Goal: Transaction & Acquisition: Purchase product/service

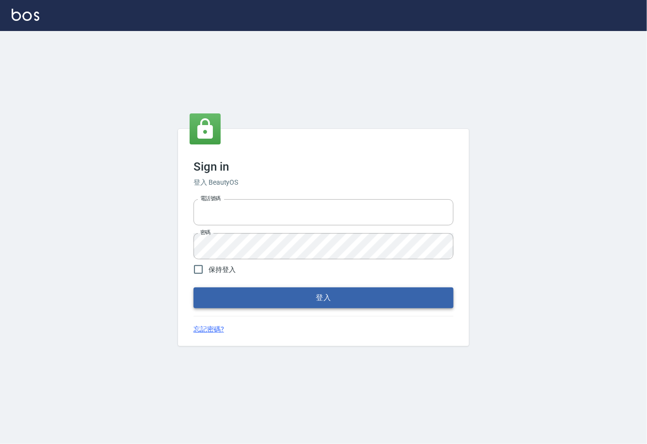
type input "0225929166"
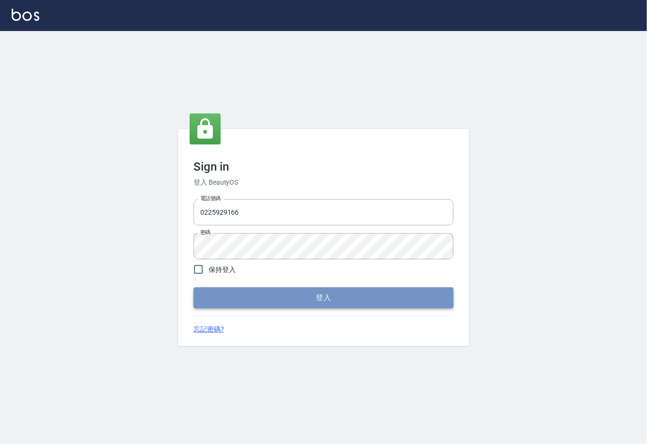
click at [324, 288] on button "登入" at bounding box center [324, 298] width 260 height 20
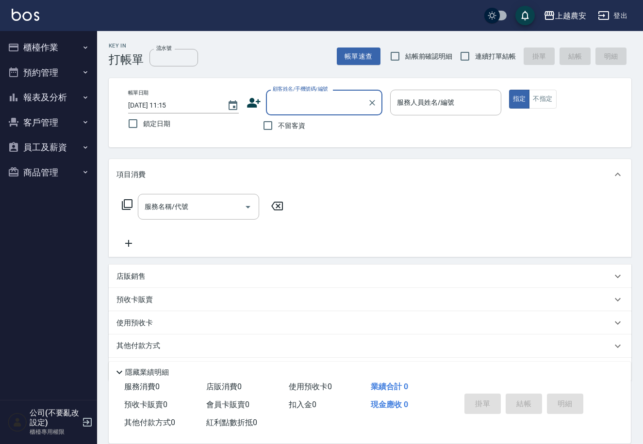
click at [38, 173] on button "商品管理" at bounding box center [48, 172] width 89 height 25
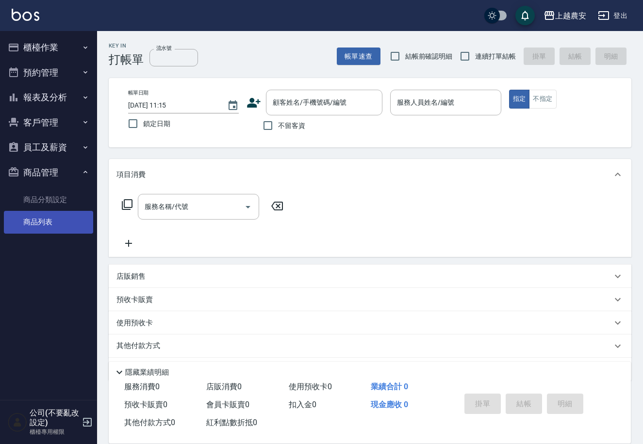
click at [46, 224] on link "商品列表" at bounding box center [48, 222] width 89 height 22
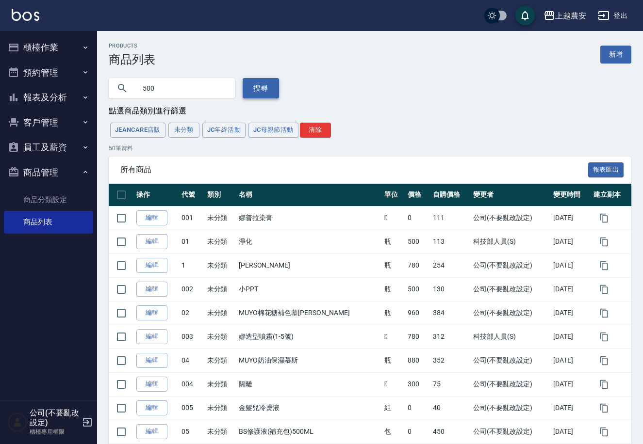
click at [247, 85] on button "搜尋" at bounding box center [261, 88] width 36 height 20
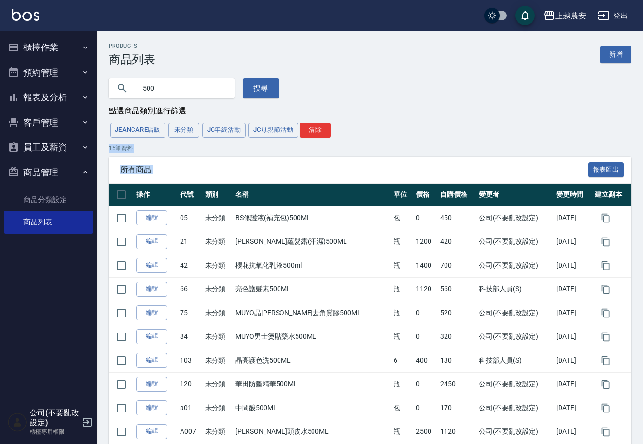
drag, startPoint x: 642, startPoint y: 139, endPoint x: 646, endPoint y: 190, distance: 50.6
click at [643, 190] on html "上越農安 登出 櫃檯作業 打帳單 帳單列表 掛單列表 現金收支登錄 高階收支登錄 材料自購登錄 每日結帳 排班表 掃碼打卡 預約管理 預約管理 單日預約紀錄 …" at bounding box center [321, 304] width 643 height 609
click at [537, 108] on div "點選商品類別進行篩選" at bounding box center [370, 111] width 522 height 10
drag, startPoint x: 154, startPoint y: 87, endPoint x: 77, endPoint y: 84, distance: 77.7
click at [83, 88] on div "上越農安 登出 櫃檯作業 打帳單 帳單列表 掛單列表 現金收支登錄 高階收支登錄 材料自購登錄 每日結帳 排班表 掃碼打卡 預約管理 預約管理 單日預約紀錄 …" at bounding box center [321, 304] width 643 height 609
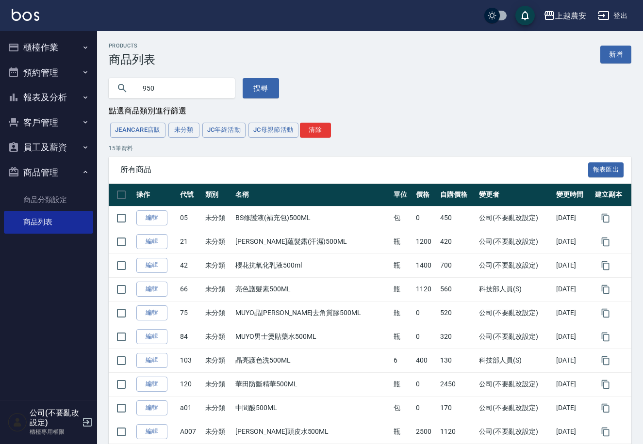
type input "950"
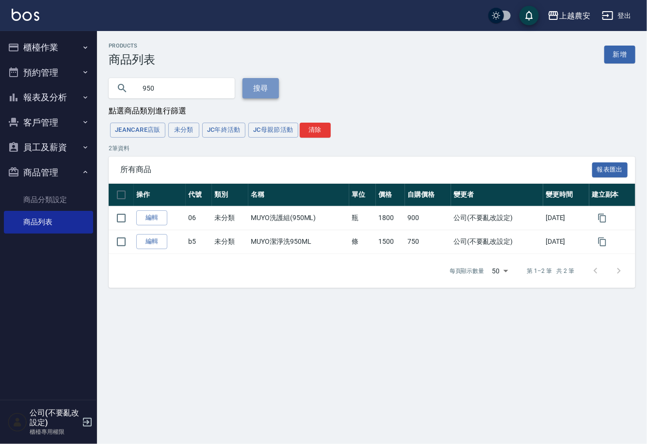
click at [243, 87] on button "搜尋" at bounding box center [261, 88] width 36 height 20
click at [56, 58] on button "櫃檯作業" at bounding box center [48, 47] width 89 height 25
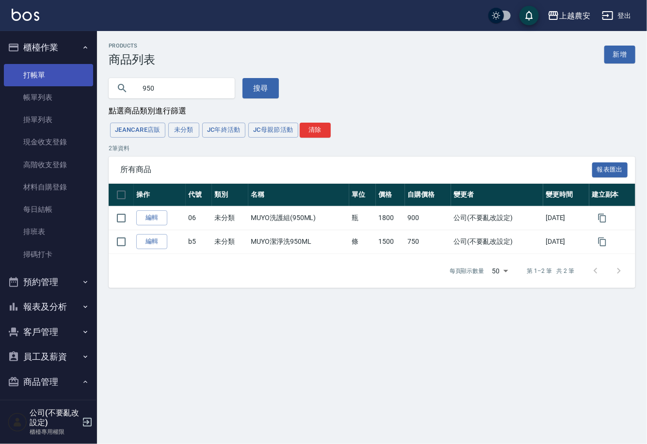
click at [54, 64] on link "打帳單" at bounding box center [48, 75] width 89 height 22
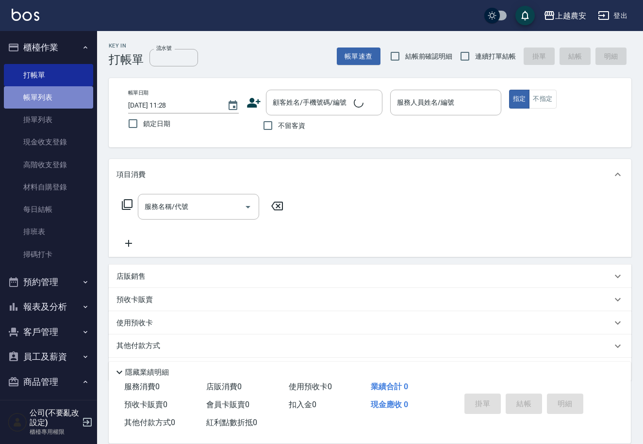
click at [49, 90] on link "帳單列表" at bounding box center [48, 97] width 89 height 22
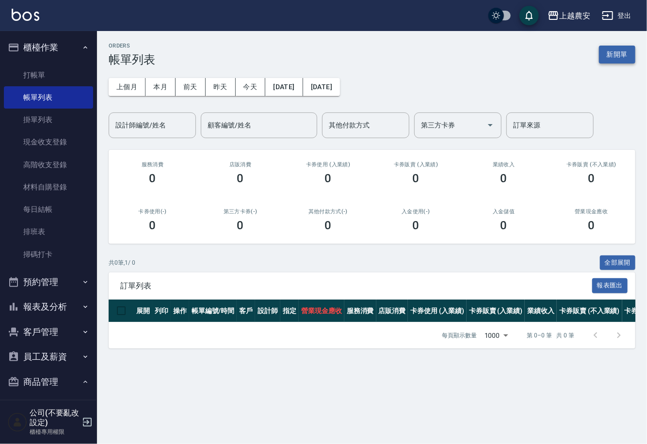
click at [625, 54] on button "新開單" at bounding box center [617, 55] width 36 height 18
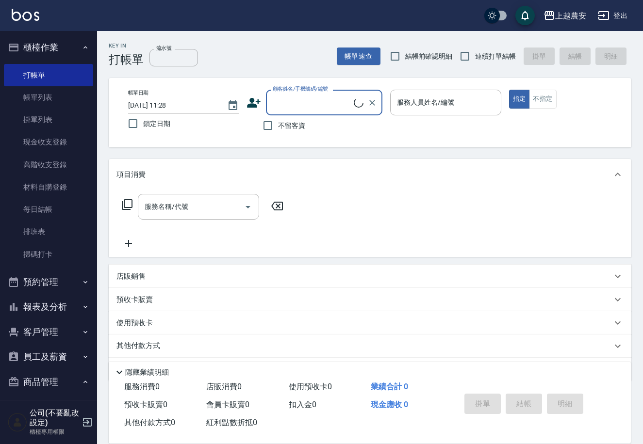
click at [318, 102] on input "顧客姓名/手機號碼/編號" at bounding box center [311, 102] width 83 height 17
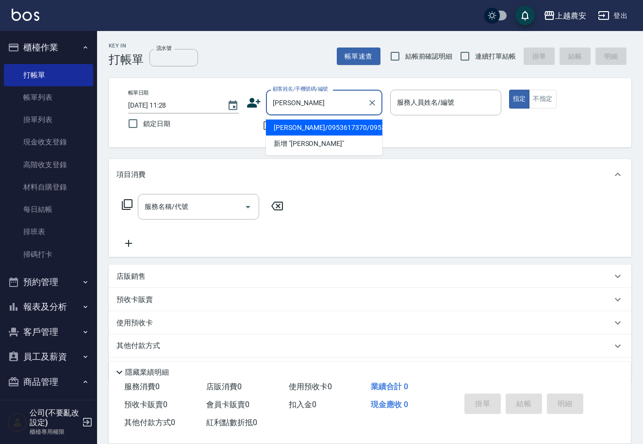
click at [358, 127] on li "[PERSON_NAME]/0953617370/0953617370" at bounding box center [324, 128] width 116 height 16
type input "[PERSON_NAME]/0953617370/0953617370"
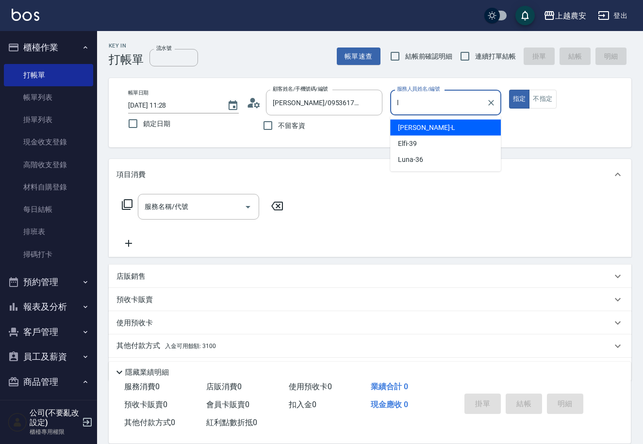
click at [423, 122] on div "Lina -L" at bounding box center [445, 128] width 111 height 16
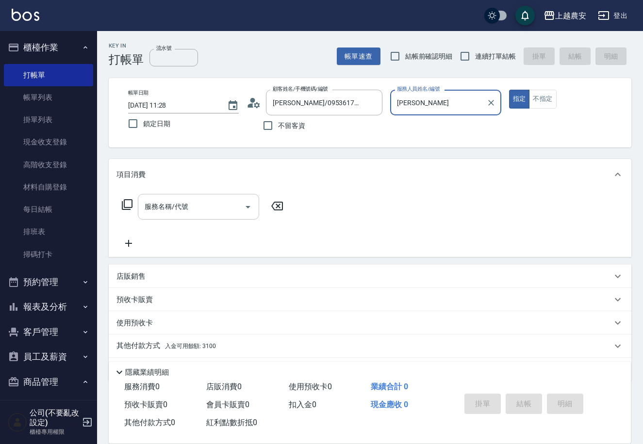
type input "Lina-L"
click at [221, 204] on input "服務名稱/代號" at bounding box center [191, 206] width 98 height 17
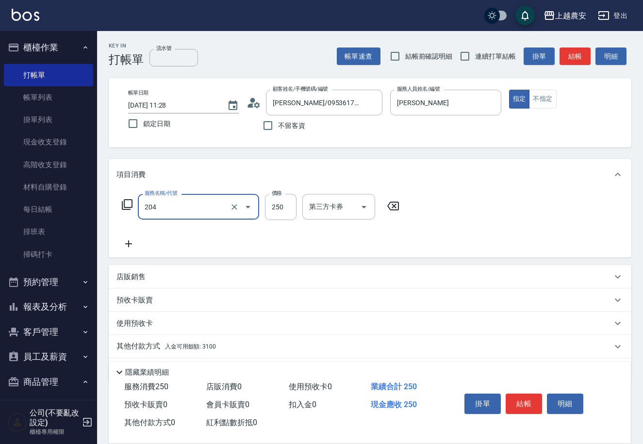
type input "梳髮(204)"
type input "200"
click at [535, 395] on button "結帳" at bounding box center [523, 404] width 36 height 20
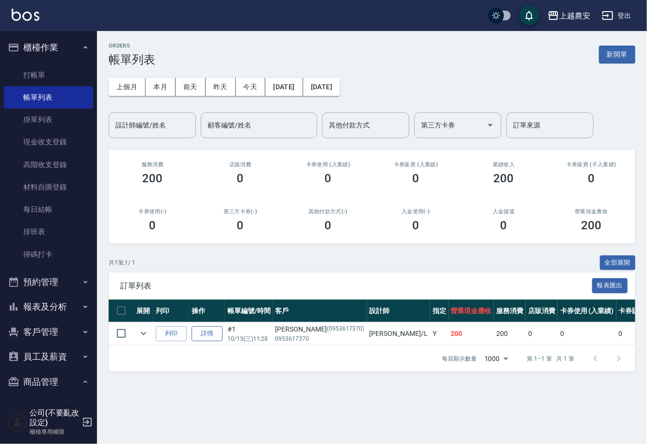
click at [201, 331] on link "詳情" at bounding box center [207, 333] width 31 height 15
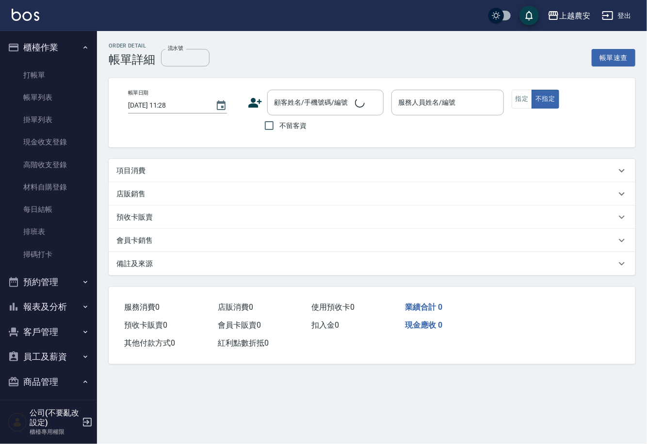
type input "Lina-L"
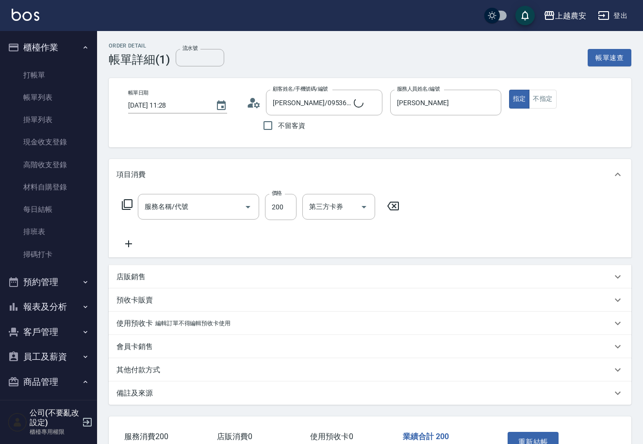
type input "[PERSON_NAME]/0953617370/0953617370"
type input "梳髮(204)"
click at [121, 375] on p "其他付款方式" at bounding box center [138, 370] width 44 height 10
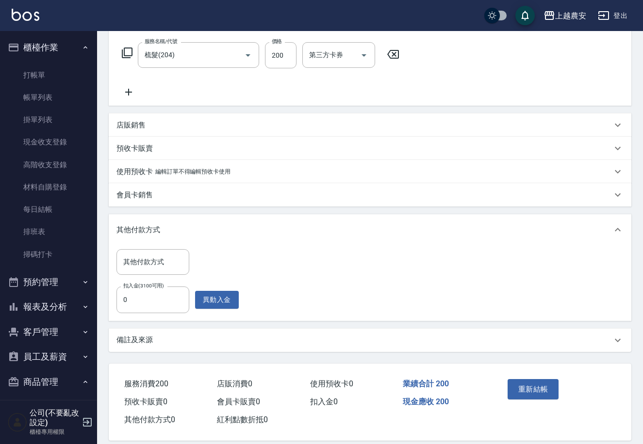
scroll to position [162, 0]
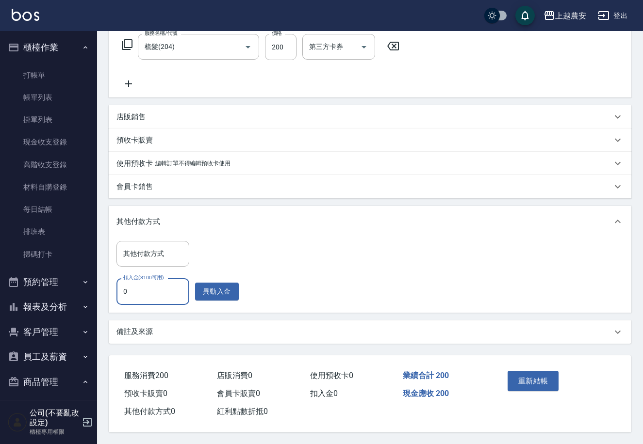
click at [134, 284] on input "0" at bounding box center [152, 291] width 73 height 26
type input "200"
click at [539, 371] on button "重新結帳" at bounding box center [532, 381] width 51 height 20
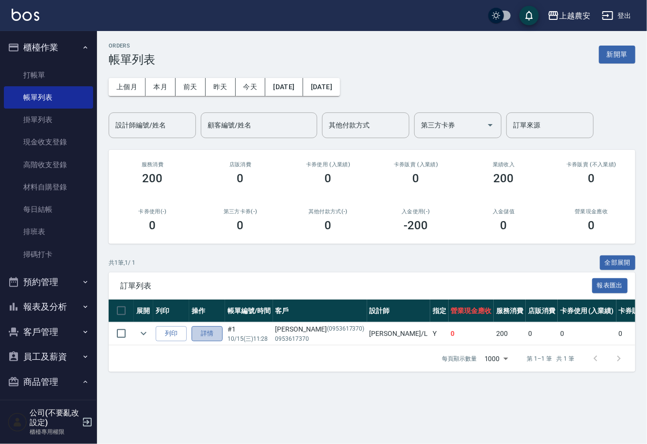
click at [213, 334] on link "詳情" at bounding box center [207, 333] width 31 height 15
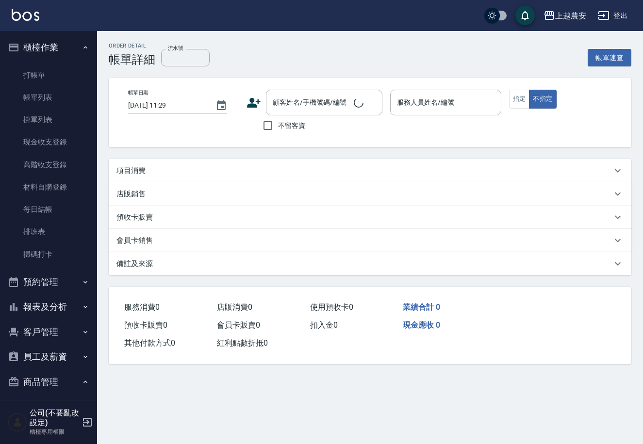
type input "2025/10/15 11:28"
type input "Lina-L"
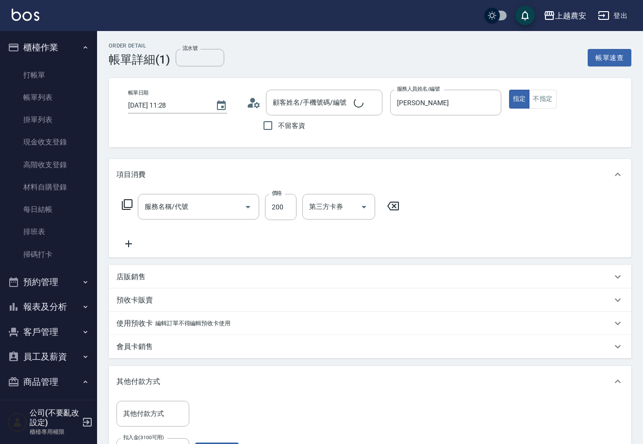
type input "[PERSON_NAME]/0953617370/0953617370"
type input "梳髮(204)"
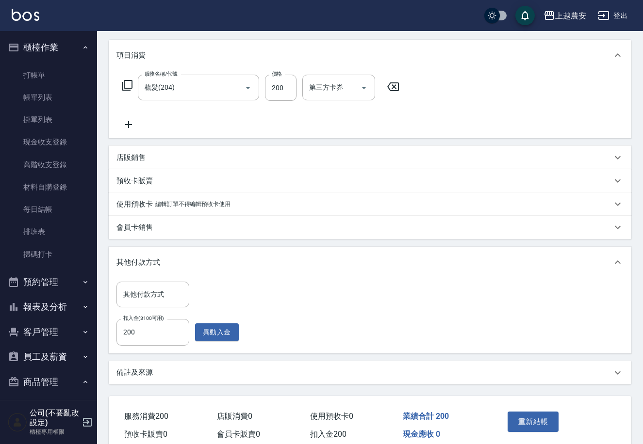
scroll to position [139, 0]
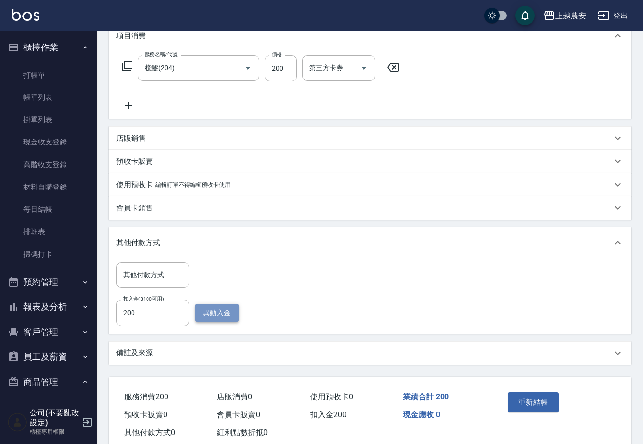
click at [223, 316] on button "異動入金" at bounding box center [217, 313] width 44 height 18
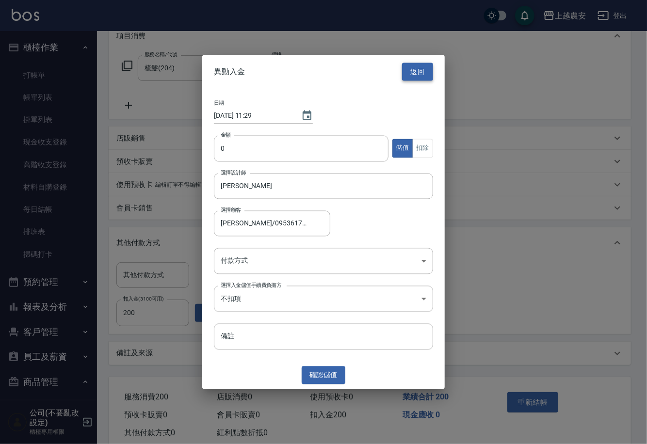
click at [415, 71] on button "返回" at bounding box center [417, 72] width 31 height 18
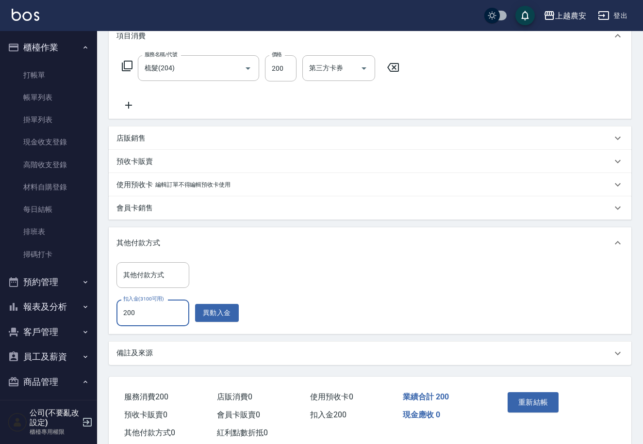
click at [147, 310] on input "200" at bounding box center [152, 313] width 73 height 26
click at [511, 403] on button "重新結帳" at bounding box center [532, 402] width 51 height 20
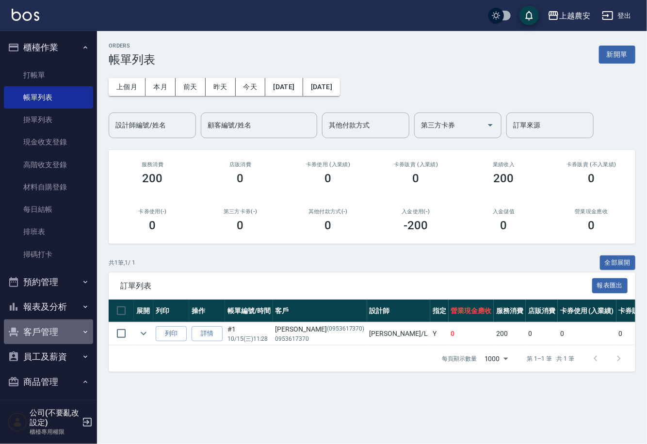
click at [52, 328] on button "客戶管理" at bounding box center [48, 332] width 89 height 25
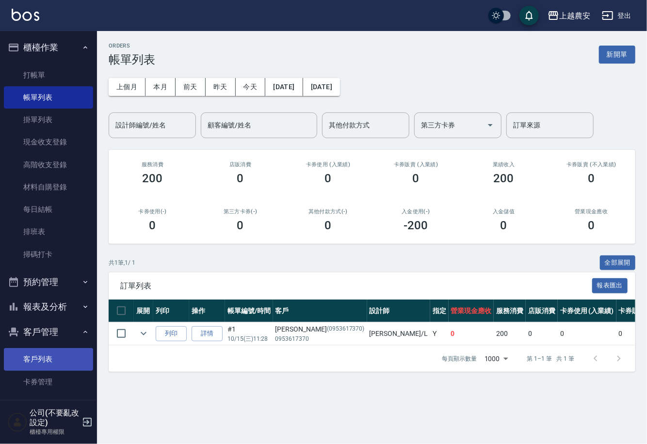
click at [17, 357] on link "客戶列表" at bounding box center [48, 359] width 89 height 22
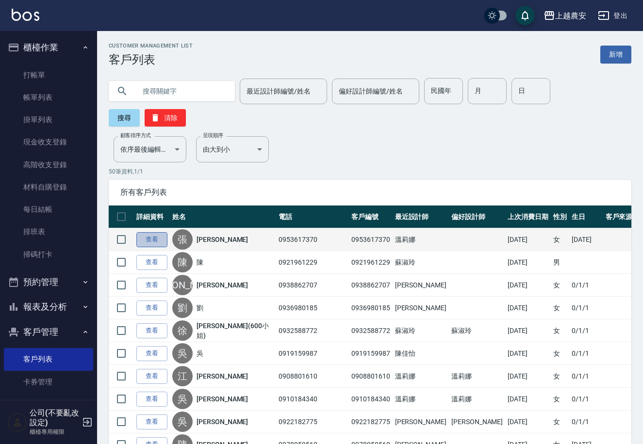
click at [161, 232] on link "查看" at bounding box center [151, 239] width 31 height 15
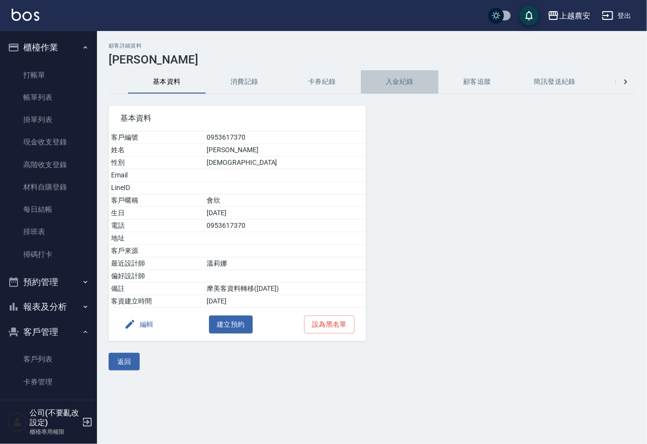
click at [385, 82] on button "入金紀錄" at bounding box center [400, 81] width 78 height 23
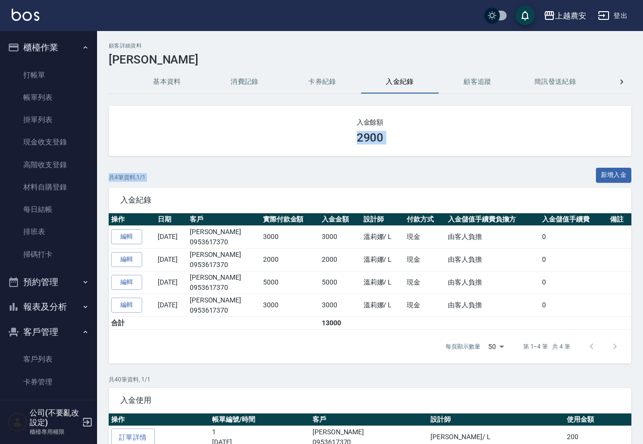
drag, startPoint x: 642, startPoint y: 114, endPoint x: 646, endPoint y: 162, distance: 47.3
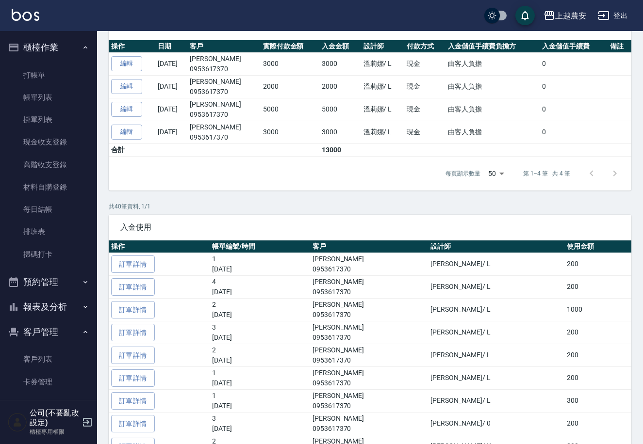
scroll to position [184, 0]
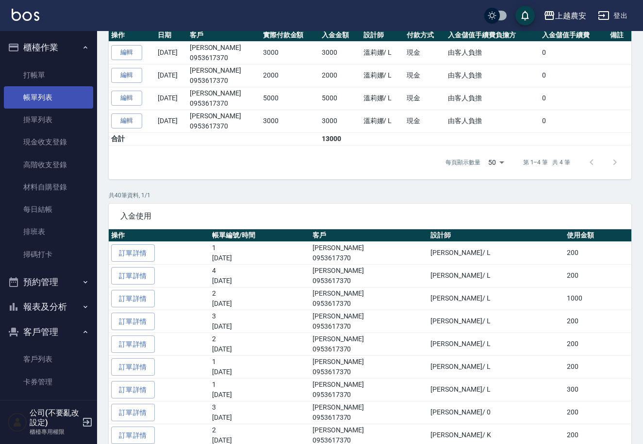
drag, startPoint x: 92, startPoint y: 191, endPoint x: 75, endPoint y: 101, distance: 91.3
click at [75, 101] on nav "櫃檯作業 打帳單 帳單列表 掛單列表 現金收支登錄 高階收支登錄 材料自購登錄 每日結帳 排班表 掃碼打卡 預約管理 預約管理 單日預約紀錄 單週預約紀錄 報…" at bounding box center [48, 215] width 97 height 369
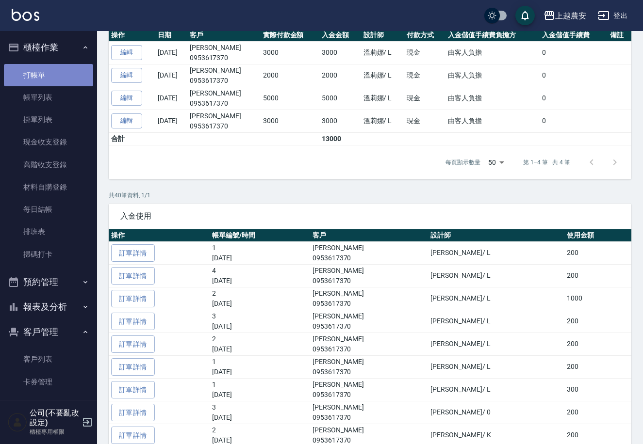
click at [66, 75] on link "打帳單" at bounding box center [48, 75] width 89 height 22
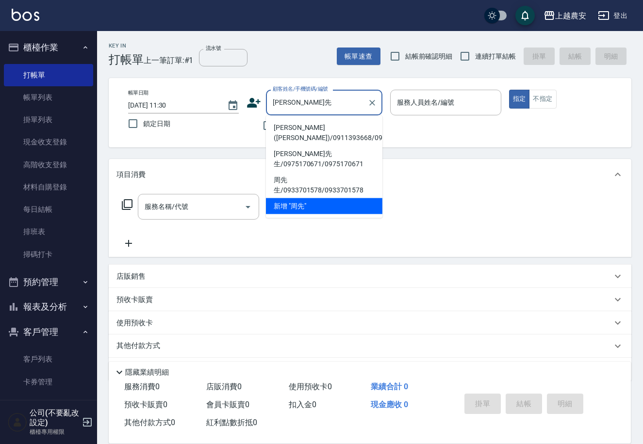
click at [317, 133] on li "[PERSON_NAME]([PERSON_NAME])/0911393668/0911393668" at bounding box center [324, 133] width 116 height 26
type input "[PERSON_NAME]([PERSON_NAME])/0911393668/0911393668"
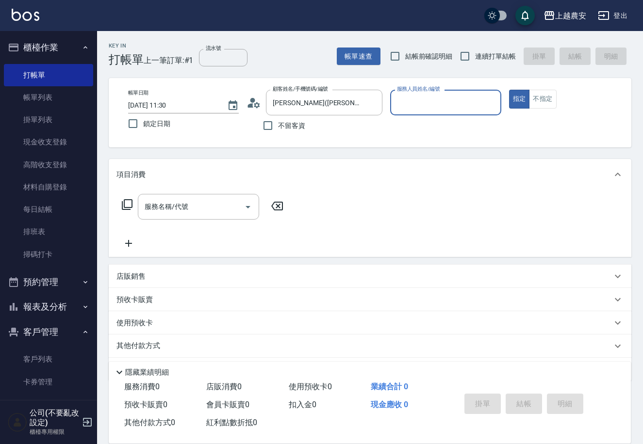
type input "Yoko-12"
click at [227, 206] on input "服務名稱/代號" at bounding box center [191, 206] width 98 height 17
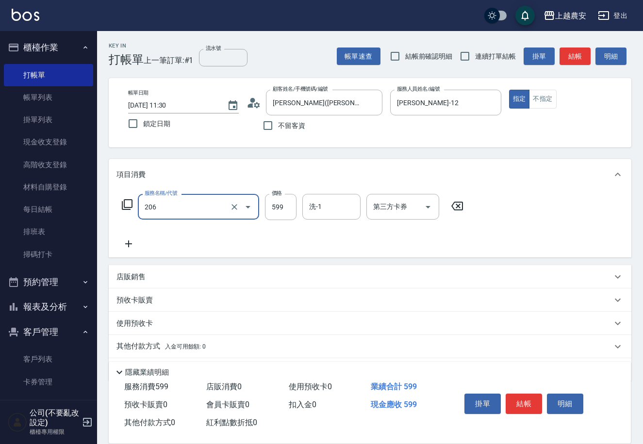
type input "洗+剪(206)"
type input "600"
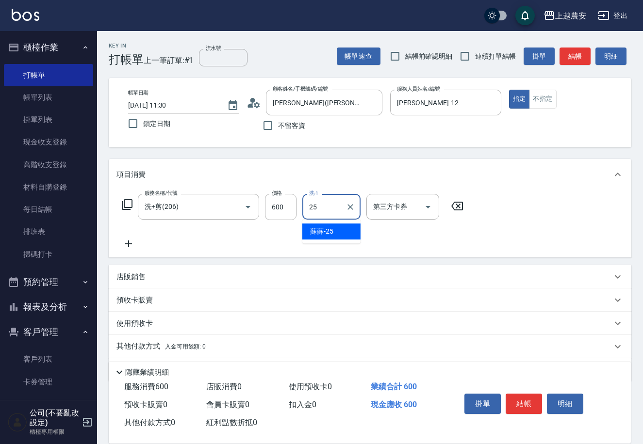
type input "蘇蘇-25"
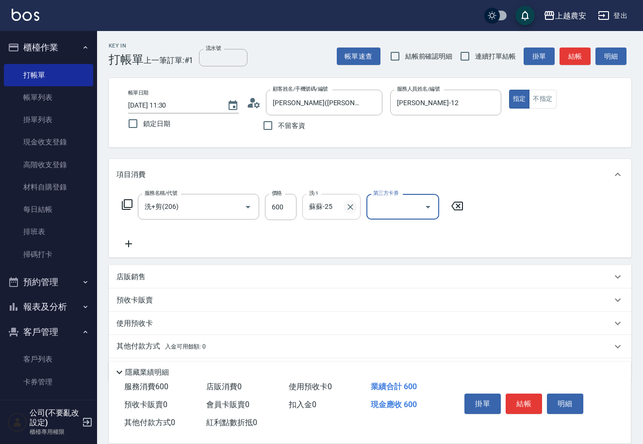
click at [350, 204] on icon "Clear" at bounding box center [350, 207] width 10 height 10
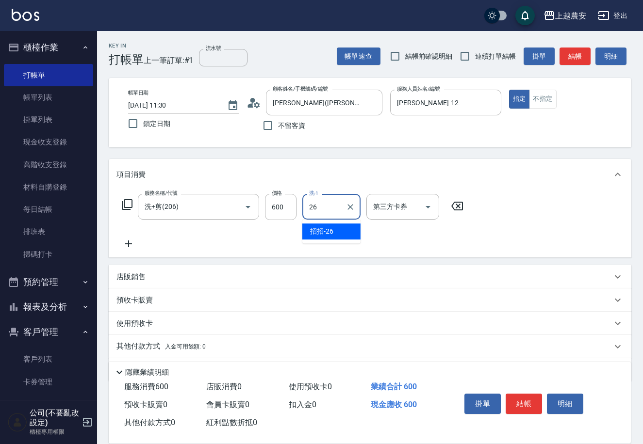
type input "招招-26"
click at [520, 401] on button "結帳" at bounding box center [523, 404] width 36 height 20
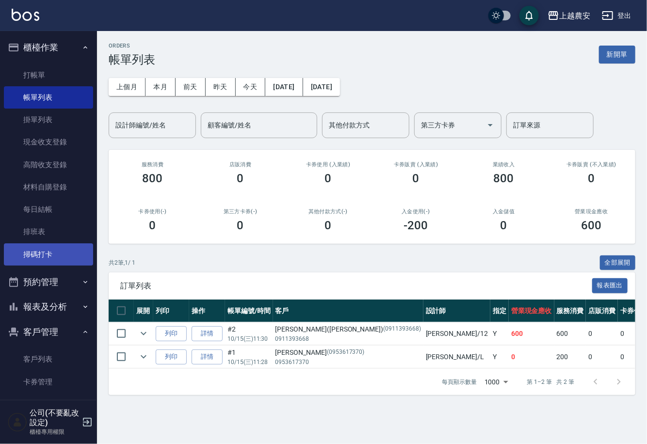
click at [66, 258] on link "掃碼打卡" at bounding box center [48, 255] width 89 height 22
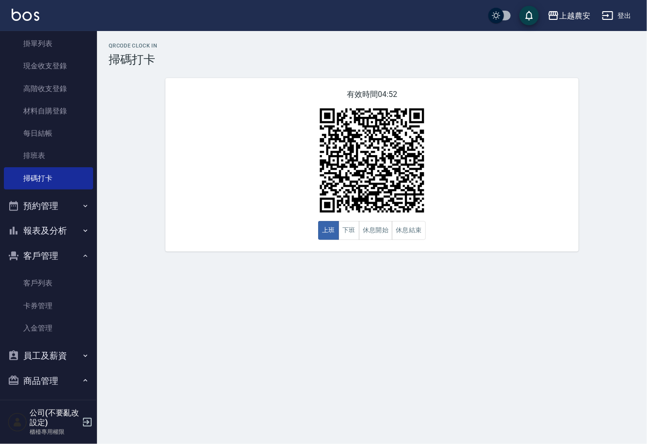
scroll to position [109, 0]
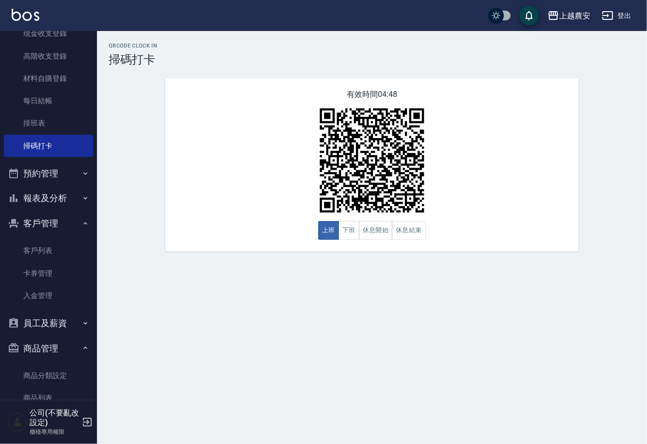
drag, startPoint x: 98, startPoint y: 318, endPoint x: 83, endPoint y: 345, distance: 30.6
click at [89, 375] on div "櫃檯作業 打帳單 帳單列表 掛單列表 現金收支登錄 高階收支登錄 材料自購登錄 每日結帳 排班表 掃碼打卡 預約管理 預約管理 單日預約紀錄 單週預約紀錄 報…" at bounding box center [49, 237] width 98 height 413
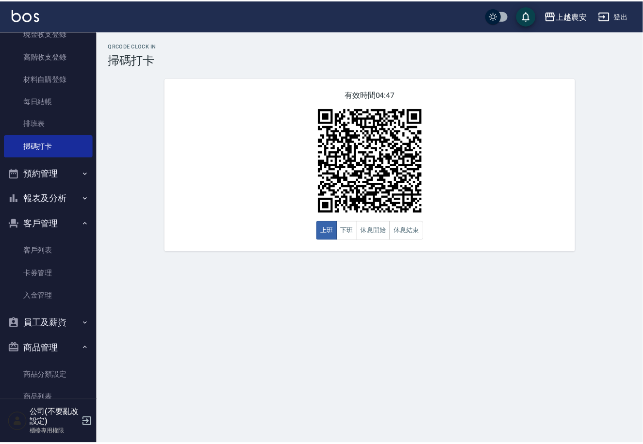
scroll to position [132, 0]
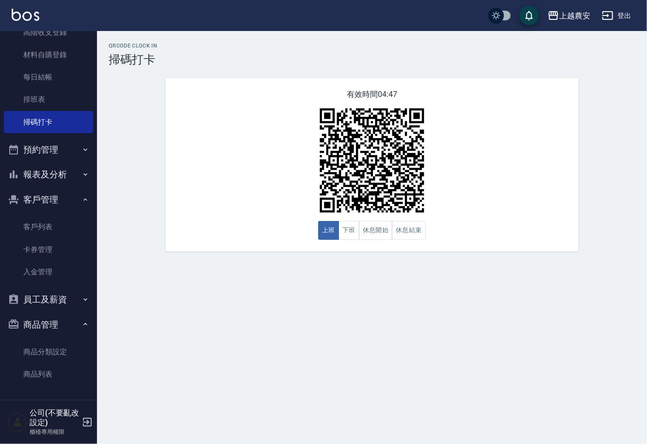
click at [76, 298] on button "員工及薪資" at bounding box center [48, 299] width 89 height 25
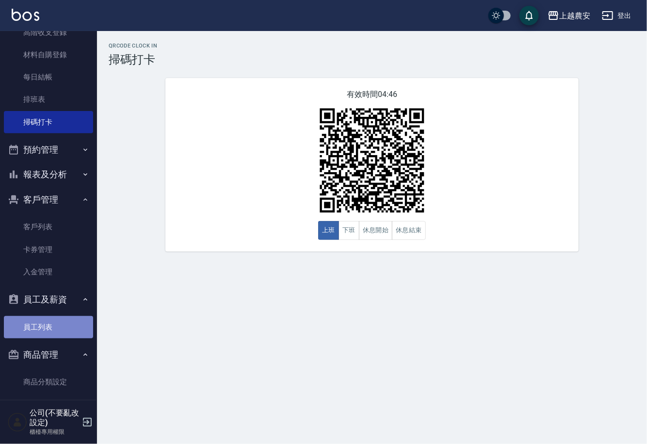
click at [66, 327] on link "員工列表" at bounding box center [48, 327] width 89 height 22
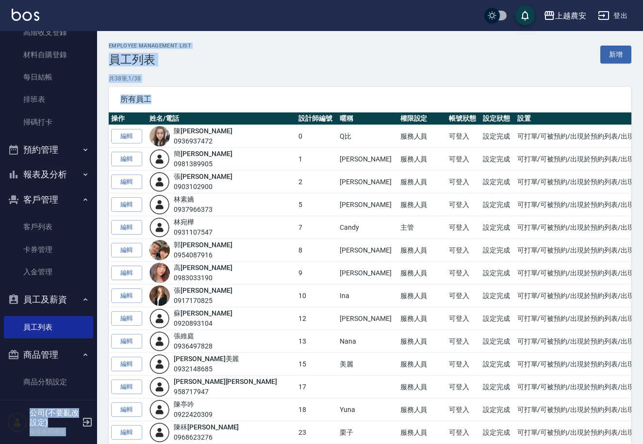
drag, startPoint x: 98, startPoint y: 140, endPoint x: 89, endPoint y: 65, distance: 76.2
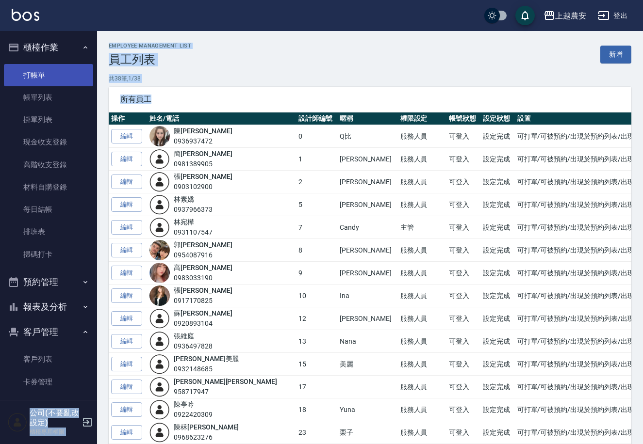
click at [58, 70] on link "打帳單" at bounding box center [48, 75] width 89 height 22
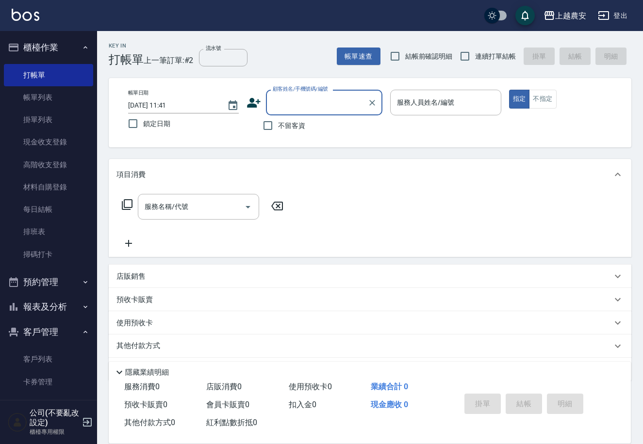
drag, startPoint x: 76, startPoint y: 307, endPoint x: 96, endPoint y: 291, distance: 25.9
click at [77, 305] on button "報表及分析" at bounding box center [48, 306] width 89 height 25
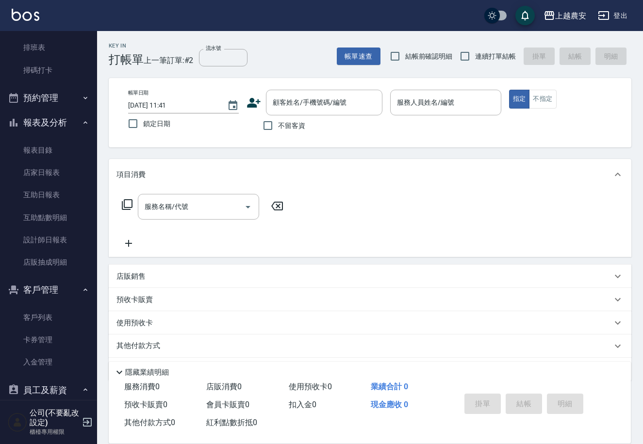
scroll to position [204, 0]
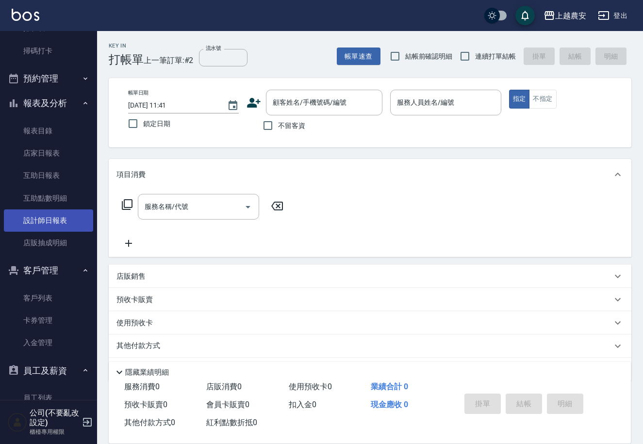
click at [64, 219] on link "設計師日報表" at bounding box center [48, 221] width 89 height 22
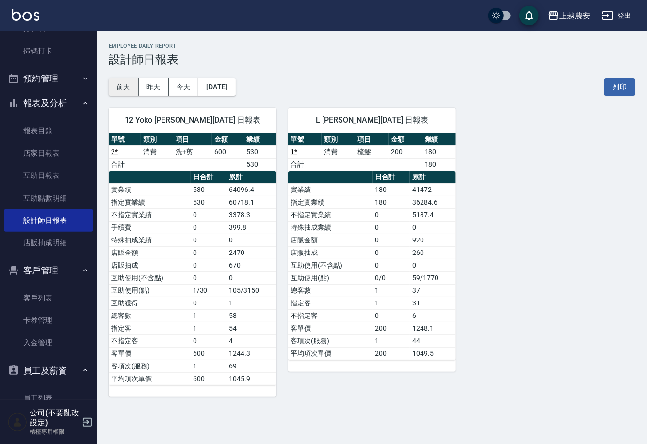
click at [129, 85] on button "前天" at bounding box center [124, 87] width 30 height 18
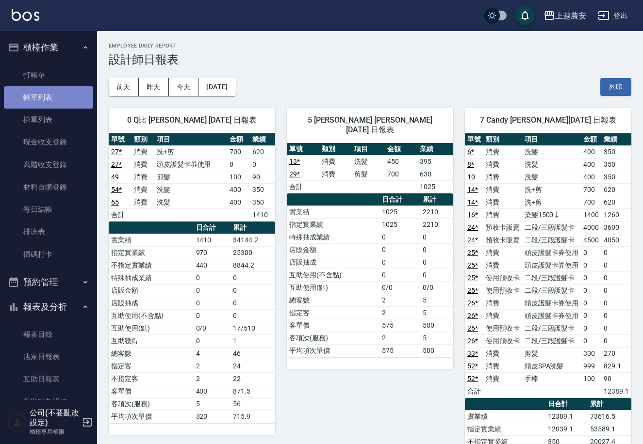
click at [51, 103] on link "帳單列表" at bounding box center [48, 97] width 89 height 22
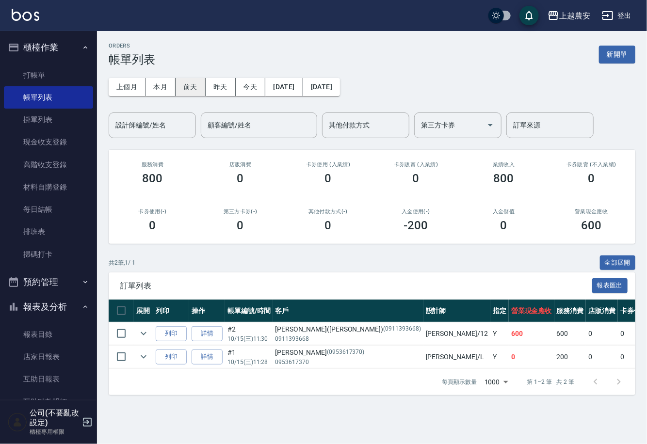
click at [184, 85] on button "前天" at bounding box center [191, 87] width 30 height 18
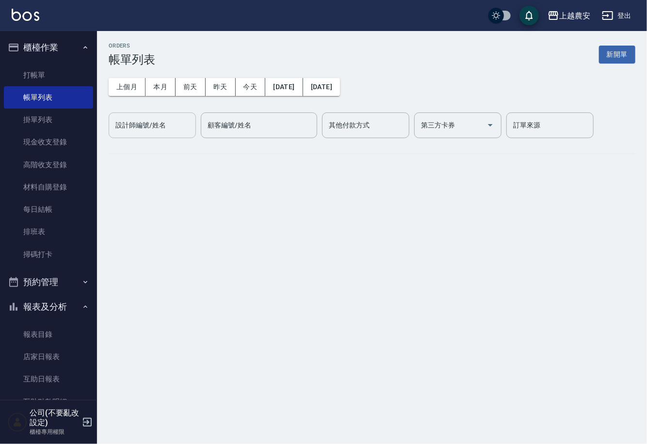
click at [165, 129] on input "設計師編號/姓名" at bounding box center [152, 125] width 79 height 17
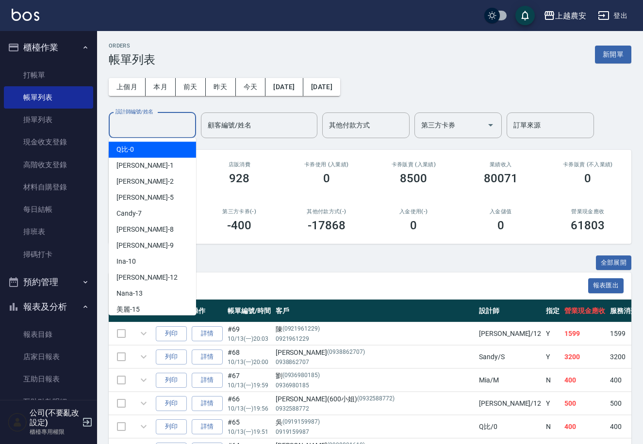
type input "ㄋ"
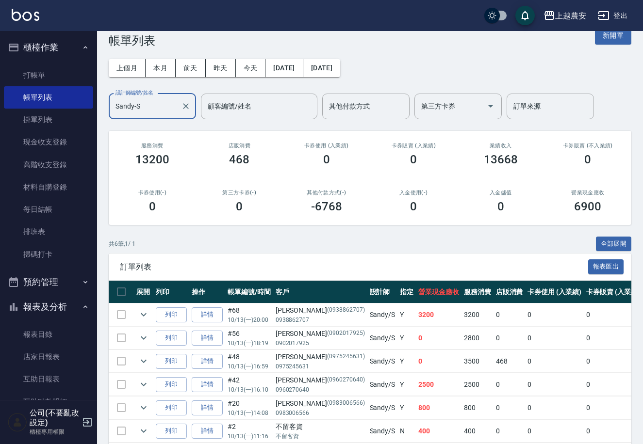
scroll to position [65, 0]
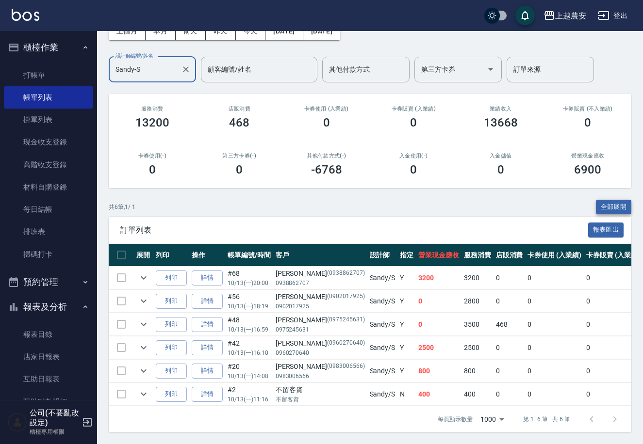
type input "Sandy-S"
click at [621, 200] on button "全部展開" at bounding box center [614, 207] width 36 height 15
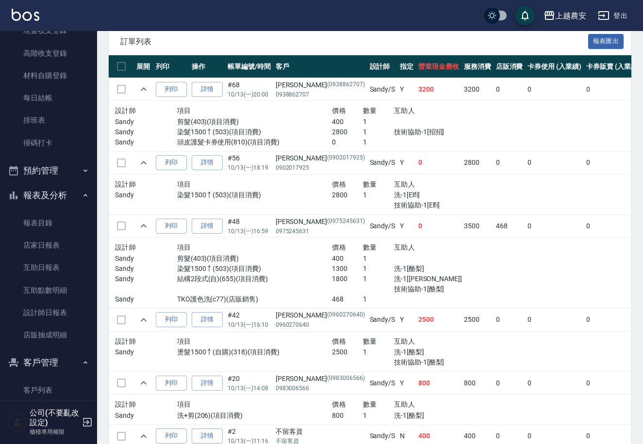
scroll to position [176, 0]
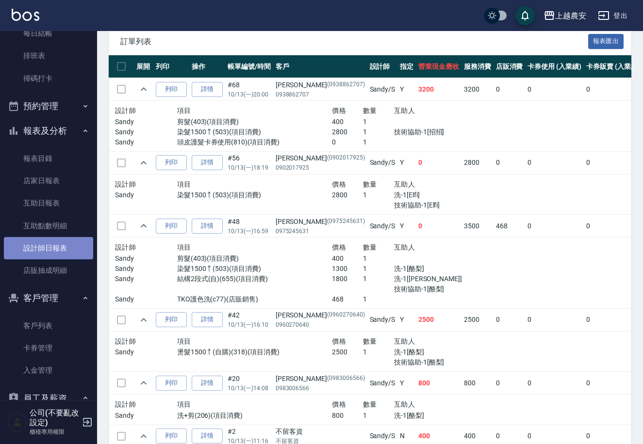
click at [65, 247] on link "設計師日報表" at bounding box center [48, 248] width 89 height 22
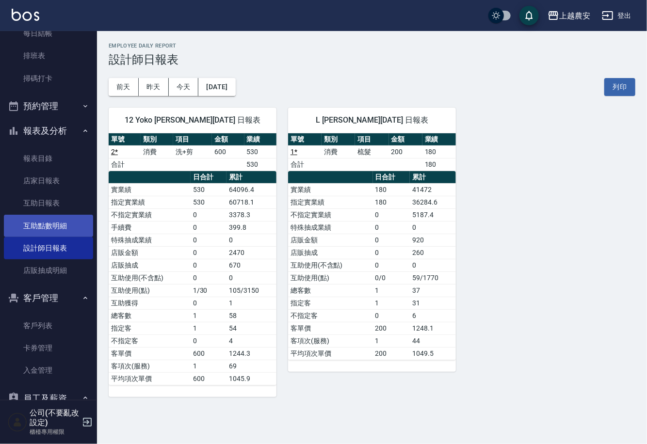
click at [65, 223] on link "互助點數明細" at bounding box center [48, 226] width 89 height 22
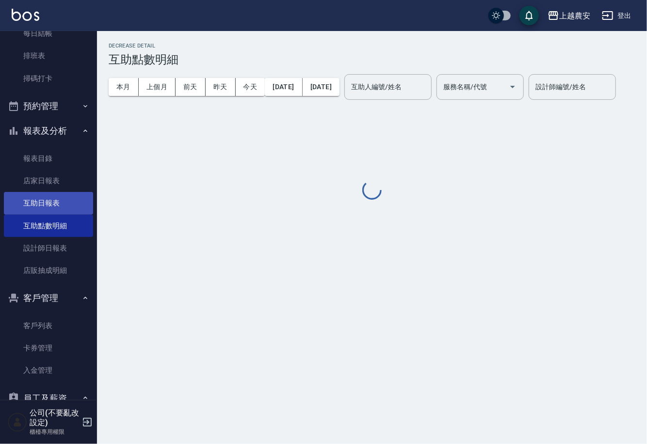
click at [59, 202] on link "互助日報表" at bounding box center [48, 203] width 89 height 22
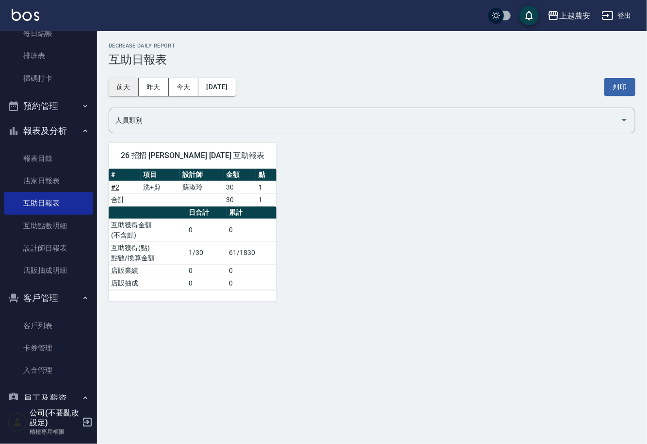
click at [130, 86] on button "前天" at bounding box center [124, 87] width 30 height 18
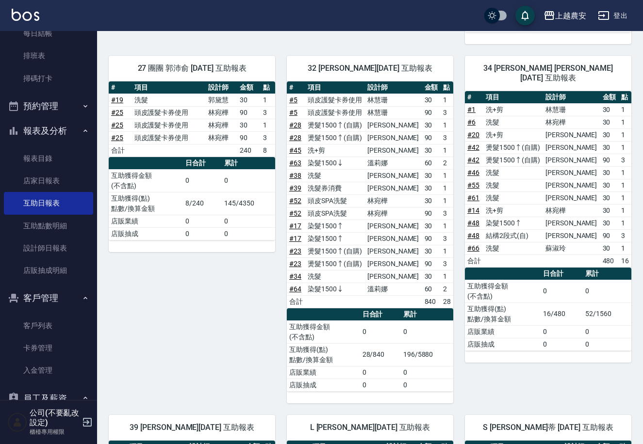
scroll to position [327, 0]
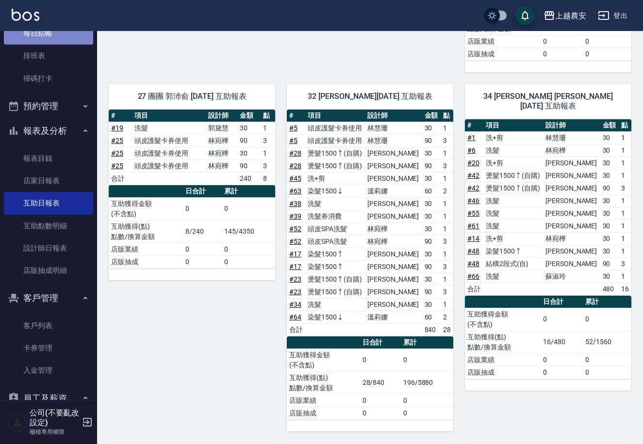
click at [75, 39] on link "每日結帳" at bounding box center [48, 33] width 89 height 22
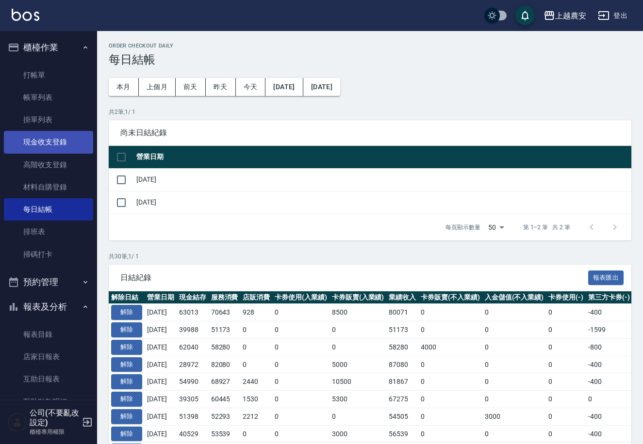
click at [52, 142] on link "現金收支登錄" at bounding box center [48, 142] width 89 height 22
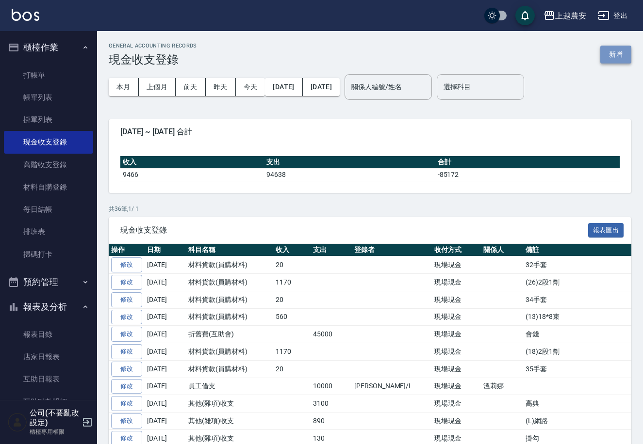
click at [625, 52] on button "新增" at bounding box center [615, 55] width 31 height 18
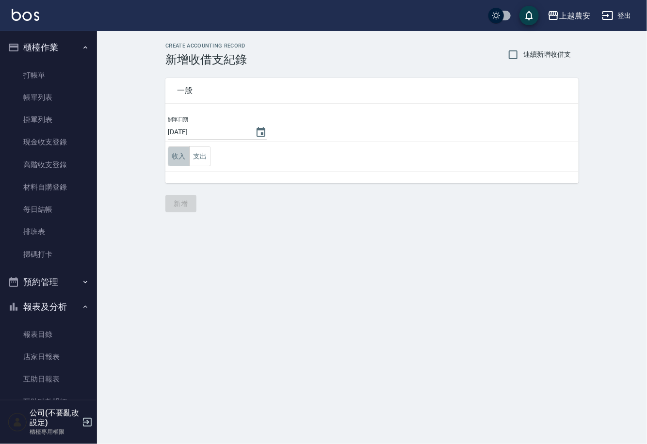
click at [173, 157] on button "收入" at bounding box center [179, 157] width 22 height 20
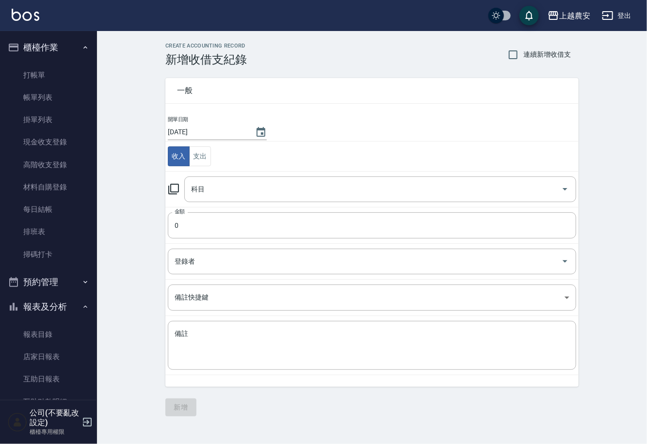
click at [174, 189] on icon at bounding box center [174, 189] width 12 height 12
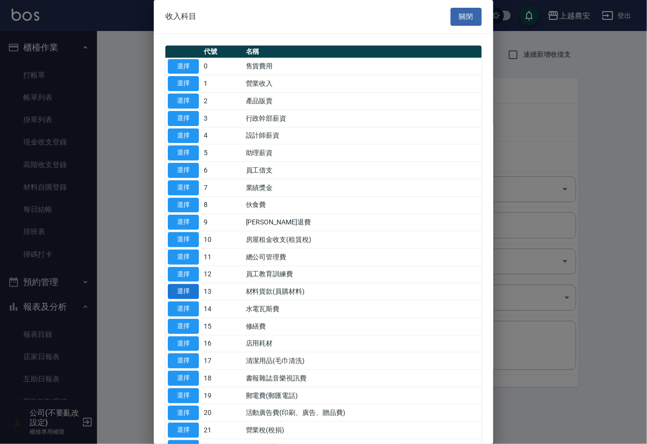
click at [183, 290] on button "選擇" at bounding box center [183, 291] width 31 height 15
type input "13 材料貨款(員購材料)"
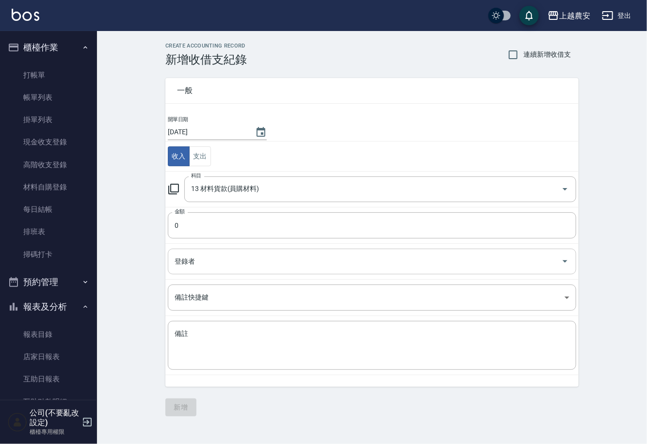
click at [188, 261] on input "登錄者" at bounding box center [364, 261] width 385 height 17
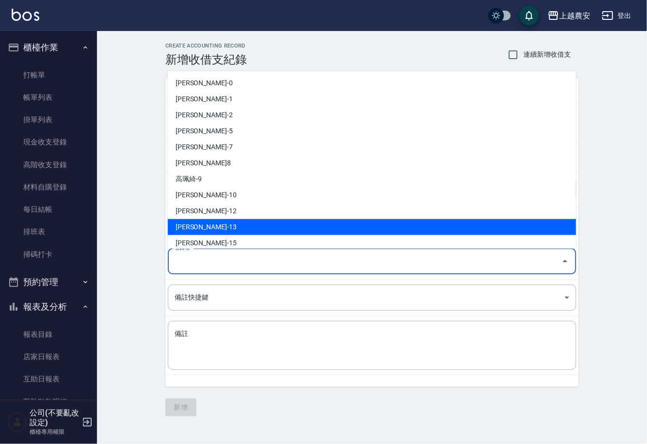
click at [136, 202] on div "CREATE ACCOUNTING RECORD 新增收借支紀錄 連續新增收借支 一般 開單日期 2025/10/15 收入 支出 科目 13 材料貨款(員購…" at bounding box center [372, 229] width 550 height 397
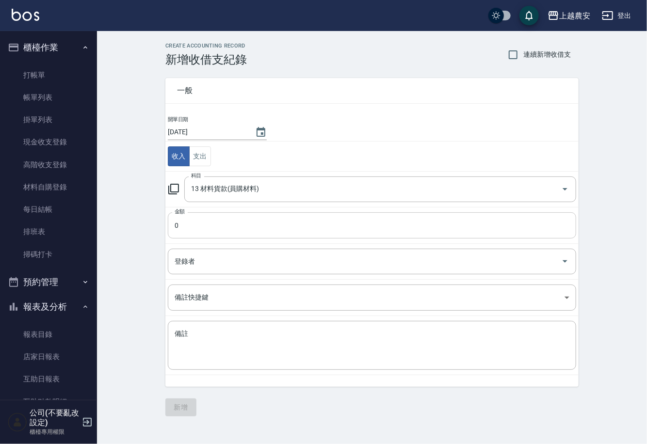
click at [192, 225] on input "0" at bounding box center [372, 225] width 408 height 26
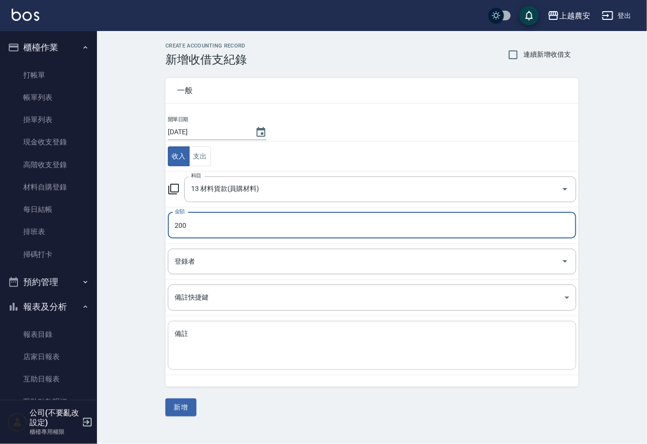
type input "200"
click at [192, 333] on textarea "備註" at bounding box center [372, 345] width 395 height 33
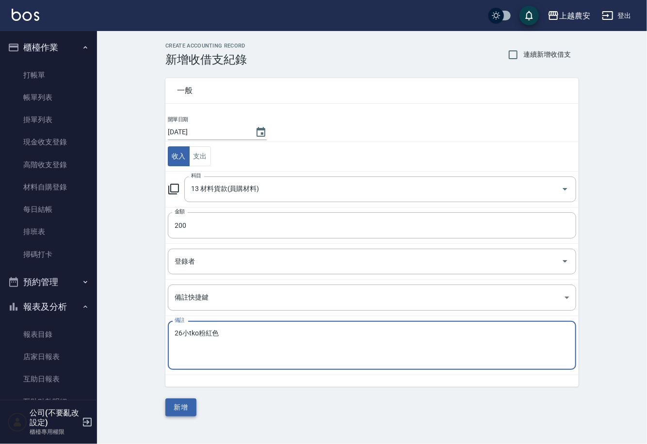
type textarea "26小tko粉紅色"
click at [180, 403] on button "新增" at bounding box center [180, 408] width 31 height 18
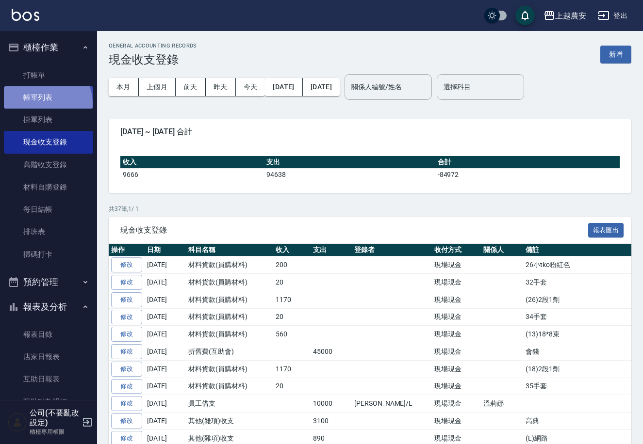
click at [41, 104] on link "帳單列表" at bounding box center [48, 97] width 89 height 22
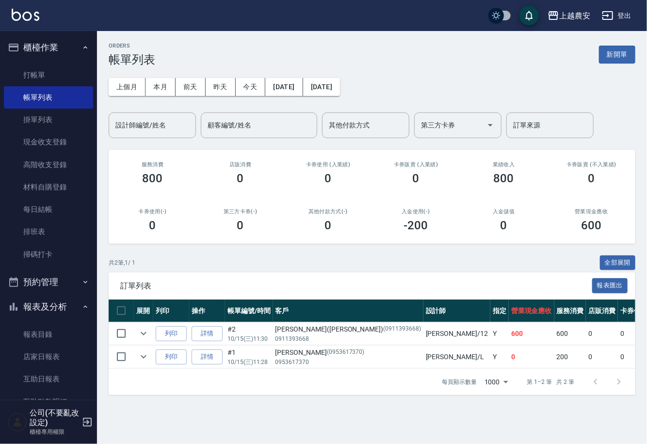
click at [90, 227] on nav "櫃檯作業 打帳單 帳單列表 掛單列表 現金收支登錄 高階收支登錄 材料自購登錄 每日結帳 排班表 掃碼打卡 預約管理 預約管理 單日預約紀錄 單週預約紀錄 報…" at bounding box center [48, 215] width 97 height 369
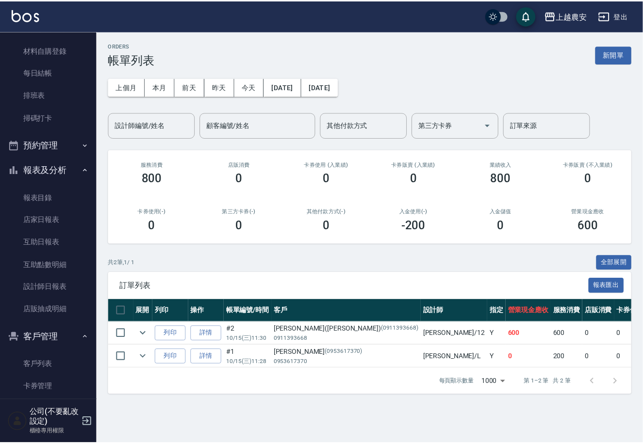
scroll to position [154, 0]
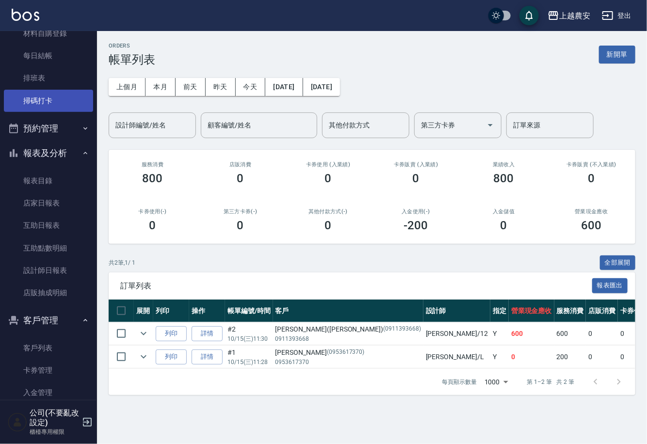
click at [48, 98] on link "掃碼打卡" at bounding box center [48, 101] width 89 height 22
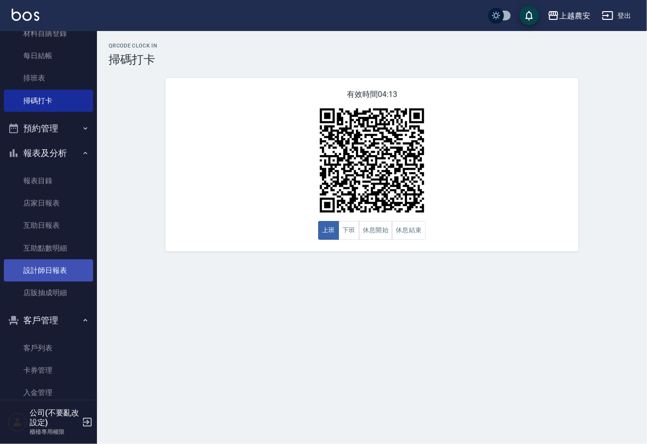
click at [67, 268] on link "設計師日報表" at bounding box center [48, 271] width 89 height 22
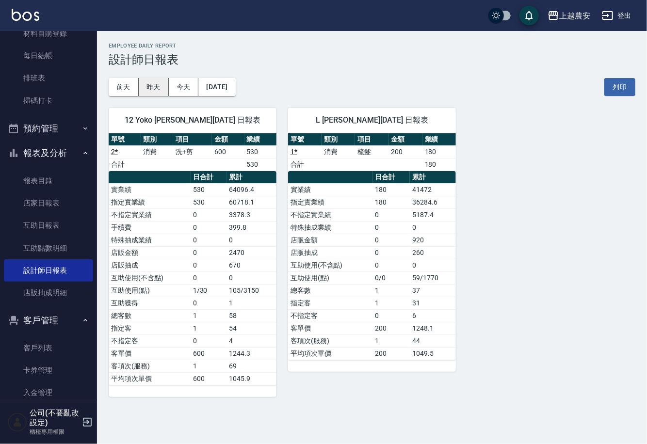
click at [153, 84] on button "昨天" at bounding box center [154, 87] width 30 height 18
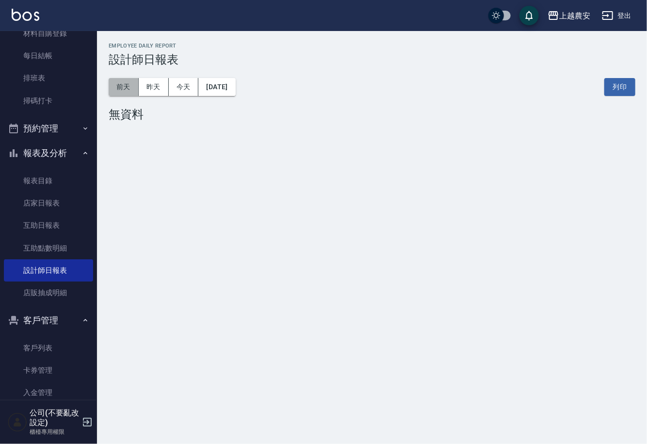
click at [114, 86] on button "前天" at bounding box center [124, 87] width 30 height 18
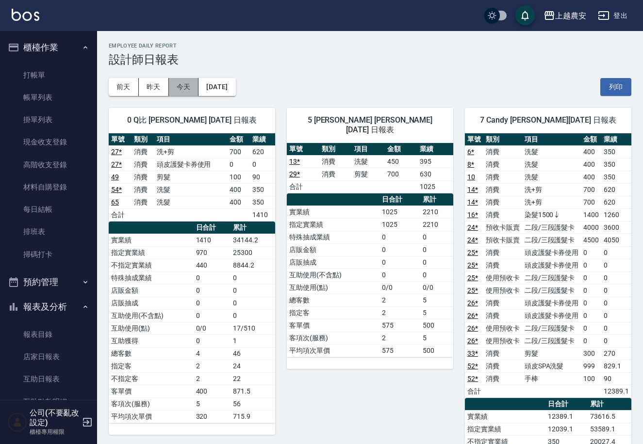
click at [179, 87] on button "今天" at bounding box center [184, 87] width 30 height 18
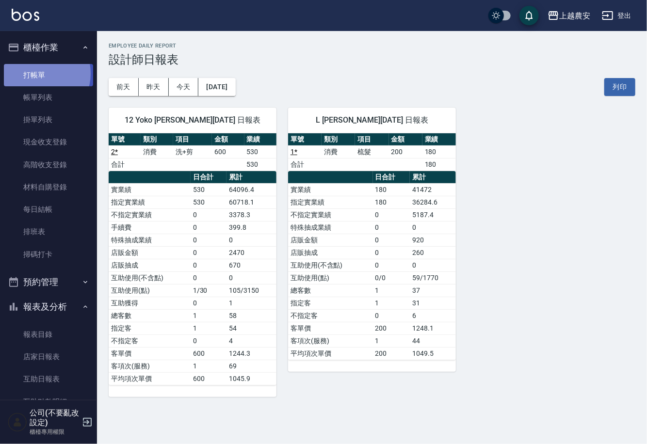
click at [38, 73] on link "打帳單" at bounding box center [48, 75] width 89 height 22
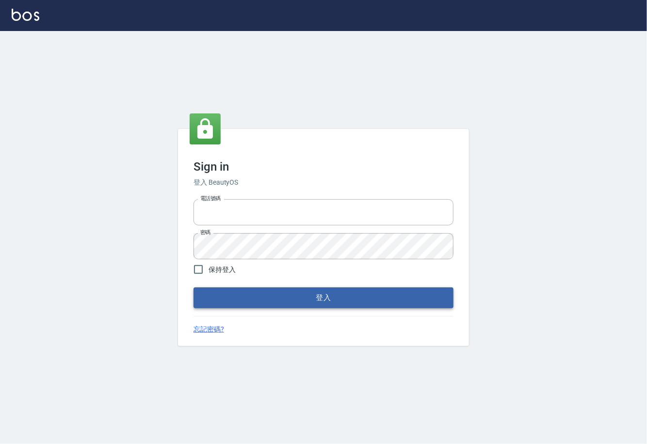
type input "0225929166"
click at [324, 293] on button "登入" at bounding box center [324, 298] width 260 height 20
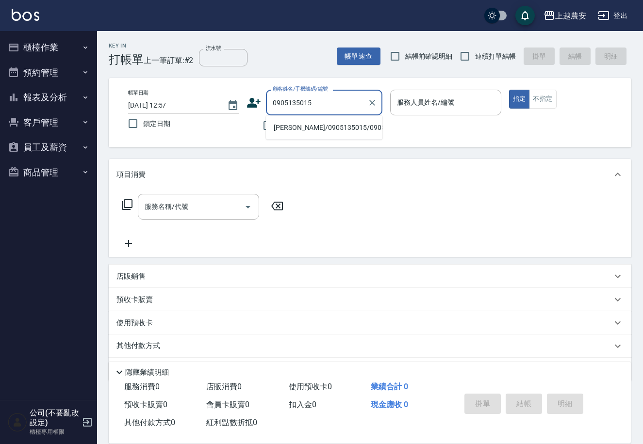
click at [299, 128] on li "林曉芸/0905135015/0905135015" at bounding box center [324, 128] width 116 height 16
type input "[PERSON_NAME]/0905135015/0905135015"
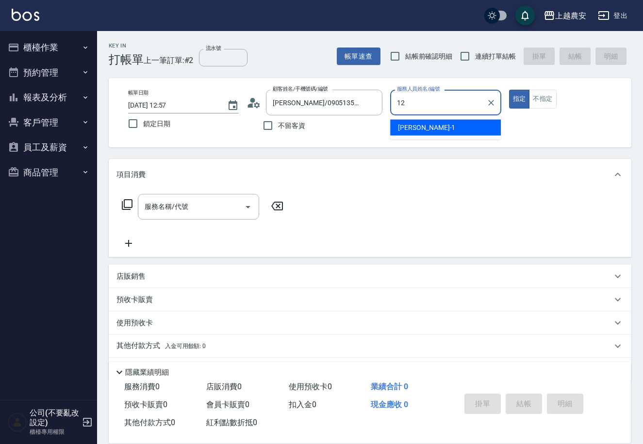
type input "Yoko-12"
type button "true"
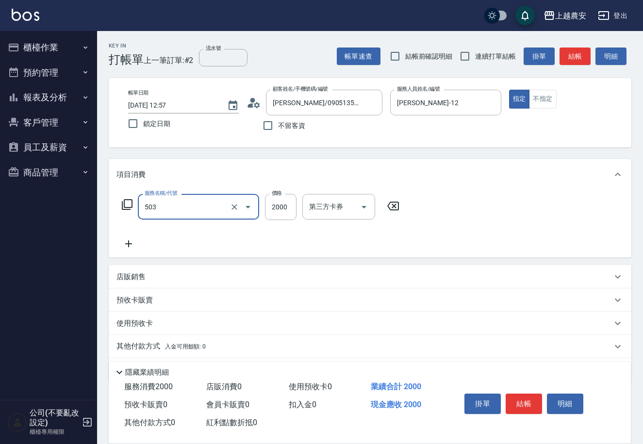
type input "染髮1500↑(503)"
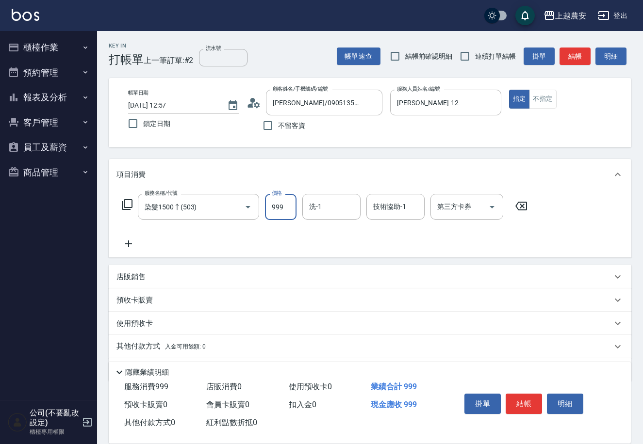
type input "999"
type input "招招-26"
click at [527, 400] on button "結帳" at bounding box center [523, 404] width 36 height 20
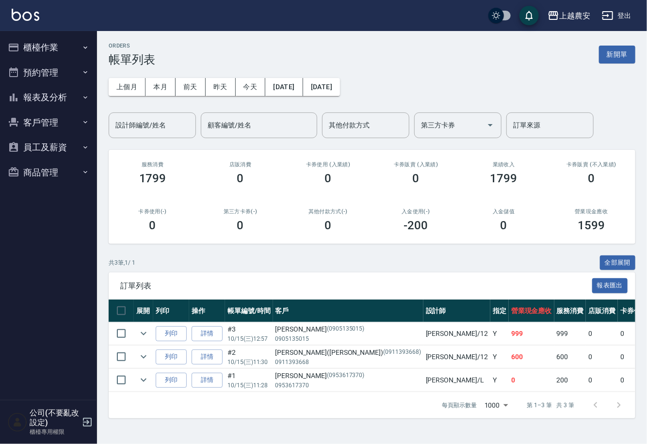
click at [37, 46] on button "櫃檯作業" at bounding box center [48, 47] width 89 height 25
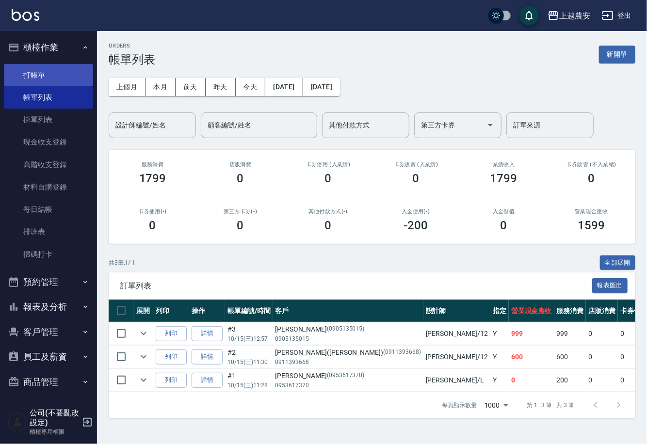
click at [41, 70] on link "打帳單" at bounding box center [48, 75] width 89 height 22
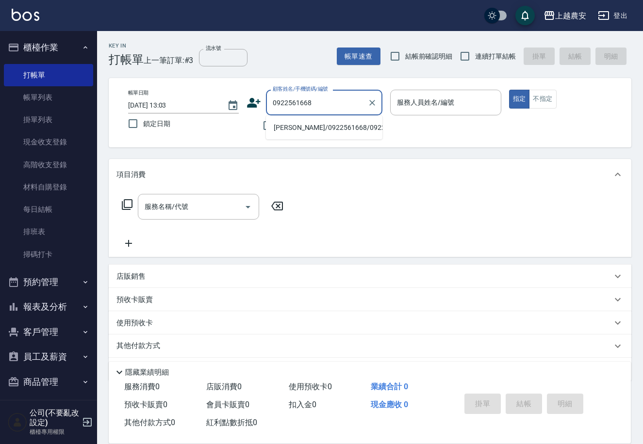
click at [318, 127] on li "汪鎮宇/0922561668/0922561668" at bounding box center [324, 128] width 116 height 16
type input "汪鎮宇/0922561668/0922561668"
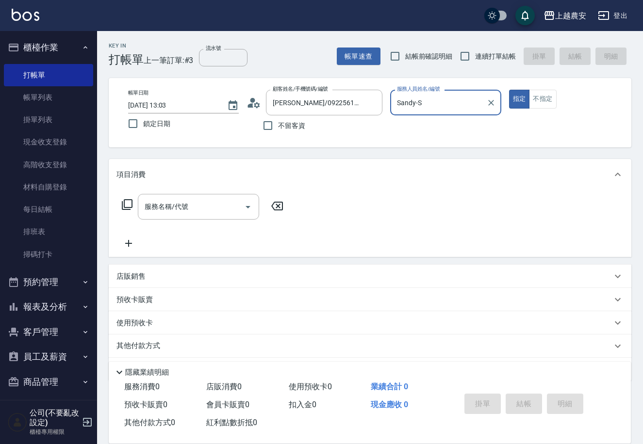
type input "Sandy-S"
click at [169, 216] on div "服務名稱/代號" at bounding box center [198, 207] width 121 height 26
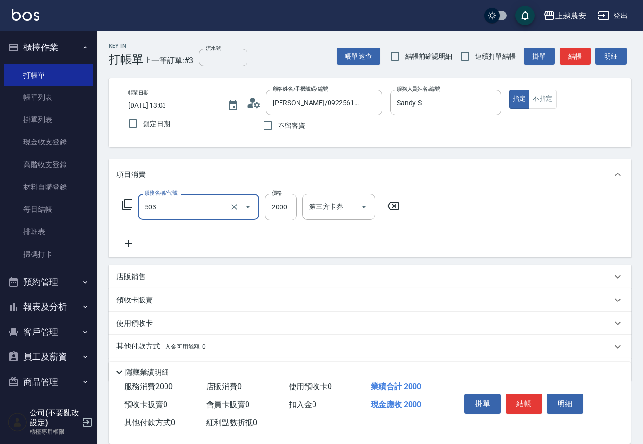
type input "染髮1500↑(503)"
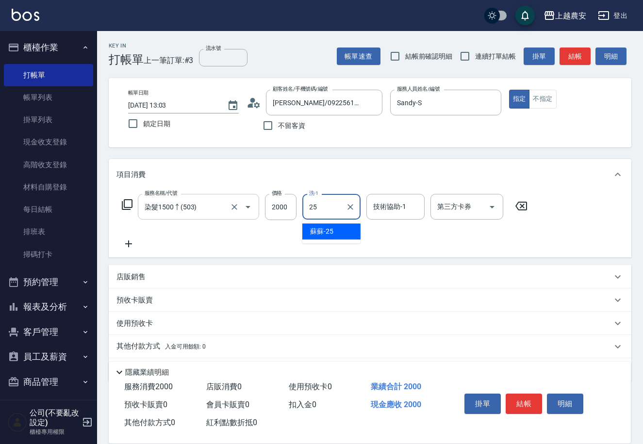
type input "蘇蘇-25"
click at [522, 398] on button "結帳" at bounding box center [523, 404] width 36 height 20
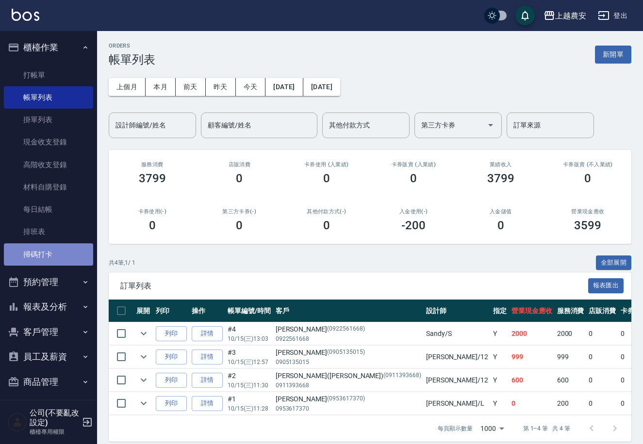
click at [52, 255] on link "掃碼打卡" at bounding box center [48, 255] width 89 height 22
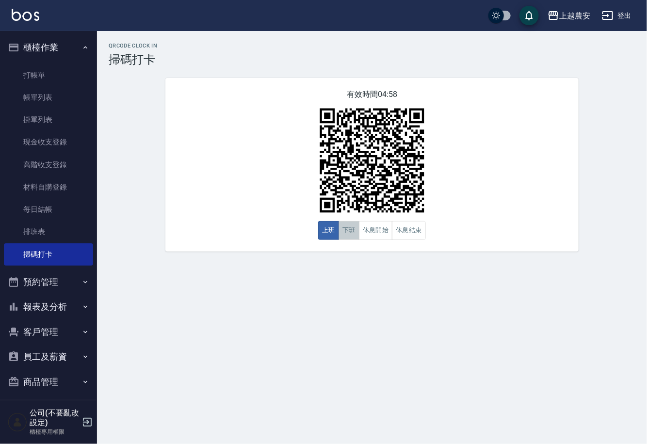
click at [348, 233] on button "下班" at bounding box center [349, 230] width 21 height 19
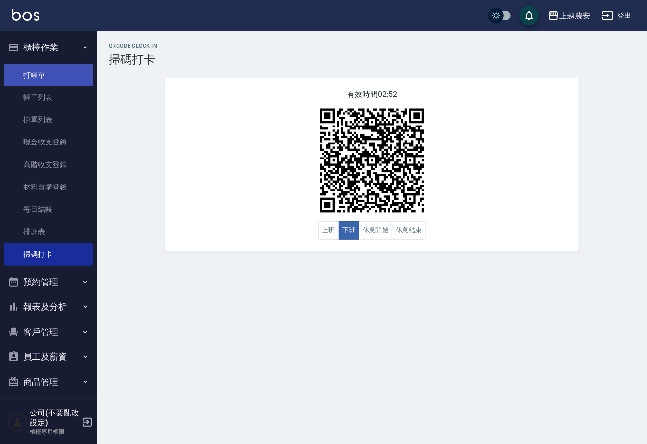
click at [27, 75] on link "打帳單" at bounding box center [48, 75] width 89 height 22
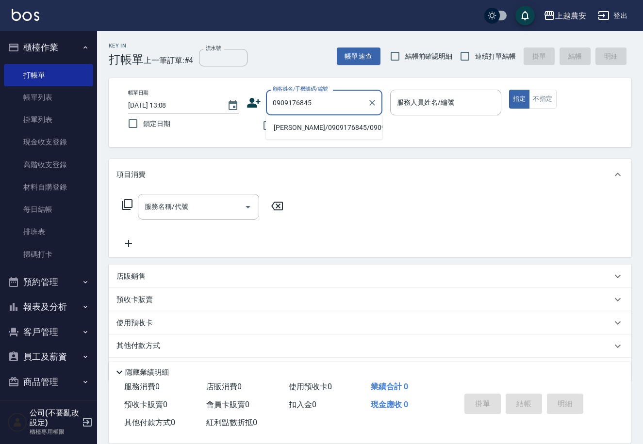
click at [313, 130] on li "陳偉航/0909176845/0909176845" at bounding box center [324, 128] width 116 height 16
type input "陳偉航/0909176845/0909176845"
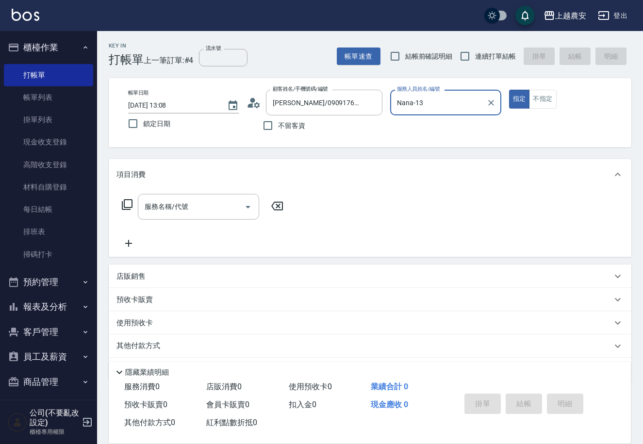
type input "Nana-13"
click at [123, 200] on icon at bounding box center [127, 205] width 12 height 12
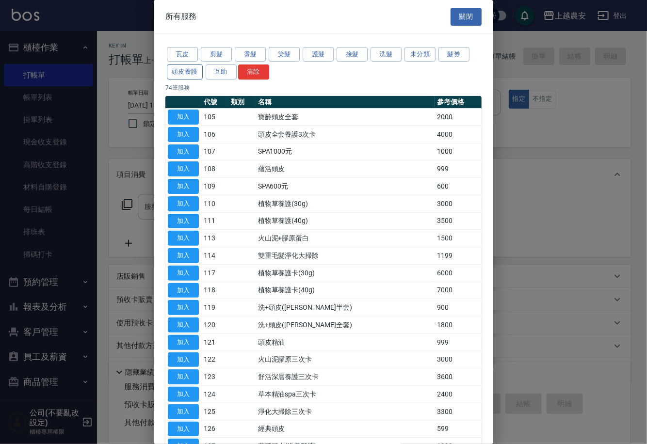
click at [174, 74] on button "頭皮養護" at bounding box center [185, 72] width 36 height 15
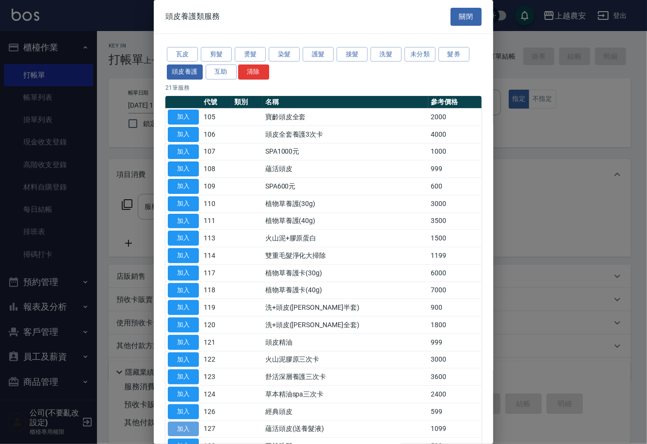
click at [194, 427] on button "加入" at bounding box center [183, 429] width 31 height 15
type input "蘊活頭皮(送養髮液)(127)"
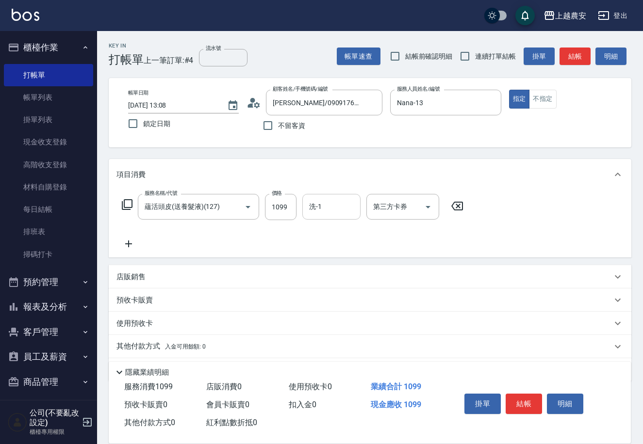
click at [322, 213] on input "洗-1" at bounding box center [331, 206] width 49 height 17
type input "招招-26"
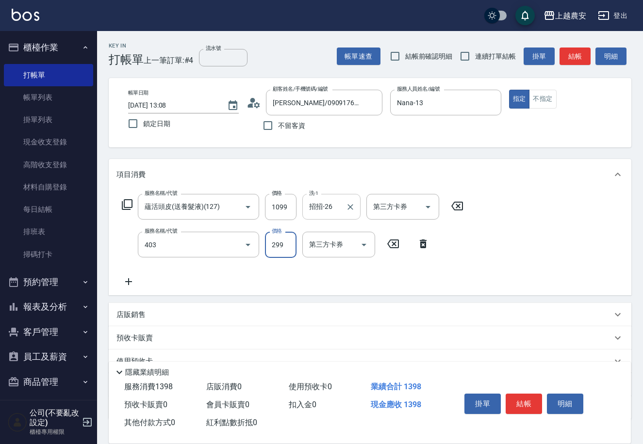
type input "剪髮(403)"
type input "500"
click at [524, 400] on button "結帳" at bounding box center [523, 404] width 36 height 20
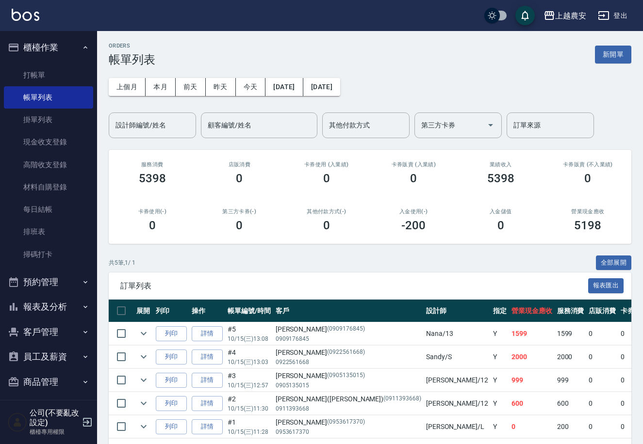
click at [69, 326] on button "客戶管理" at bounding box center [48, 332] width 89 height 25
click at [61, 351] on link "客戶列表" at bounding box center [48, 359] width 89 height 22
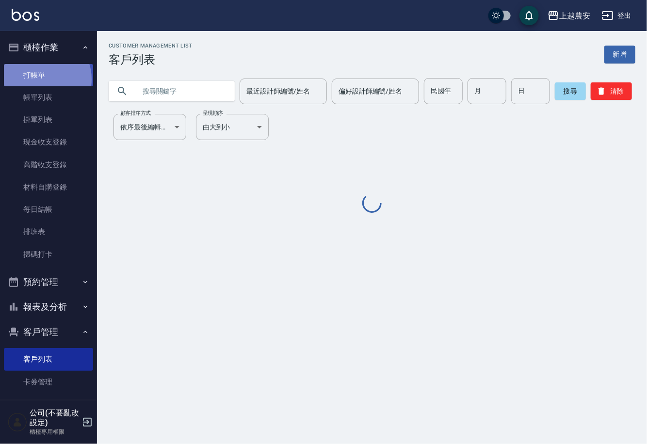
click at [40, 79] on link "打帳單" at bounding box center [48, 75] width 89 height 22
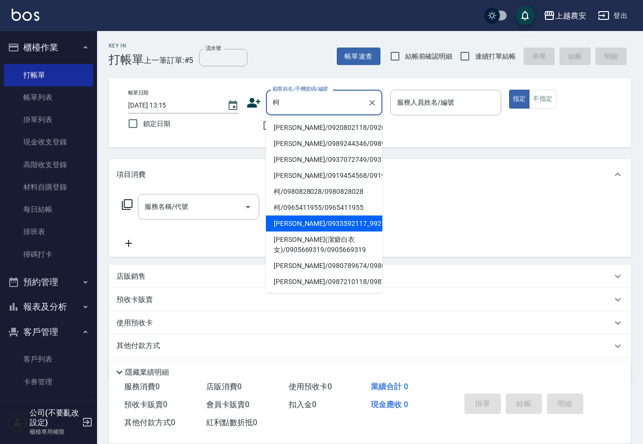
click at [320, 224] on li "[PERSON_NAME]/0933592117_992117_[PERSON_NAME]/992117" at bounding box center [324, 224] width 116 height 16
type input "[PERSON_NAME]/0933592117_992117_[PERSON_NAME]/992117"
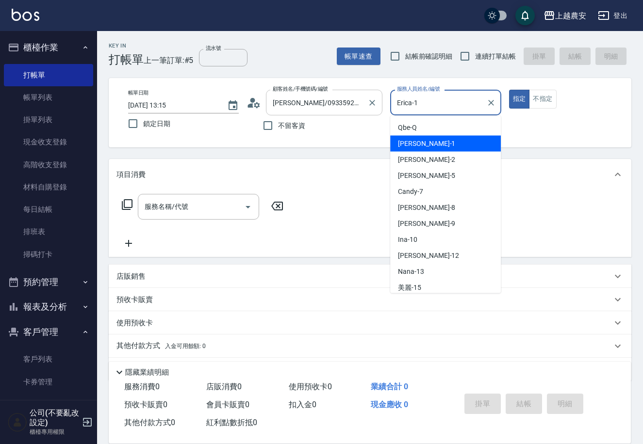
drag, startPoint x: 365, startPoint y: 104, endPoint x: 356, endPoint y: 104, distance: 8.7
click at [356, 104] on div "帳單日期 2025/10/15 13:15 鎖定日期 顧客姓名/手機號碼/編號 柯佳瑩/0933592117_992117_柯佳瑩/992117 顧客姓名/手…" at bounding box center [369, 113] width 499 height 46
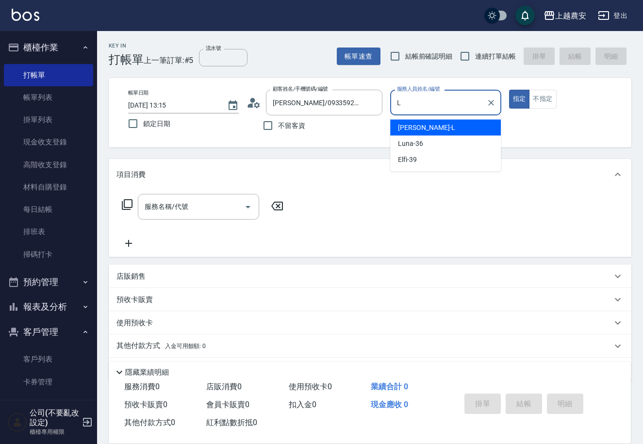
click at [425, 131] on div "Lina -L" at bounding box center [445, 128] width 111 height 16
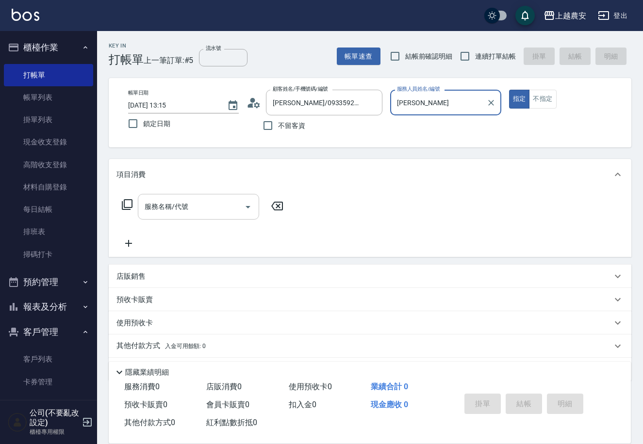
type input "Lina-L"
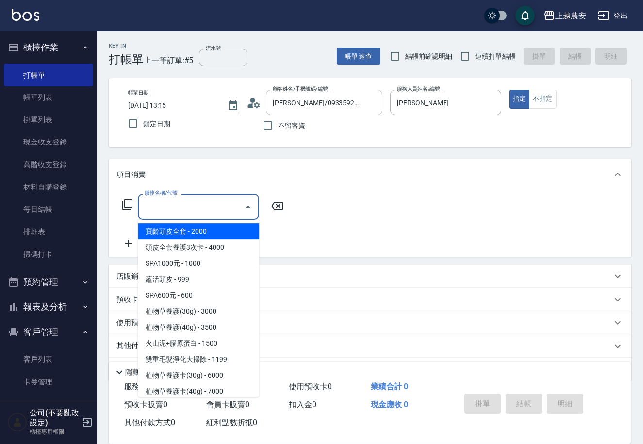
click at [208, 211] on input "服務名稱/代號" at bounding box center [191, 206] width 98 height 17
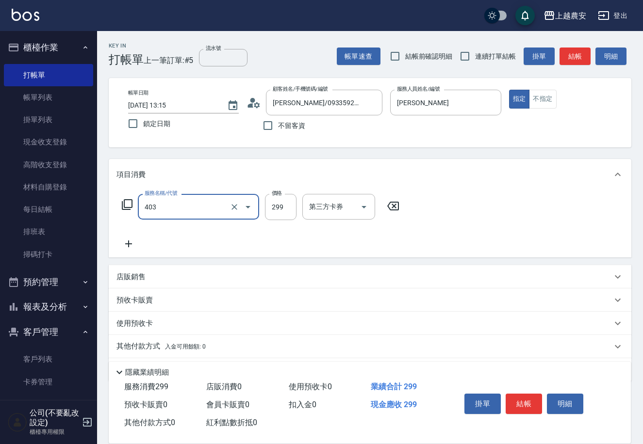
type input "剪髮(403)"
type input "100"
click at [514, 395] on button "結帳" at bounding box center [523, 404] width 36 height 20
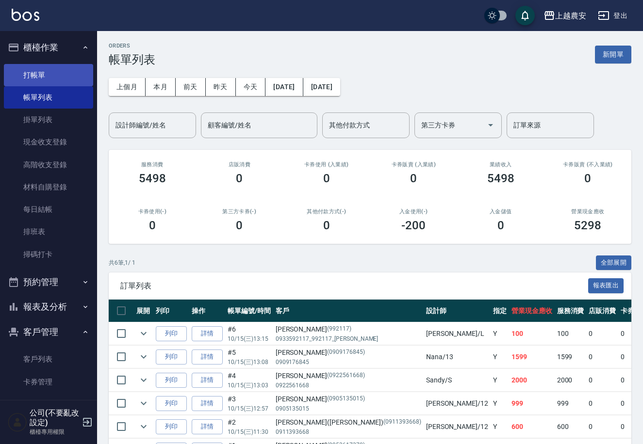
click at [33, 70] on link "打帳單" at bounding box center [48, 75] width 89 height 22
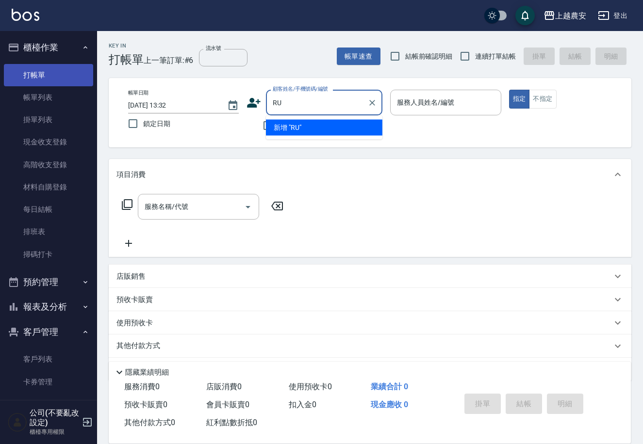
type input "R"
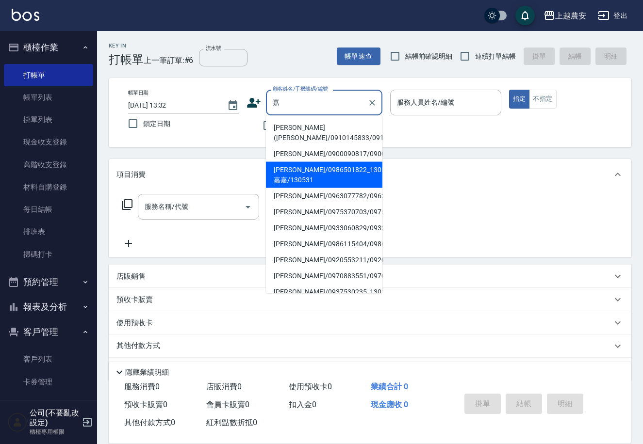
click at [288, 178] on li "[PERSON_NAME]/0986501822_130531_嘉嘉/130531" at bounding box center [324, 175] width 116 height 26
type input "[PERSON_NAME]/0986501822_130531_嘉嘉/130531"
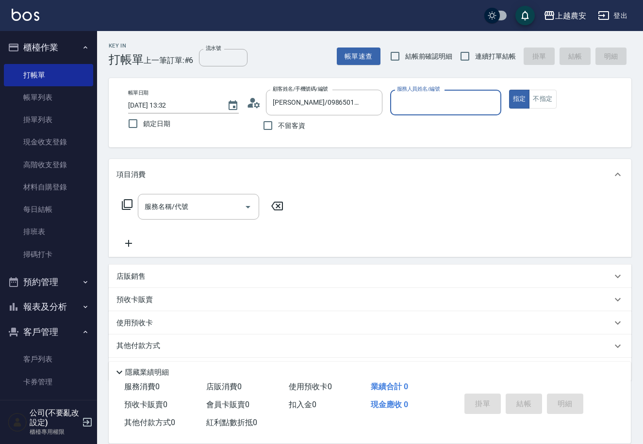
type input "Nana-13"
click at [196, 210] on input "服務名稱/代號" at bounding box center [191, 206] width 98 height 17
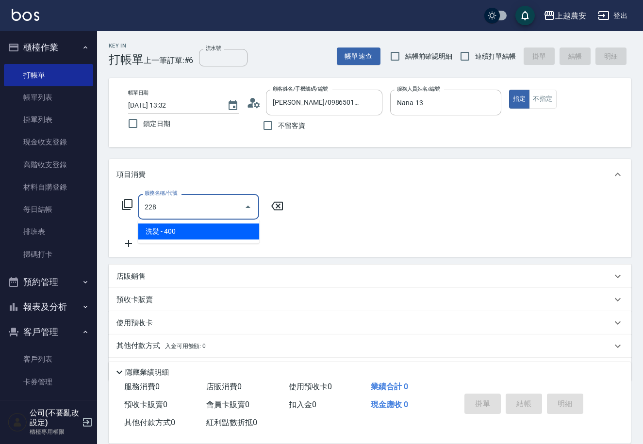
type input "洗髮(228)"
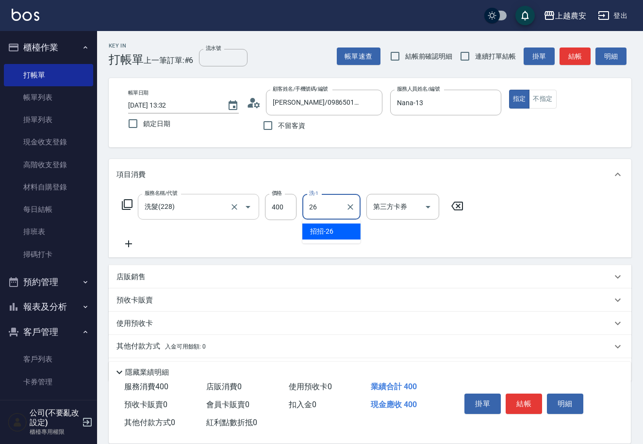
type input "招招-26"
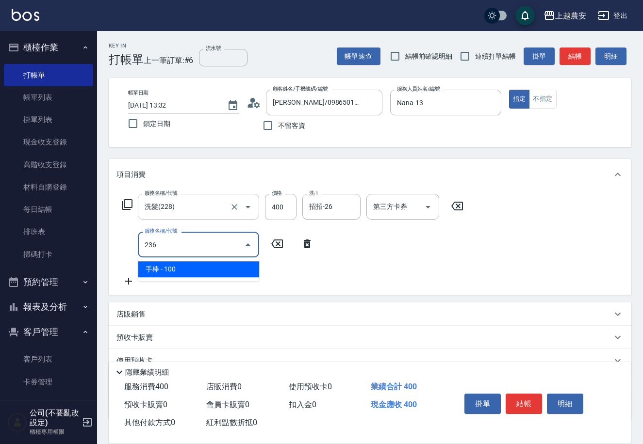
type input "手棒(236)"
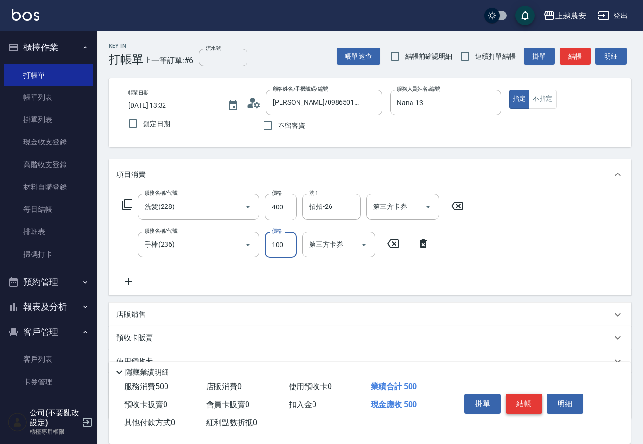
click at [531, 401] on button "結帳" at bounding box center [523, 404] width 36 height 20
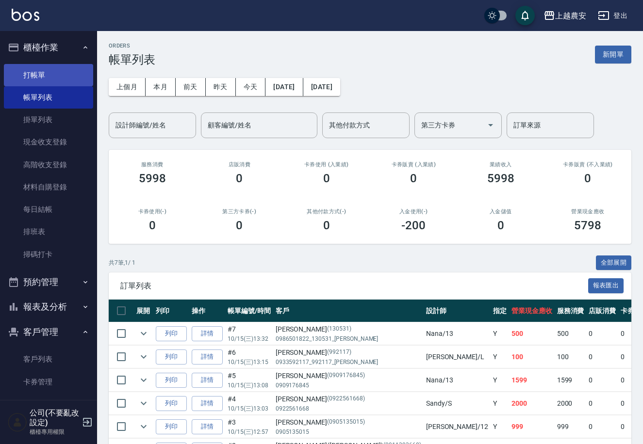
click at [35, 69] on link "打帳單" at bounding box center [48, 75] width 89 height 22
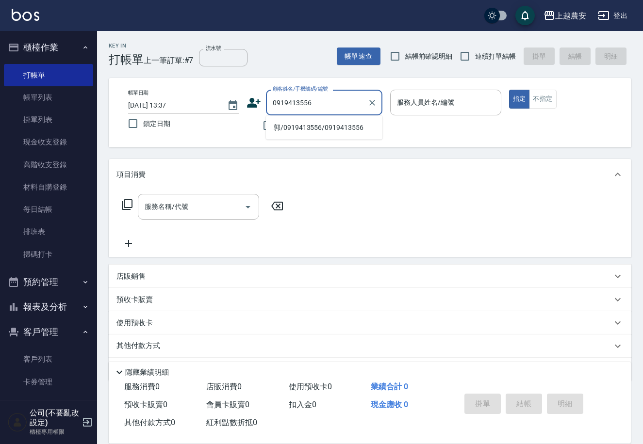
click at [293, 129] on li "郭/0919413556/0919413556" at bounding box center [324, 128] width 116 height 16
type input "郭/0919413556/0919413556"
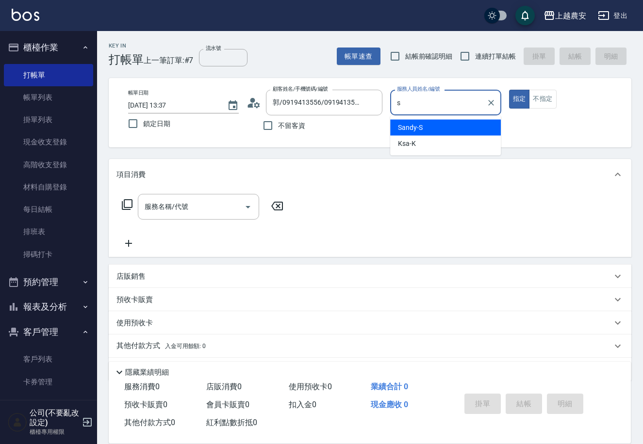
type input "Sandy-S"
type button "true"
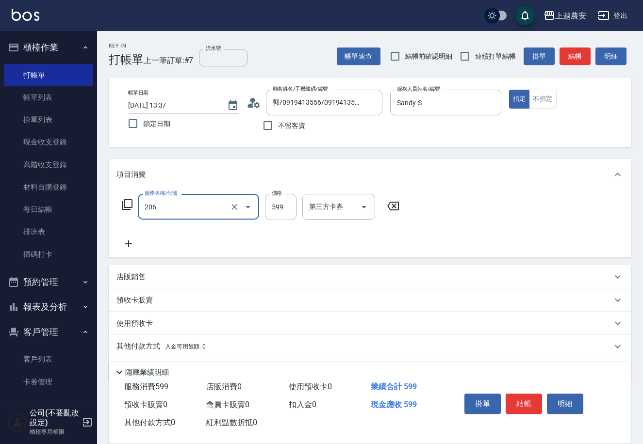
type input "洗+剪(206)"
type input "800"
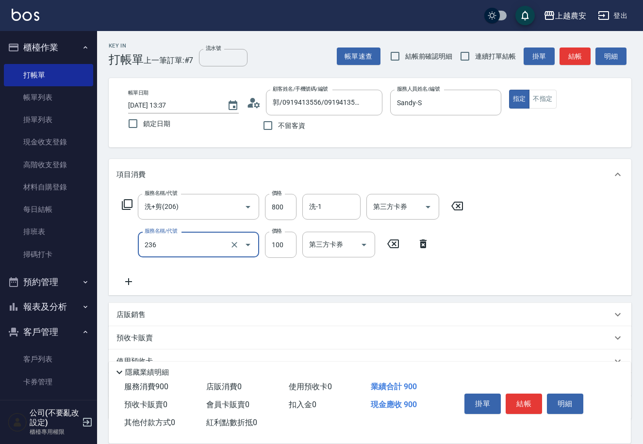
type input "手棒(236)"
click at [528, 399] on button "結帳" at bounding box center [523, 404] width 36 height 20
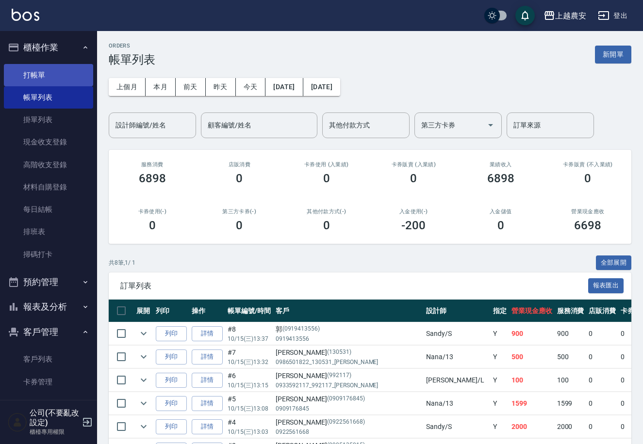
click at [46, 77] on link "打帳單" at bounding box center [48, 75] width 89 height 22
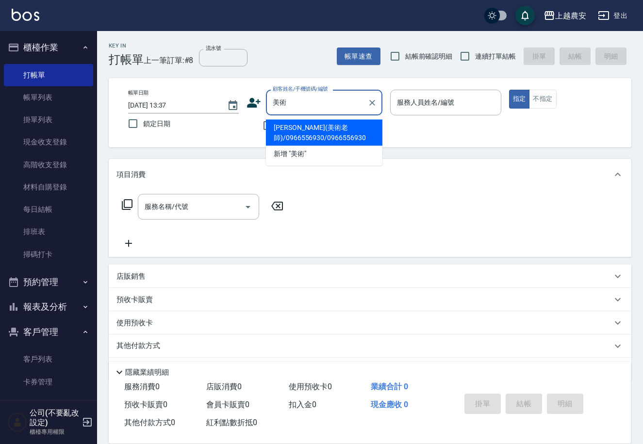
drag, startPoint x: 309, startPoint y: 134, endPoint x: 261, endPoint y: 189, distance: 72.9
click at [308, 134] on li "[PERSON_NAME](美術老師)/0966556930/0966556930" at bounding box center [324, 133] width 116 height 26
type input "[PERSON_NAME](美術老師)/0966556930/0966556930"
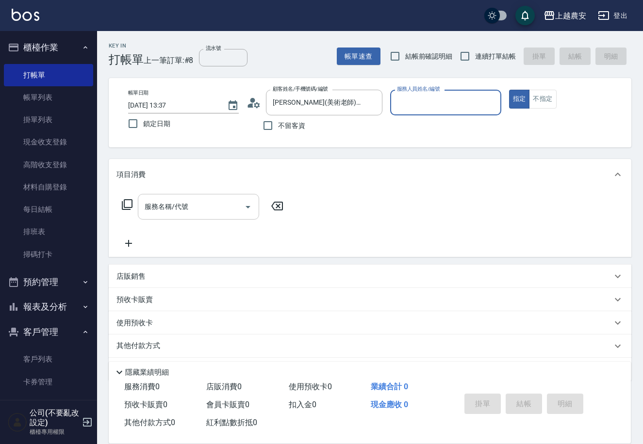
type input "Candy-7"
click at [204, 199] on input "服務名稱/代號" at bounding box center [191, 206] width 98 height 17
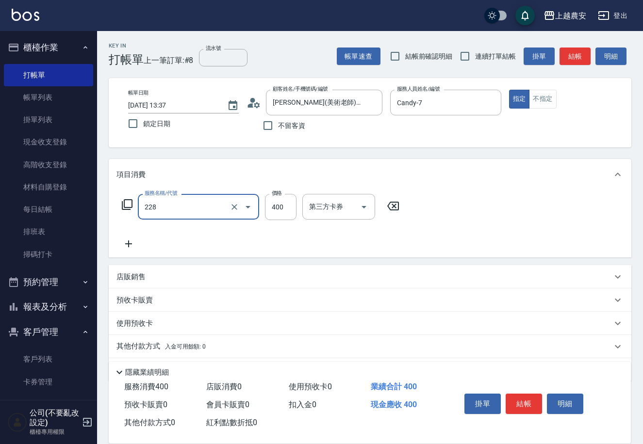
type input "洗髮(228)"
type input "珮珮-30"
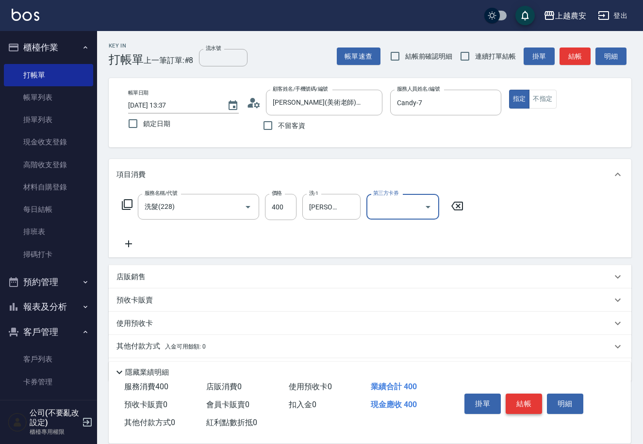
click at [521, 408] on button "結帳" at bounding box center [523, 404] width 36 height 20
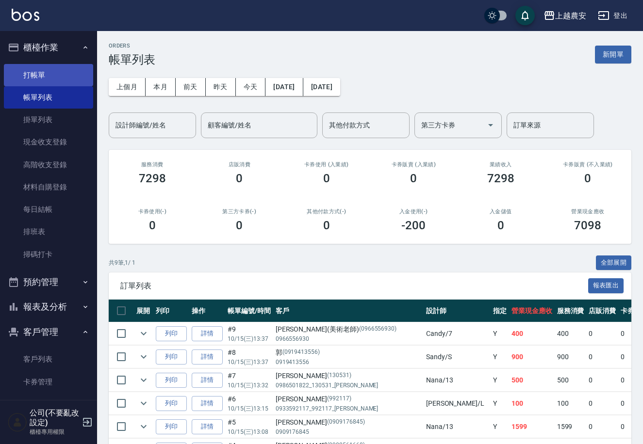
click at [49, 78] on link "打帳單" at bounding box center [48, 75] width 89 height 22
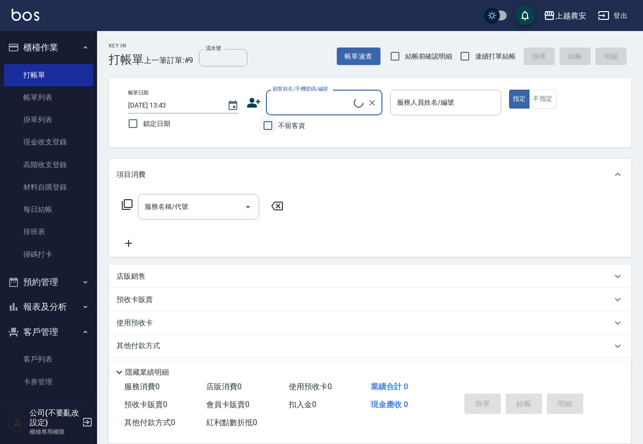
click at [265, 124] on input "不留客資" at bounding box center [268, 125] width 20 height 20
checkbox input "true"
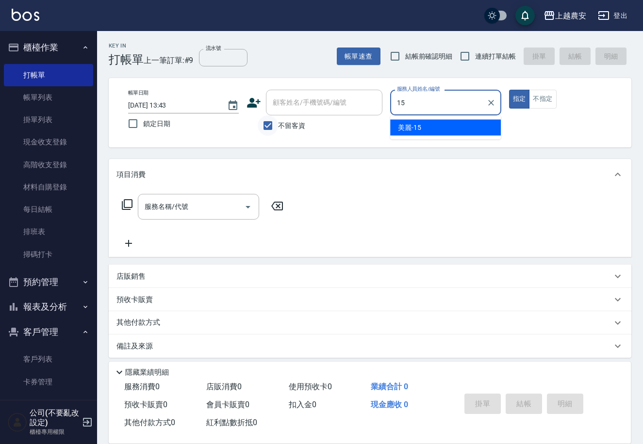
type input "美麗-15"
type button "true"
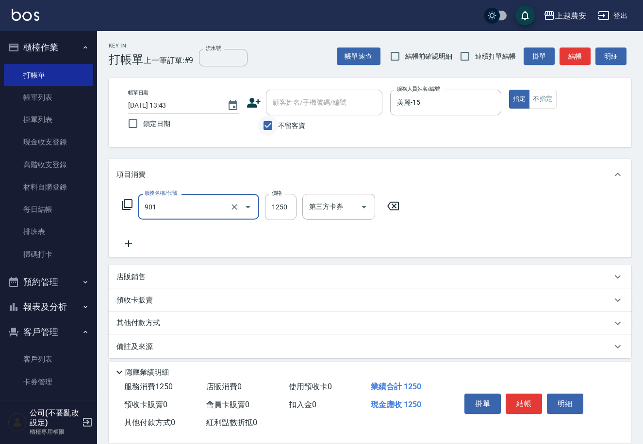
type input "修手指甲(901)"
type input "900"
click at [516, 394] on button "結帳" at bounding box center [523, 404] width 36 height 20
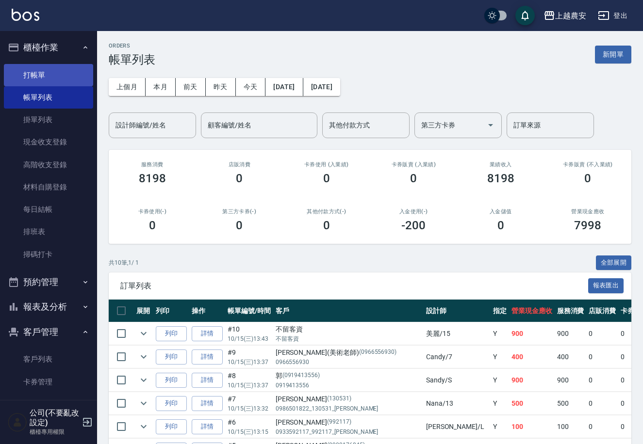
click at [20, 70] on link "打帳單" at bounding box center [48, 75] width 89 height 22
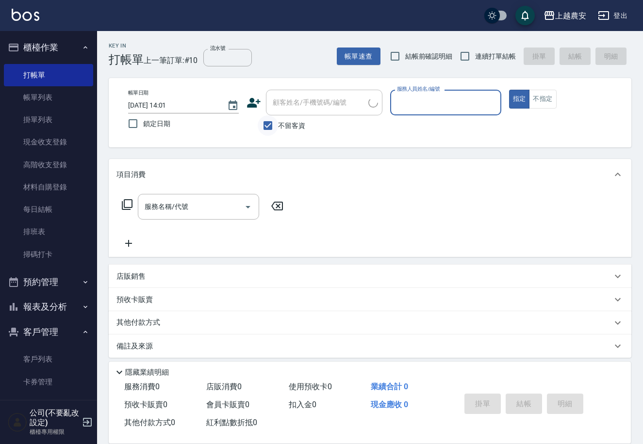
click at [272, 125] on input "不留客資" at bounding box center [268, 125] width 20 height 20
checkbox input "false"
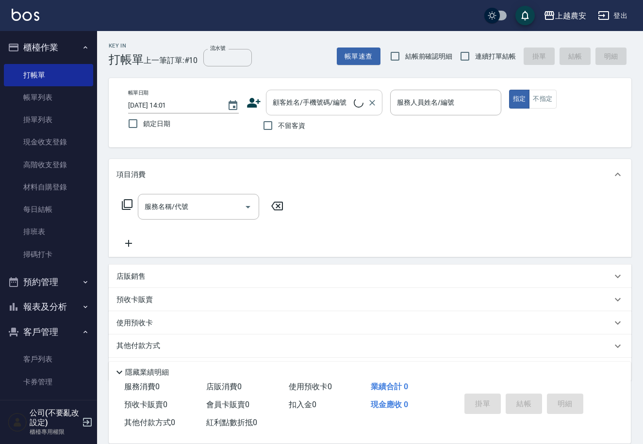
click at [296, 105] on input "顧客姓名/手機號碼/編號" at bounding box center [311, 102] width 83 height 17
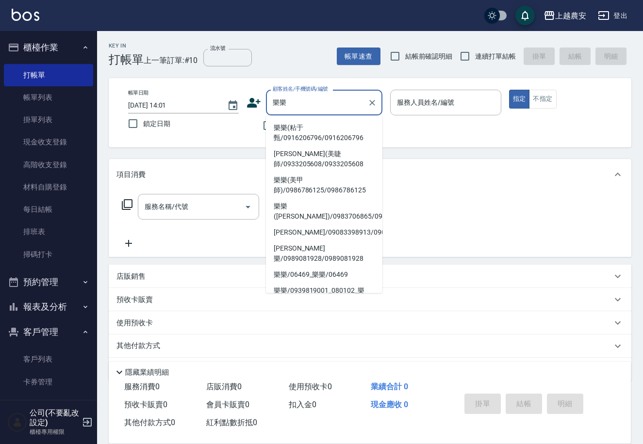
click at [298, 131] on li "樂樂(粘于甄/0916206796/0916206796" at bounding box center [324, 133] width 116 height 26
type input "樂樂(粘于甄/0916206796/0916206796"
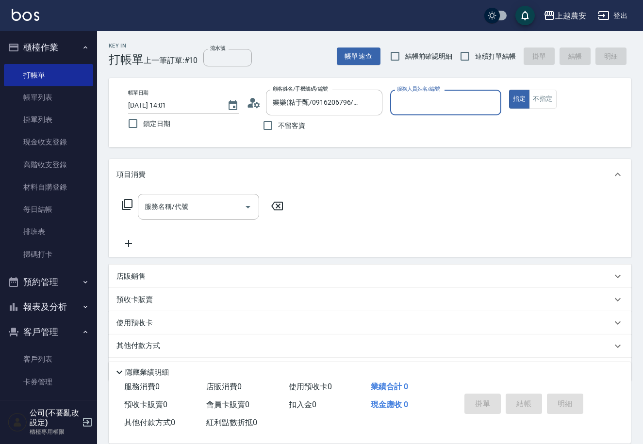
type input "Yuna-18"
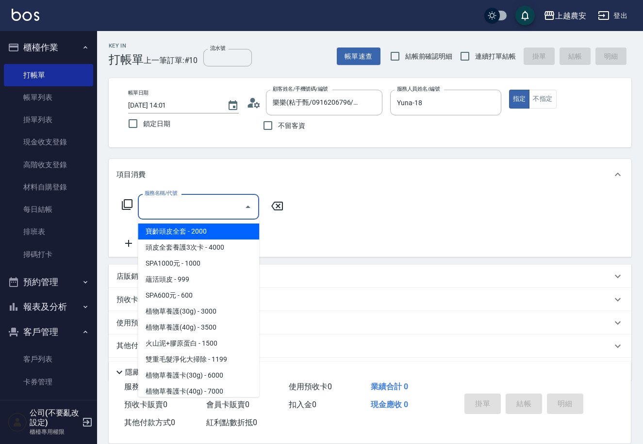
click at [166, 211] on input "服務名稱/代號" at bounding box center [191, 206] width 98 height 17
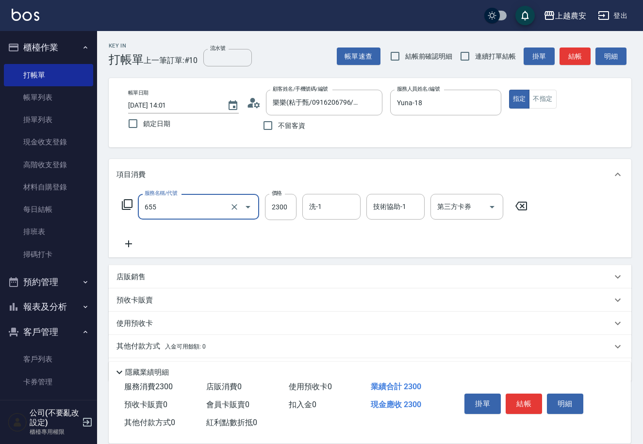
type input "結構2段式(自)(655)"
type input "1500"
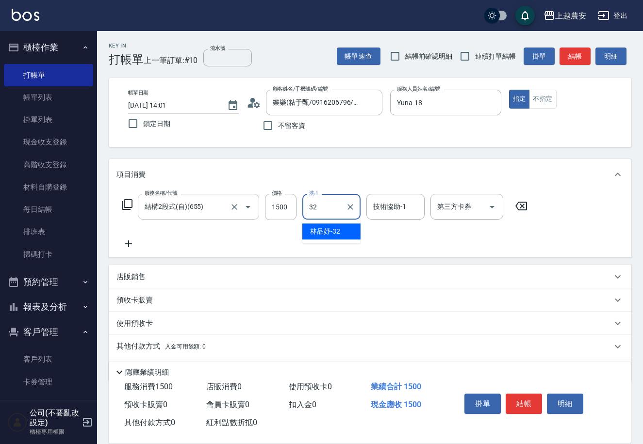
type input "[PERSON_NAME]-32"
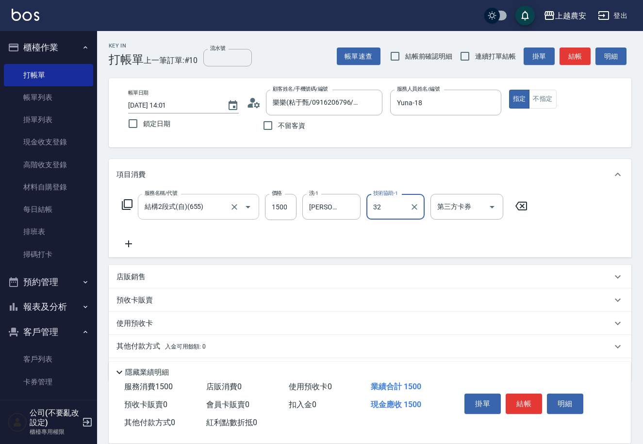
type input "[PERSON_NAME]-32"
click at [122, 240] on icon at bounding box center [128, 244] width 24 height 12
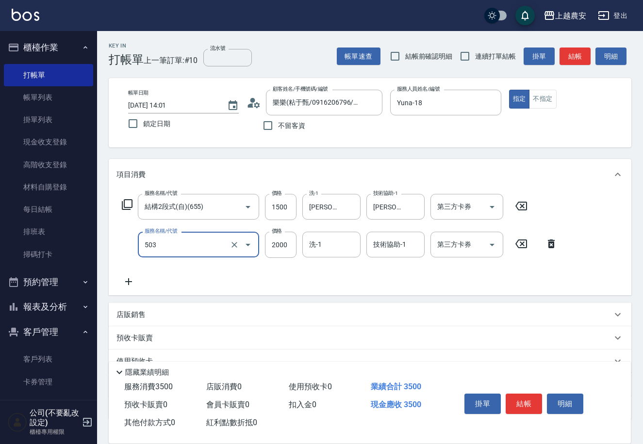
type input "染髮1500↑(503)"
type input "3000"
click at [530, 406] on button "結帳" at bounding box center [523, 404] width 36 height 20
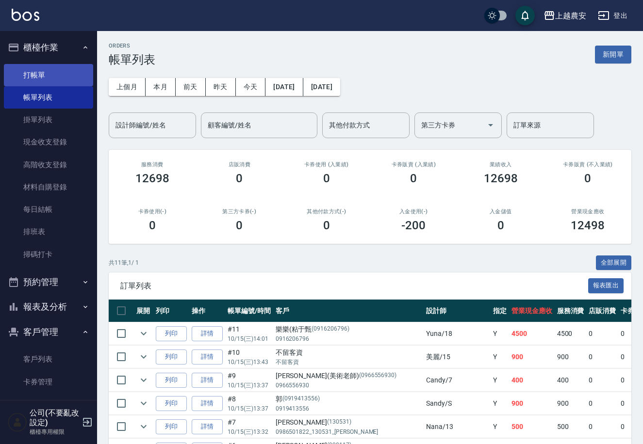
click at [38, 76] on link "打帳單" at bounding box center [48, 75] width 89 height 22
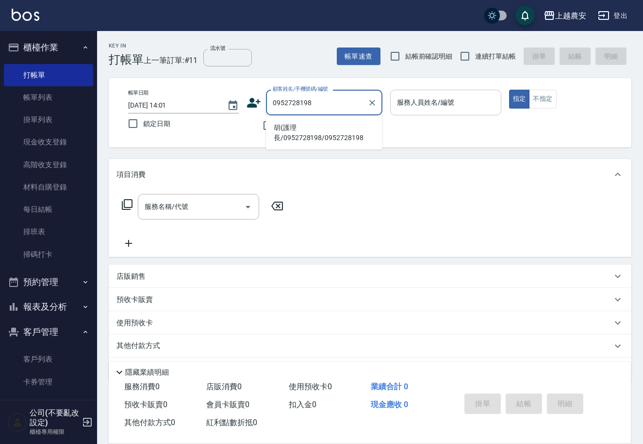
drag, startPoint x: 319, startPoint y: 131, endPoint x: 477, endPoint y: 93, distance: 162.4
click at [319, 131] on li "胡(護理長/0952728198/0952728198" at bounding box center [324, 133] width 116 height 26
type input "胡(護理長/0952728198/0952728198"
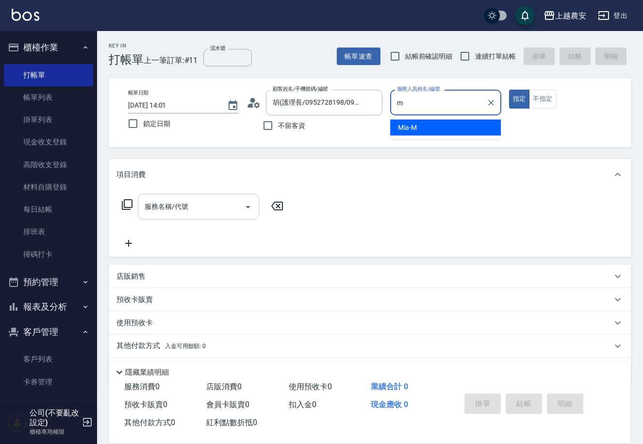
type input "Mia-M"
type button "true"
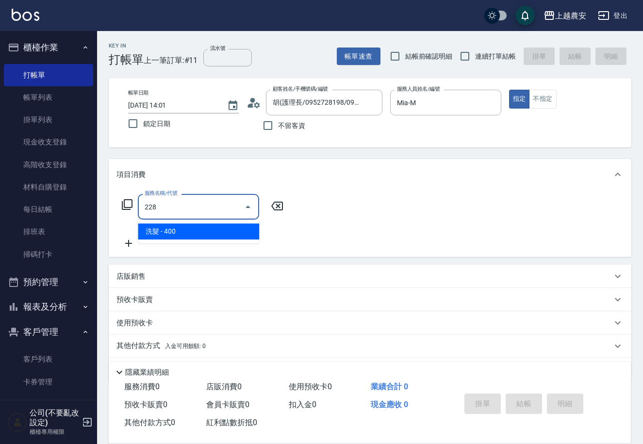
type input "洗髮(228)"
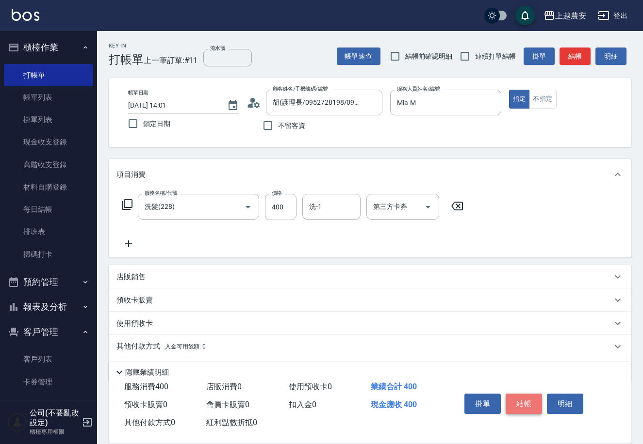
click at [531, 406] on button "結帳" at bounding box center [523, 404] width 36 height 20
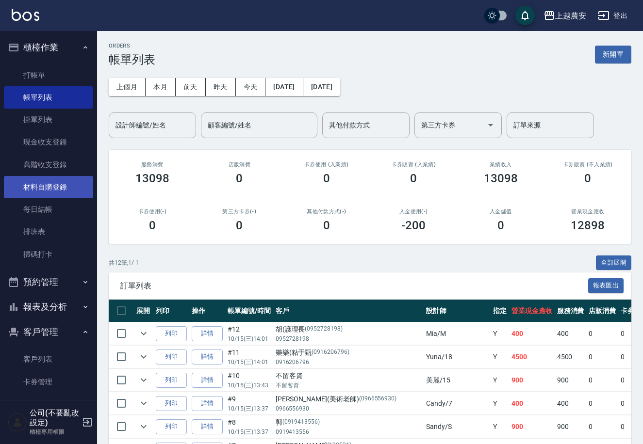
click at [74, 194] on link "材料自購登錄" at bounding box center [48, 187] width 89 height 22
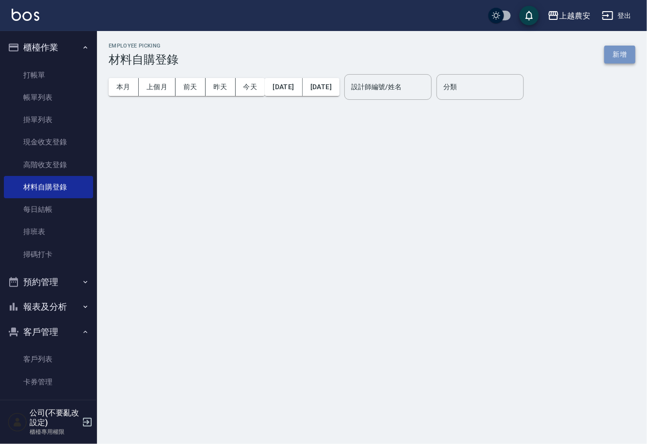
click at [620, 56] on button "新增" at bounding box center [619, 55] width 31 height 18
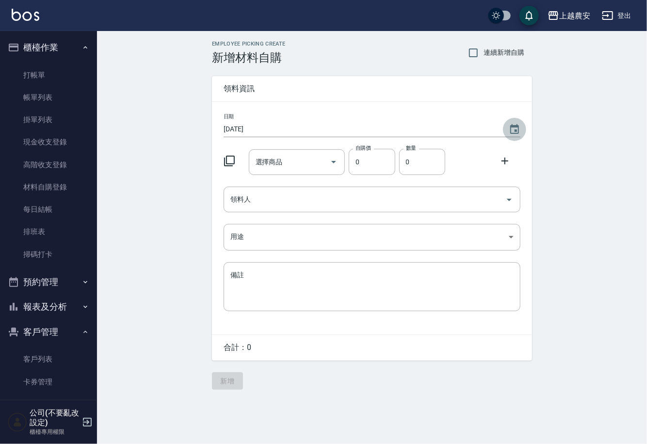
click at [511, 132] on icon "Choose date, selected date is 2025-10-15" at bounding box center [514, 129] width 9 height 10
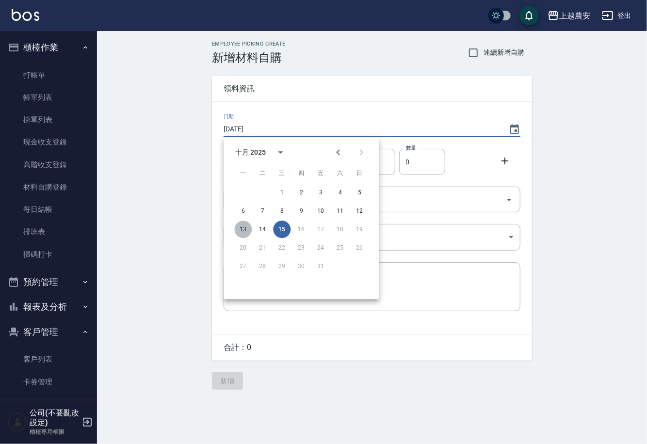
click at [249, 228] on button "13" at bounding box center [242, 229] width 17 height 17
type input "2025/10/13"
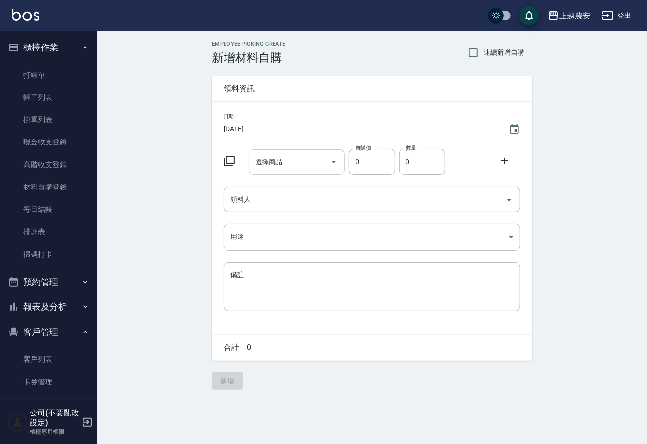
click at [282, 159] on input "選擇商品" at bounding box center [289, 162] width 73 height 17
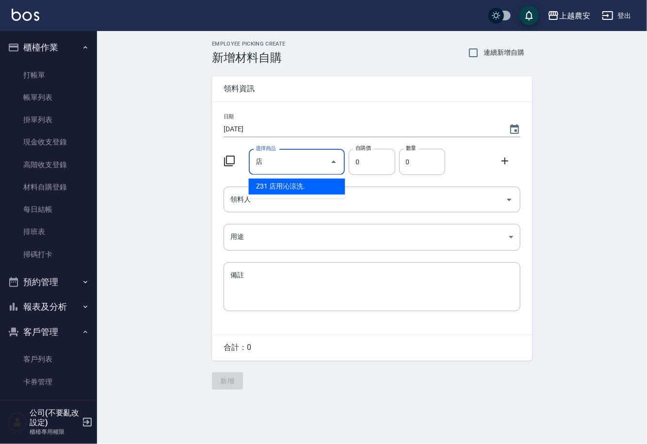
click at [297, 189] on li "Z31 店用沁涼洗." at bounding box center [297, 187] width 97 height 16
type input "店用沁涼洗."
type input "180"
type input "1"
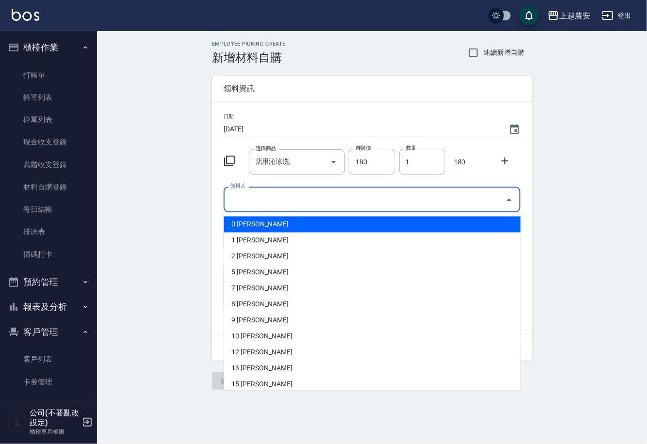
click at [279, 195] on input "領料人" at bounding box center [365, 199] width 274 height 17
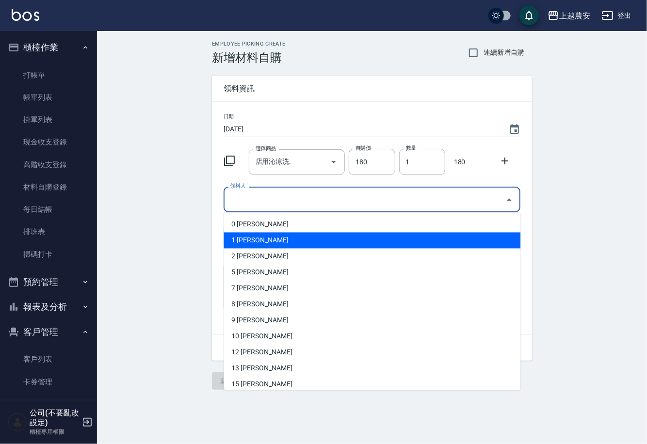
type input "q"
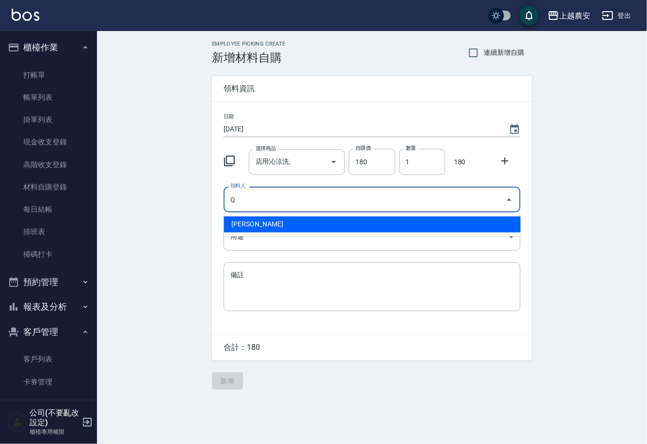
click at [235, 226] on li "Q 羅幸芳" at bounding box center [372, 225] width 297 height 16
type input "Q 羅幸芳"
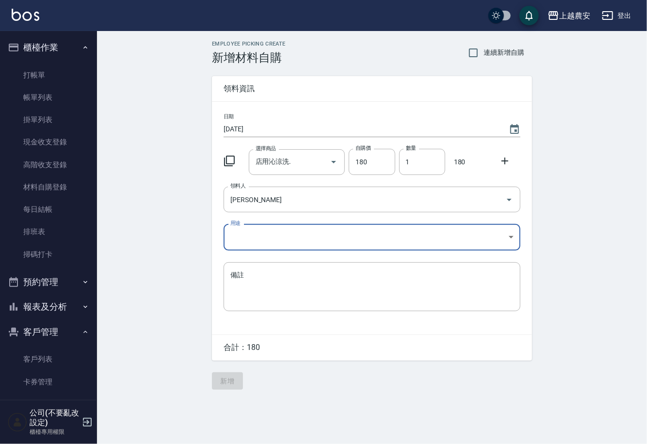
click at [235, 238] on body "上越農安 登出 櫃檯作業 打帳單 帳單列表 掛單列表 現金收支登錄 高階收支登錄 材料自購登錄 每日結帳 排班表 掃碼打卡 預約管理 預約管理 單日預約紀錄 …" at bounding box center [323, 222] width 647 height 444
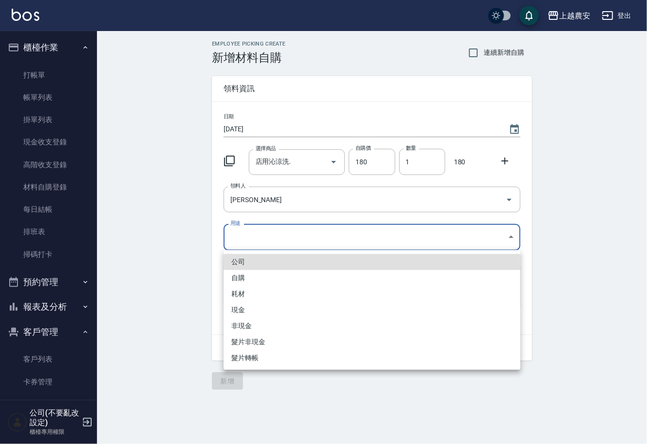
click at [247, 280] on li "自購" at bounding box center [372, 278] width 297 height 16
type input "自購"
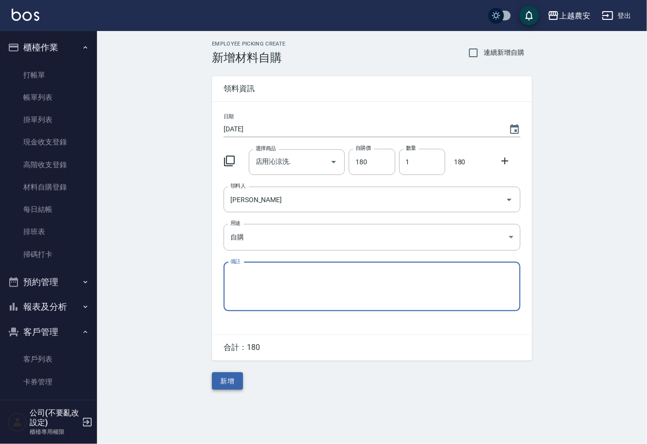
click at [235, 378] on button "新增" at bounding box center [227, 382] width 31 height 18
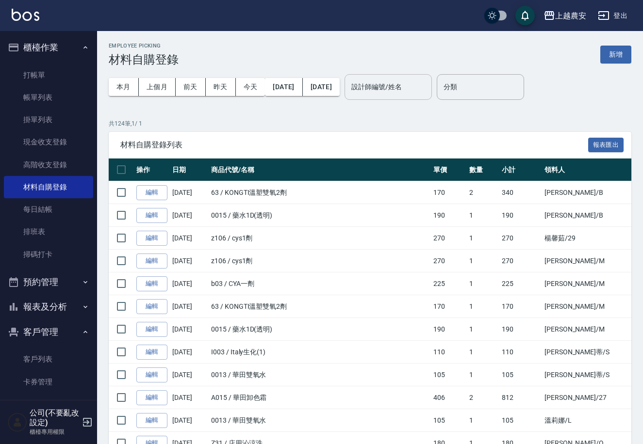
click at [427, 88] on input "設計師編號/姓名" at bounding box center [388, 87] width 79 height 17
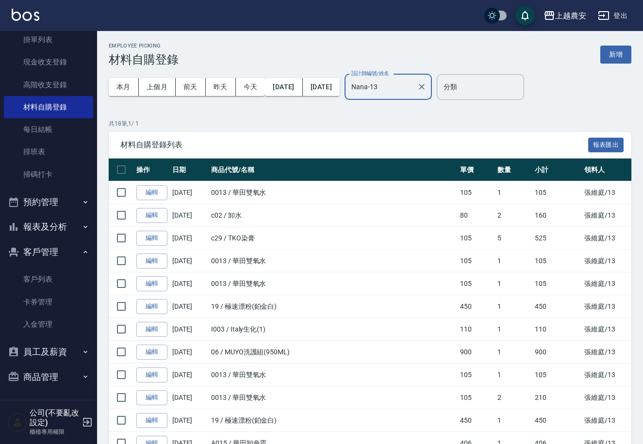
type input "Nana-13"
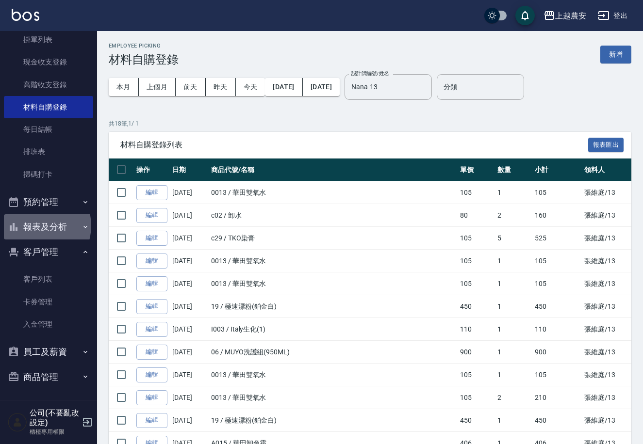
drag, startPoint x: 35, startPoint y: 225, endPoint x: 26, endPoint y: 249, distance: 25.8
click at [35, 226] on button "報表及分析" at bounding box center [48, 226] width 89 height 25
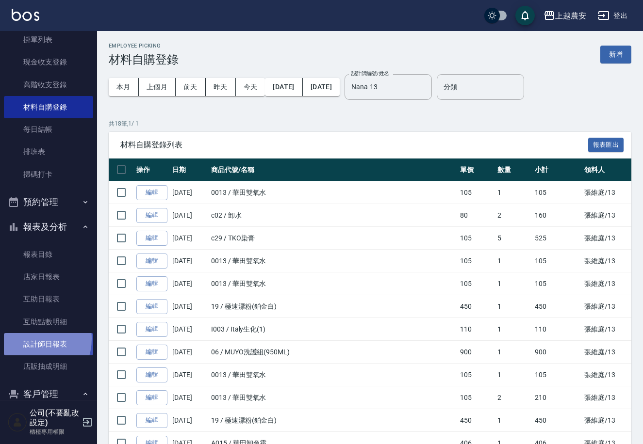
click at [30, 339] on link "設計師日報表" at bounding box center [48, 344] width 89 height 22
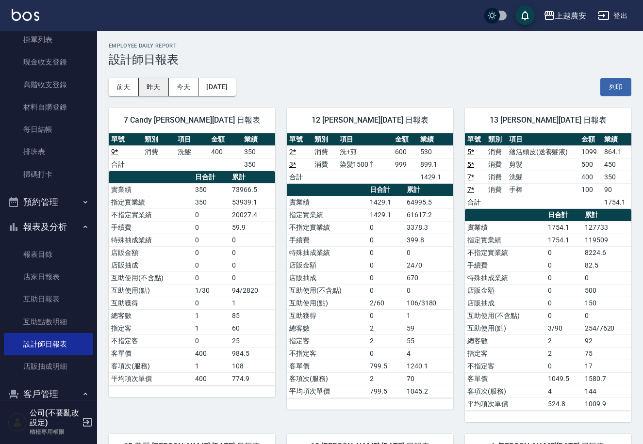
click at [161, 88] on button "昨天" at bounding box center [154, 87] width 30 height 18
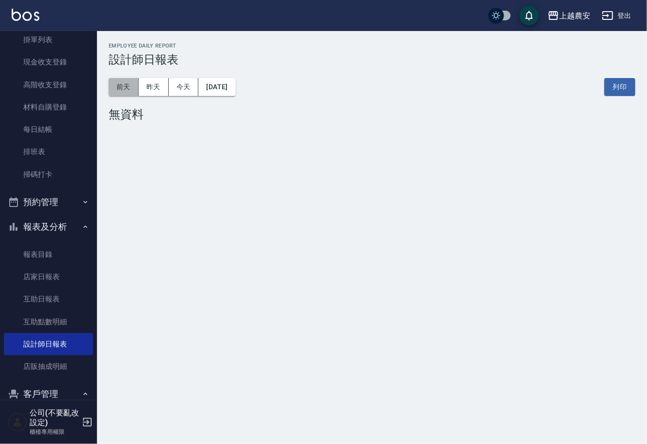
click at [126, 90] on button "前天" at bounding box center [124, 87] width 30 height 18
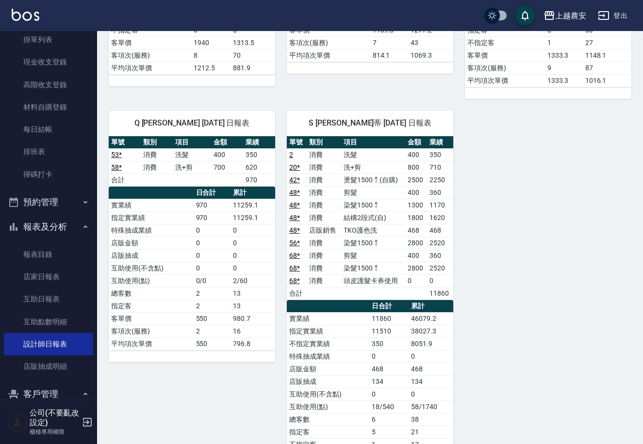
scroll to position [1699, 0]
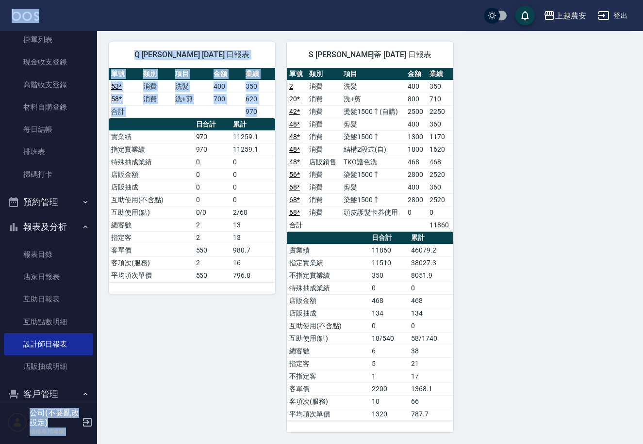
drag, startPoint x: 98, startPoint y: 128, endPoint x: 97, endPoint y: 17, distance: 111.1
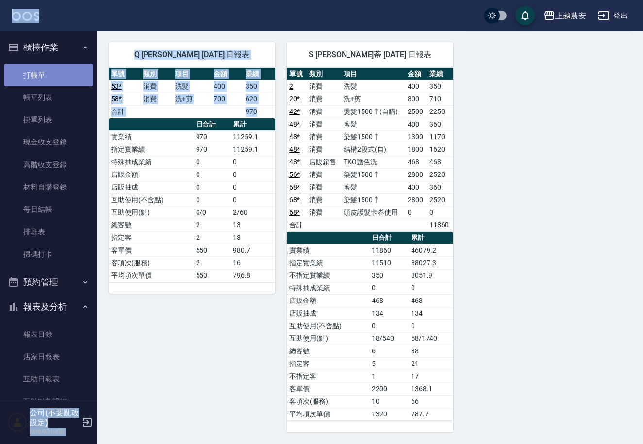
click at [65, 67] on link "打帳單" at bounding box center [48, 75] width 89 height 22
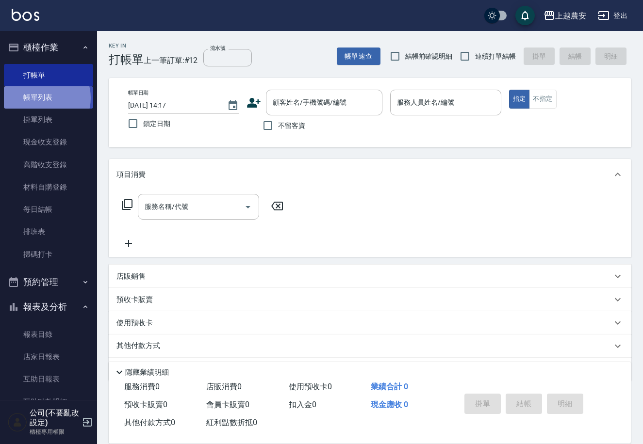
click at [41, 98] on link "帳單列表" at bounding box center [48, 97] width 89 height 22
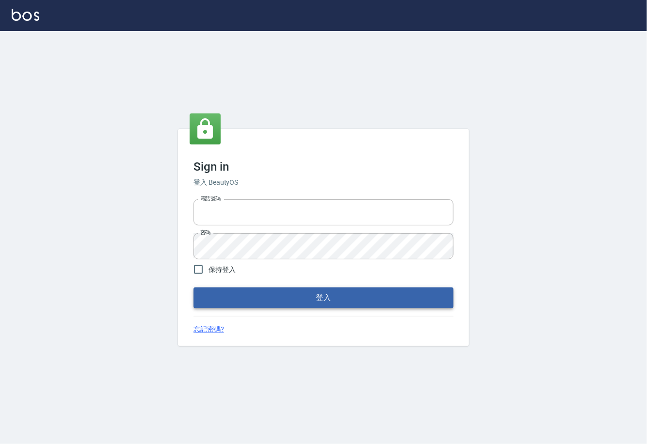
type input "0225929166"
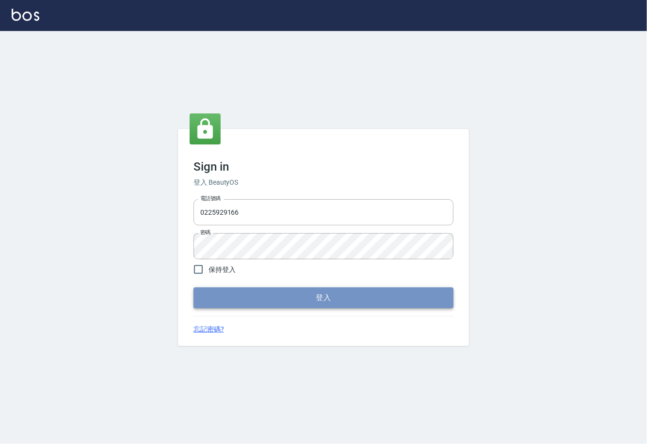
click at [320, 294] on button "登入" at bounding box center [324, 298] width 260 height 20
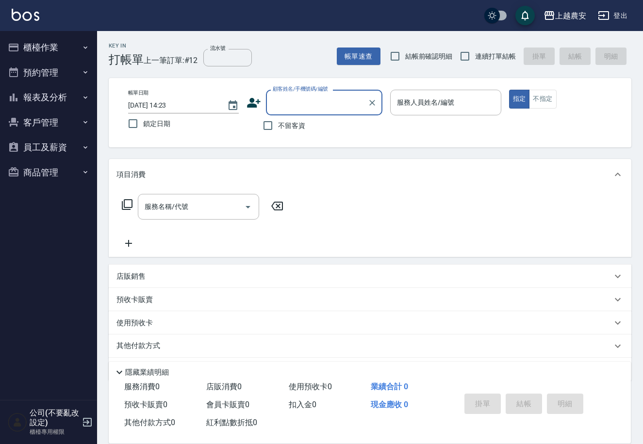
click at [33, 48] on button "櫃檯作業" at bounding box center [48, 47] width 89 height 25
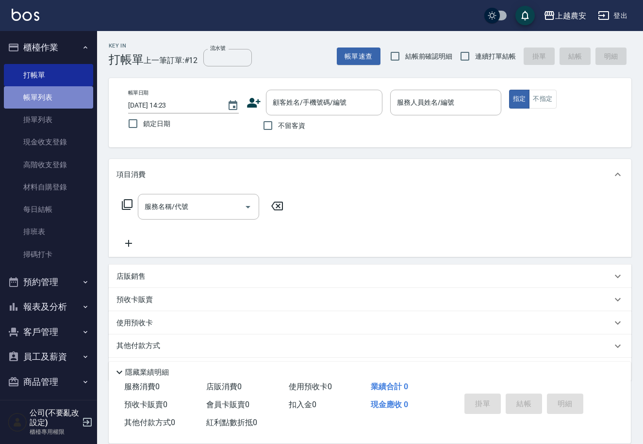
click at [53, 97] on link "帳單列表" at bounding box center [48, 97] width 89 height 22
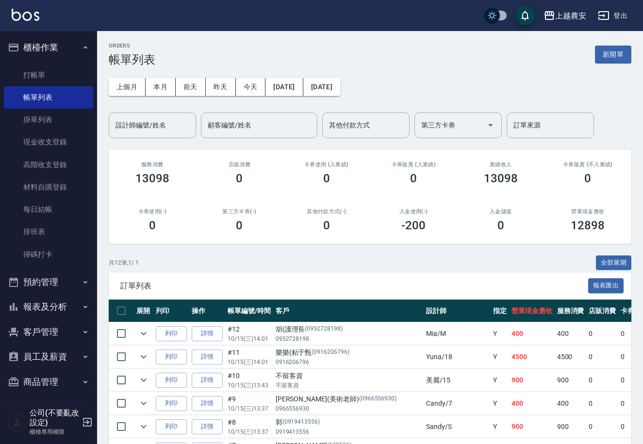
drag, startPoint x: 32, startPoint y: 76, endPoint x: 37, endPoint y: 59, distance: 17.7
click at [32, 76] on link "打帳單" at bounding box center [48, 75] width 89 height 22
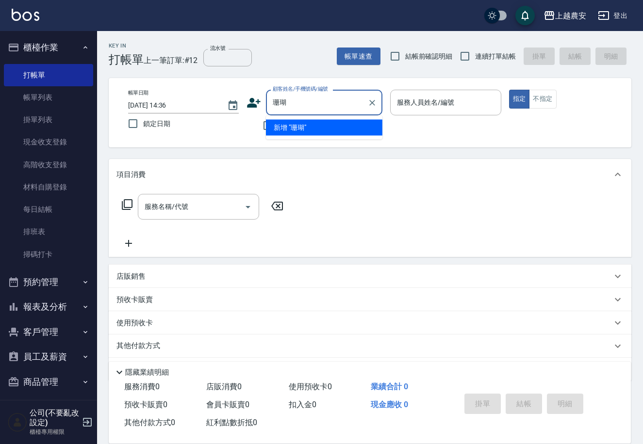
type input "山"
type input "綺"
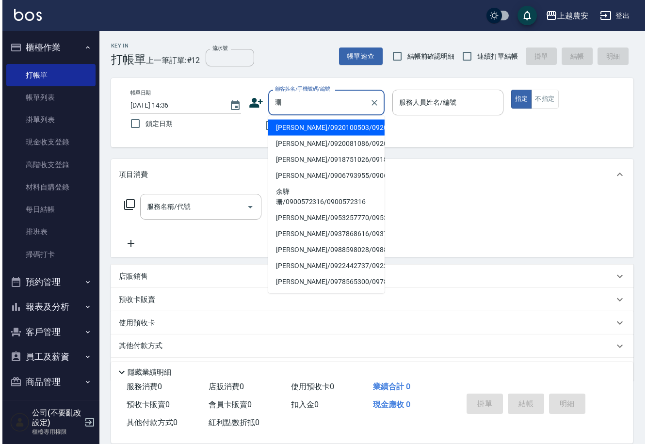
scroll to position [155, 0]
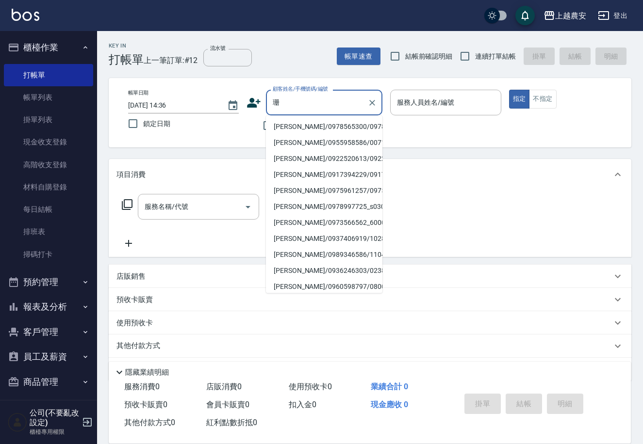
type input "珊"
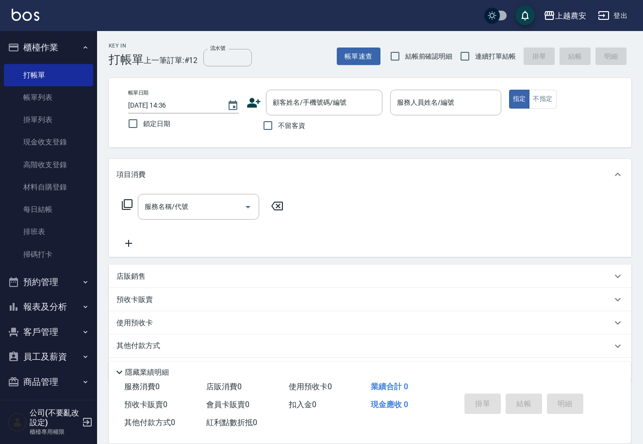
drag, startPoint x: 445, startPoint y: 163, endPoint x: 339, endPoint y: 144, distance: 108.3
click at [445, 163] on div "項目消費" at bounding box center [370, 174] width 522 height 31
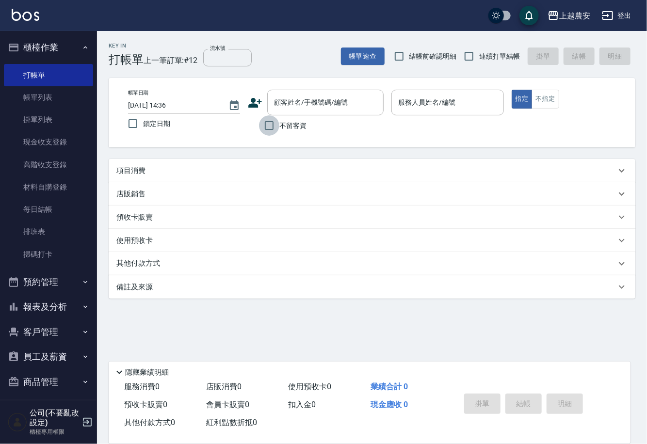
click at [271, 123] on input "不留客資" at bounding box center [269, 125] width 20 height 20
checkbox input "true"
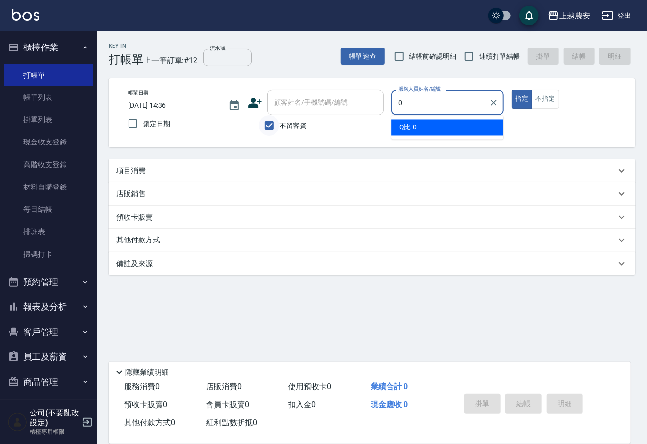
type input "0"
type button "true"
type input "Q比-0"
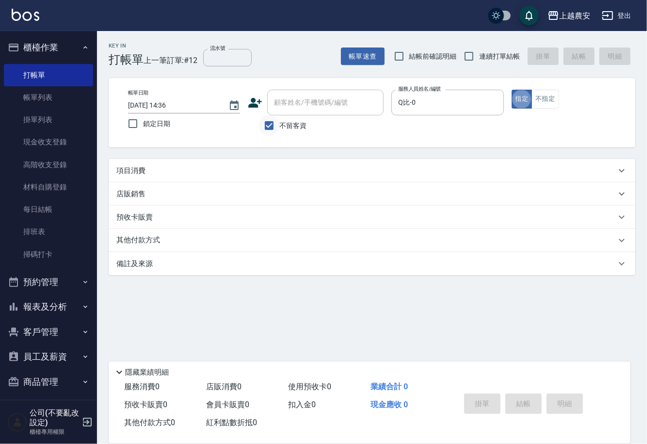
click at [512, 90] on button "指定" at bounding box center [522, 99] width 21 height 19
click at [142, 166] on p "項目消費" at bounding box center [130, 171] width 29 height 10
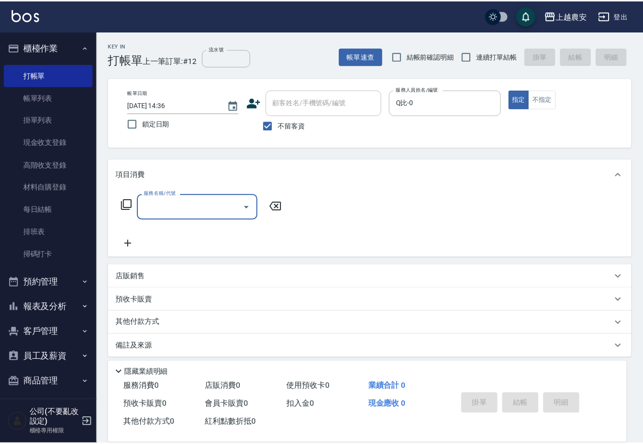
scroll to position [0, 0]
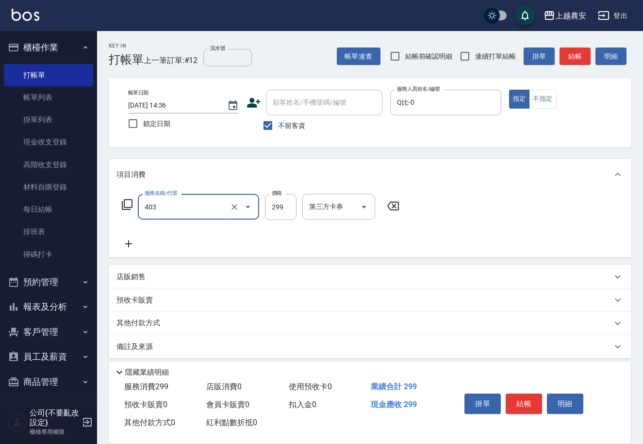
type input "剪髮(403)"
click at [531, 404] on button "結帳" at bounding box center [523, 404] width 36 height 20
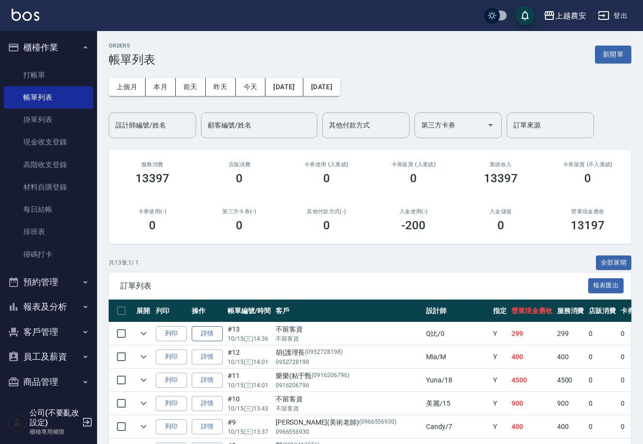
click at [207, 336] on link "詳情" at bounding box center [207, 333] width 31 height 15
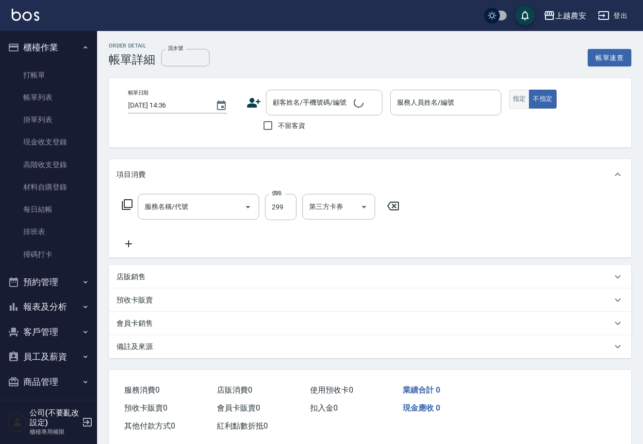
type input "剪髮(403)"
checkbox input "true"
type input "Q比-0"
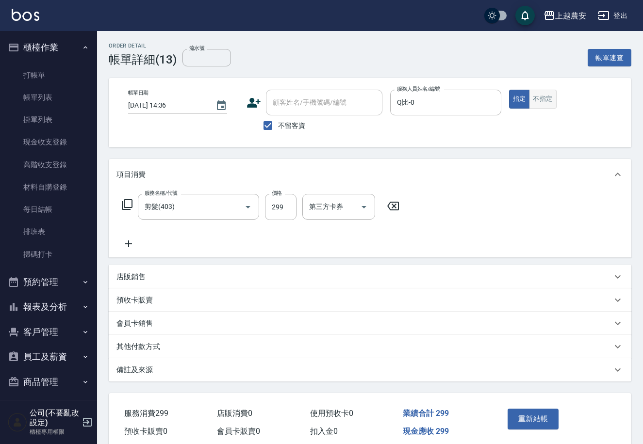
click at [546, 98] on button "不指定" at bounding box center [542, 99] width 27 height 19
click at [546, 424] on button "重新結帳" at bounding box center [532, 419] width 51 height 20
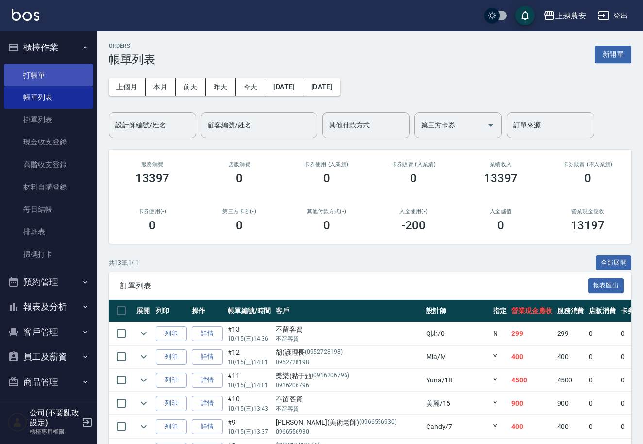
click at [35, 72] on link "打帳單" at bounding box center [48, 75] width 89 height 22
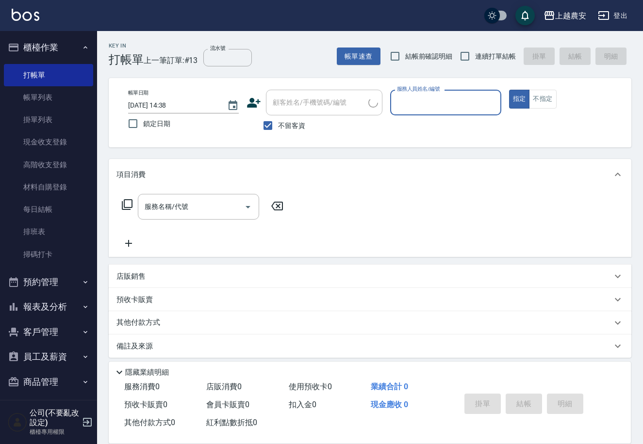
click at [270, 139] on div "帳單日期 2025/10/15 14:38 鎖定日期 顧客姓名/手機號碼/編號 顧客姓名/手機號碼/編號 不留客資 服務人員姓名/編號 服務人員姓名/編號 指…" at bounding box center [370, 112] width 522 height 69
click at [272, 126] on input "不留客資" at bounding box center [268, 125] width 20 height 20
checkbox input "false"
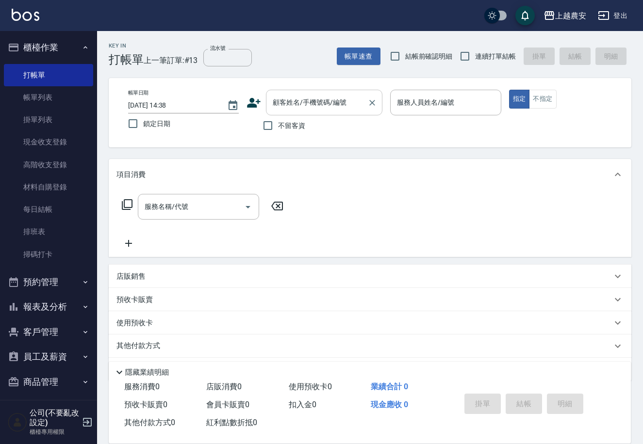
click at [286, 103] on input "顧客姓名/手機號碼/編號" at bounding box center [316, 102] width 93 height 17
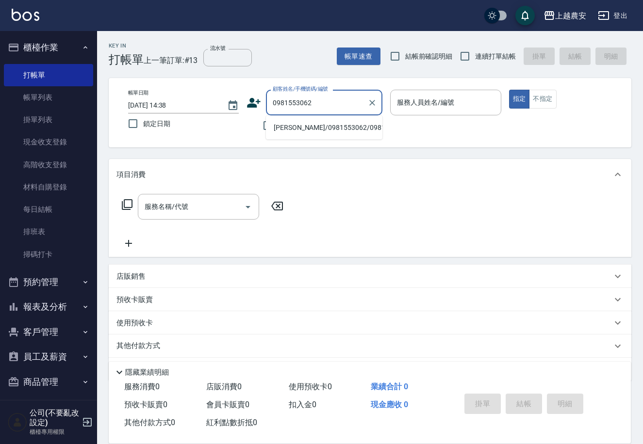
click at [322, 127] on li "[PERSON_NAME]/0981553062/0981553062" at bounding box center [324, 128] width 116 height 16
type input "[PERSON_NAME]/0981553062/0981553062"
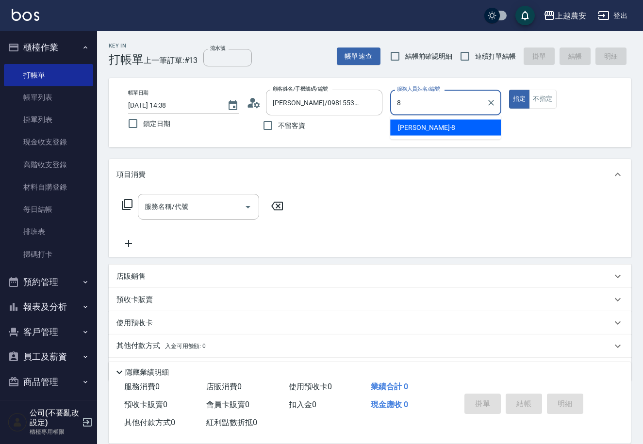
type input "[PERSON_NAME]-8"
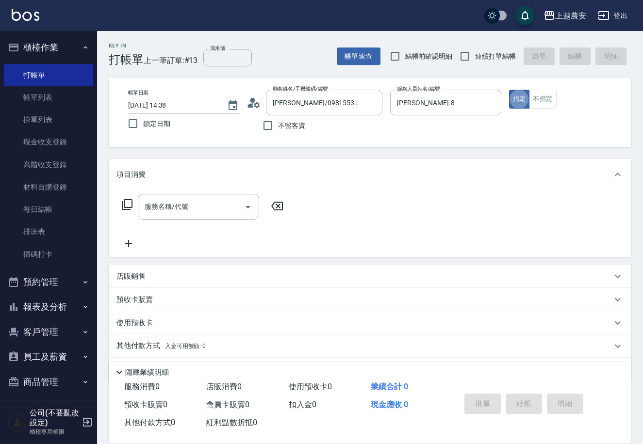
type button "true"
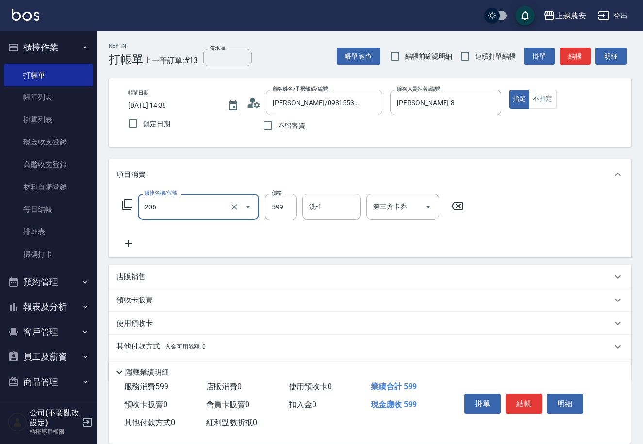
type input "洗+剪(206)"
type input "700"
click at [517, 406] on button "結帳" at bounding box center [523, 404] width 36 height 20
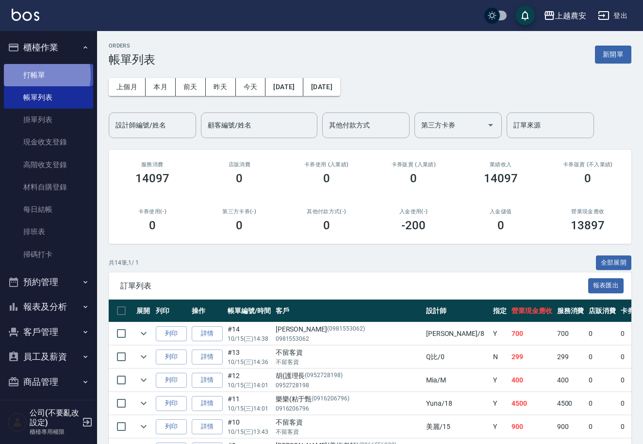
click at [35, 75] on link "打帳單" at bounding box center [48, 75] width 89 height 22
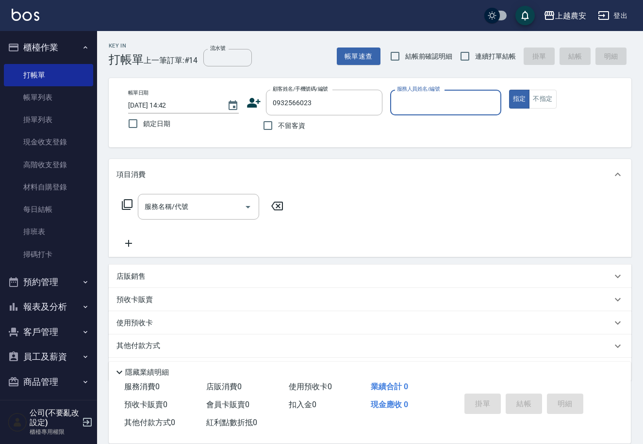
type input "林/0932566023/0932566023"
type input "Yuna-18"
click at [169, 214] on input "服務名稱/代號" at bounding box center [191, 206] width 98 height 17
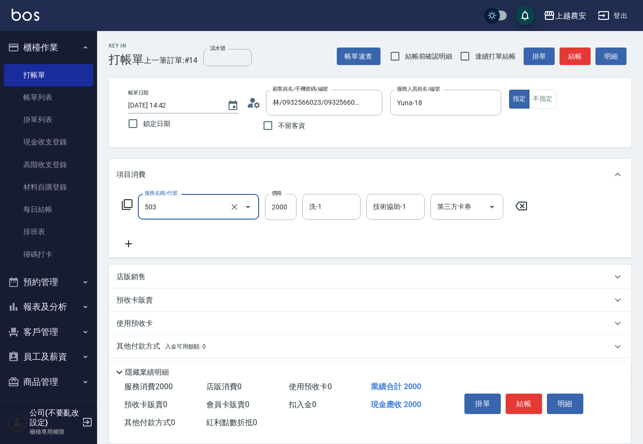
type input "染髮1500↑(503)"
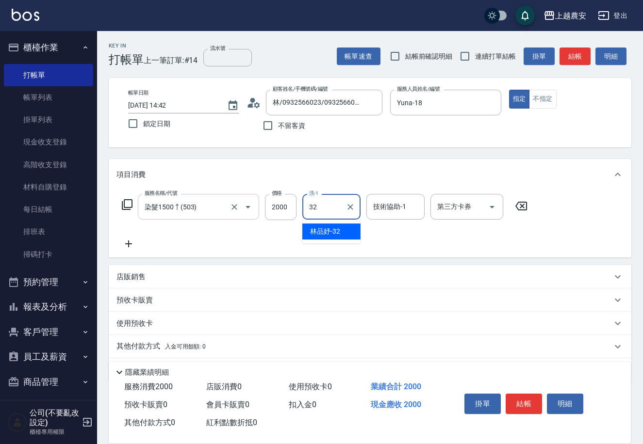
type input "[PERSON_NAME]-32"
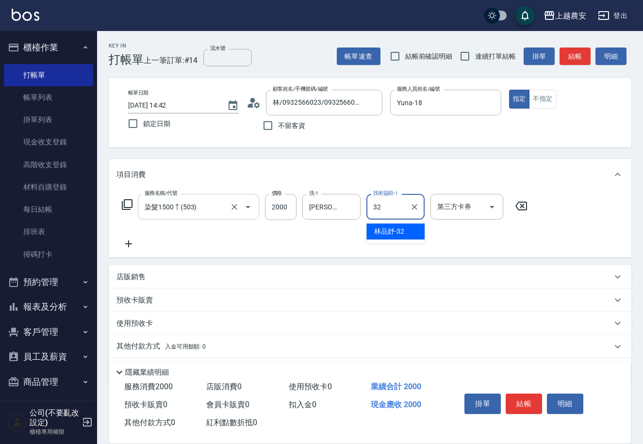
type input "[PERSON_NAME]-32"
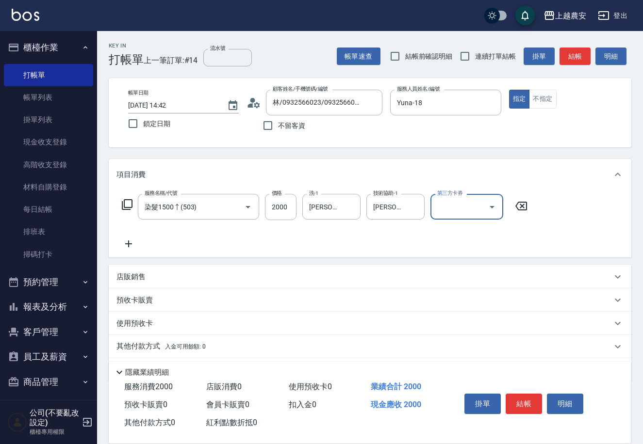
scroll to position [29, 0]
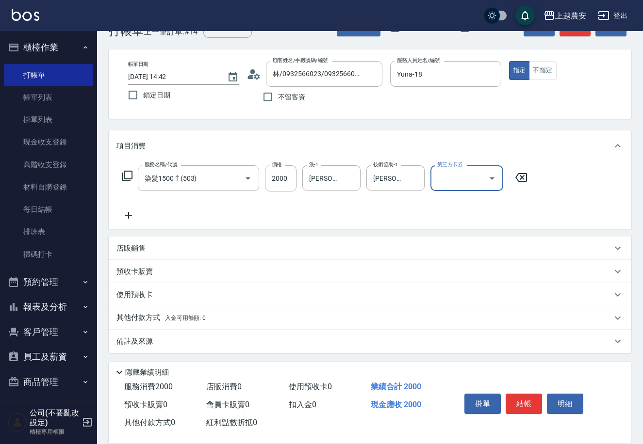
click at [143, 323] on p "其他付款方式 入金可用餘額: 0" at bounding box center [160, 318] width 89 height 11
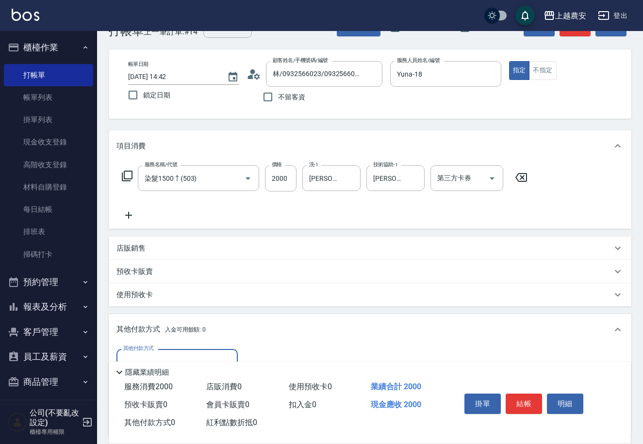
scroll to position [0, 0]
click at [132, 352] on label "其他付款方式" at bounding box center [138, 348] width 31 height 7
click at [132, 354] on input "其他付款方式" at bounding box center [177, 362] width 113 height 17
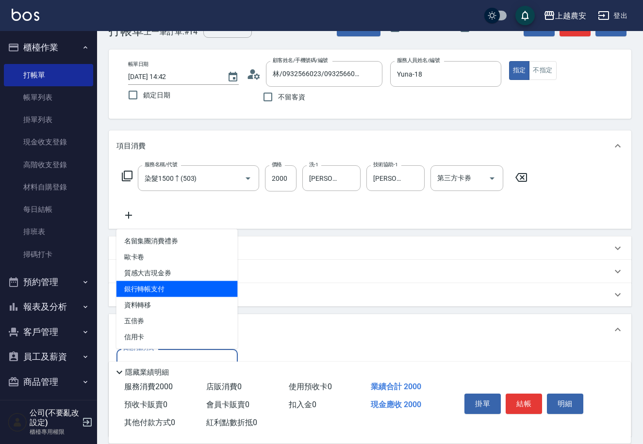
click at [143, 289] on span "銀行轉帳支付" at bounding box center [176, 289] width 121 height 16
type input "銀行轉帳支付"
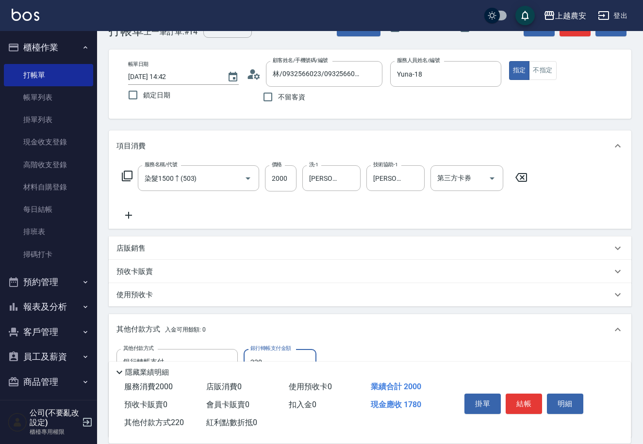
click at [353, 302] on div "使用預收卡" at bounding box center [370, 294] width 522 height 23
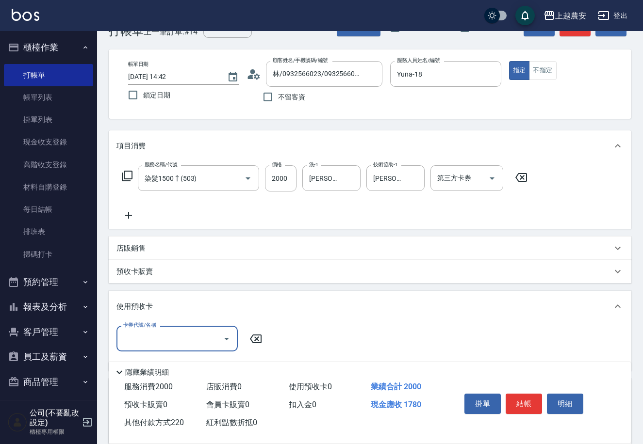
click at [178, 337] on input "卡券代號/名稱" at bounding box center [170, 338] width 98 height 17
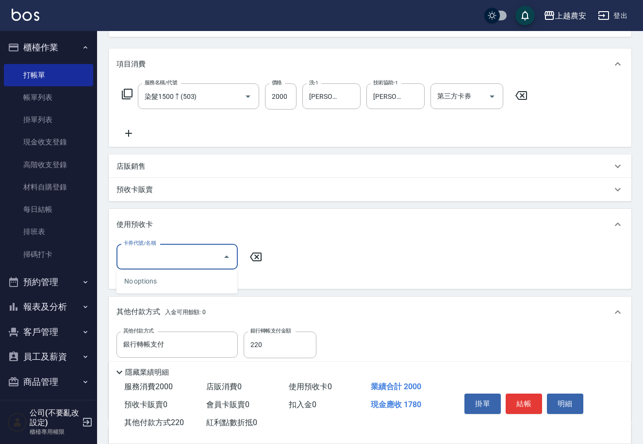
scroll to position [130, 0]
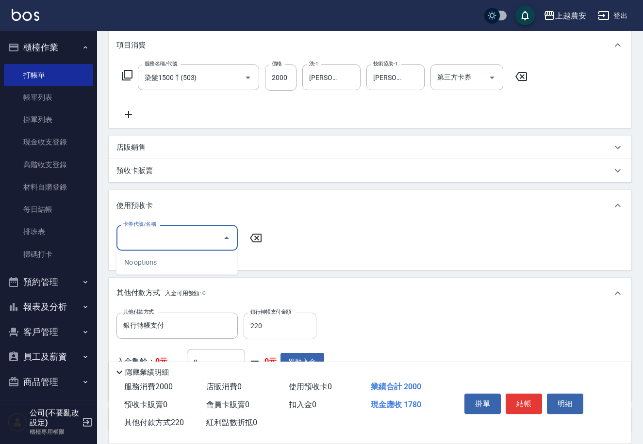
click at [293, 325] on input "220" at bounding box center [280, 326] width 73 height 26
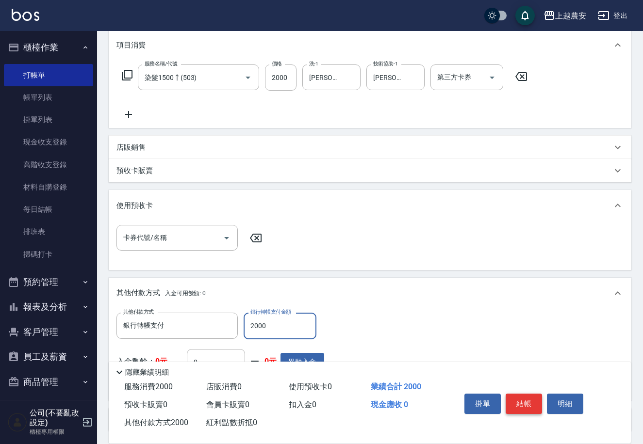
type input "2000"
click at [524, 398] on button "結帳" at bounding box center [523, 404] width 36 height 20
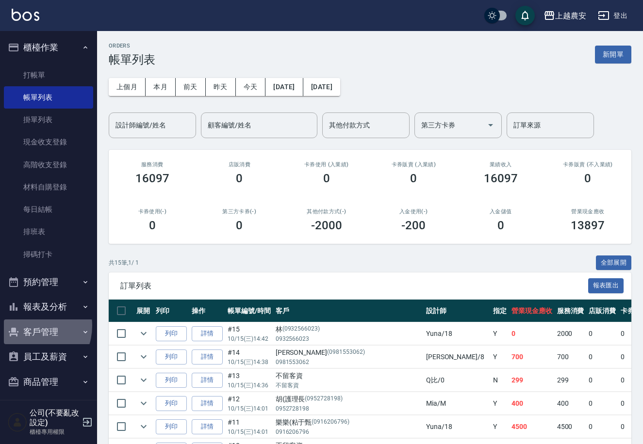
click at [28, 326] on button "客戶管理" at bounding box center [48, 332] width 89 height 25
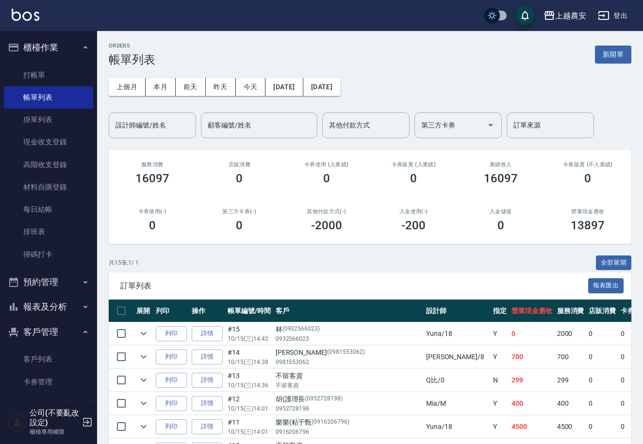
drag, startPoint x: 36, startPoint y: 361, endPoint x: 54, endPoint y: 331, distance: 34.4
click at [37, 360] on link "客戶列表" at bounding box center [48, 359] width 89 height 22
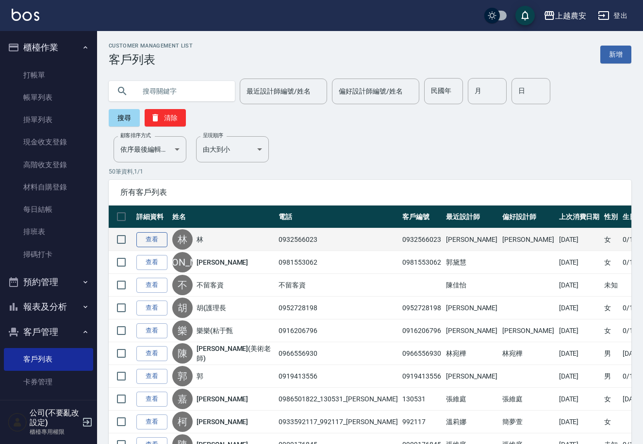
click at [147, 232] on link "查看" at bounding box center [151, 239] width 31 height 15
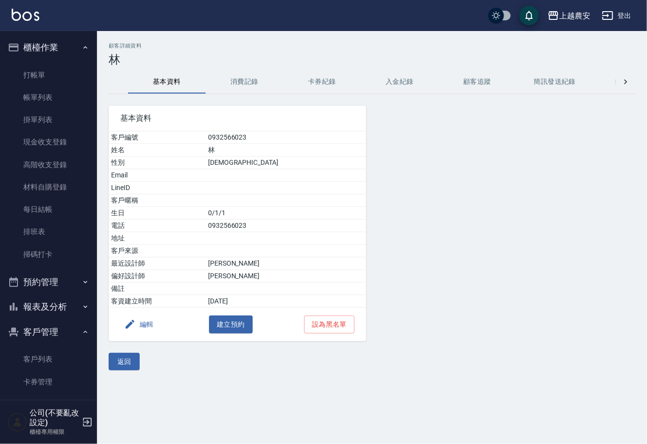
click at [145, 326] on button "編輯" at bounding box center [138, 325] width 37 height 18
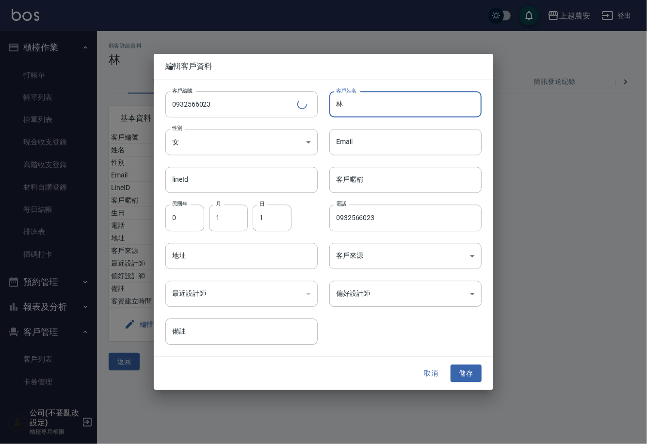
click at [352, 110] on input "林" at bounding box center [405, 104] width 152 height 26
type input "[PERSON_NAME]"
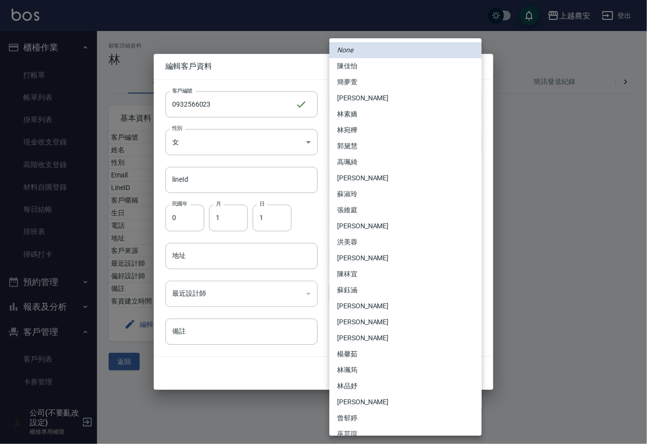
click at [362, 294] on body "上越農安 登出 櫃檯作業 打帳單 帳單列表 掛單列表 現金收支登錄 高階收支登錄 材料自購登錄 每日結帳 排班表 掃碼打卡 預約管理 預約管理 單日預約紀錄 …" at bounding box center [323, 222] width 647 height 444
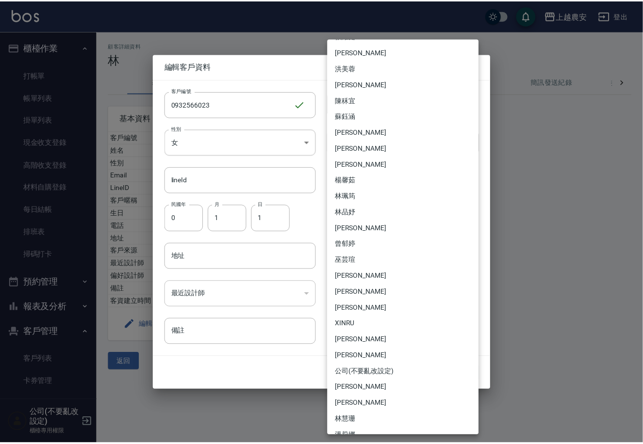
scroll to position [166, 0]
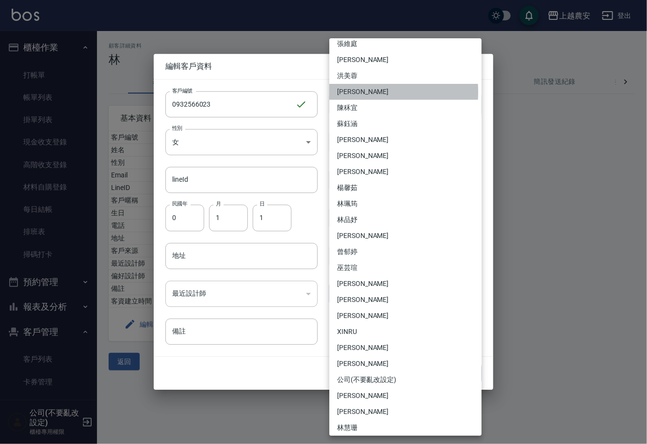
click at [354, 92] on li "陳亭吟" at bounding box center [405, 92] width 152 height 16
type input "3ea2235d-682c-4d33-b48c-8cb01966e171"
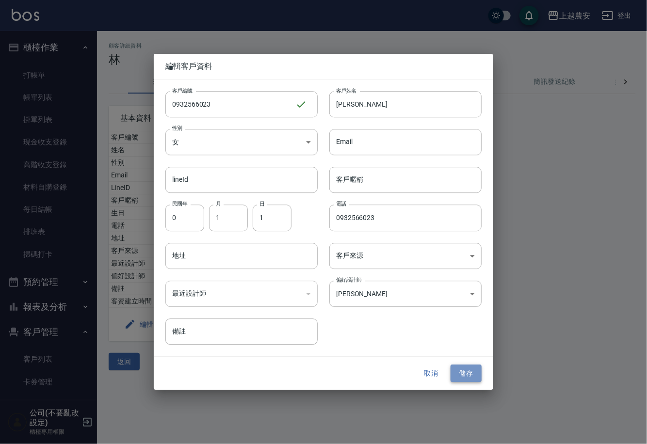
click at [463, 369] on button "儲存" at bounding box center [466, 374] width 31 height 18
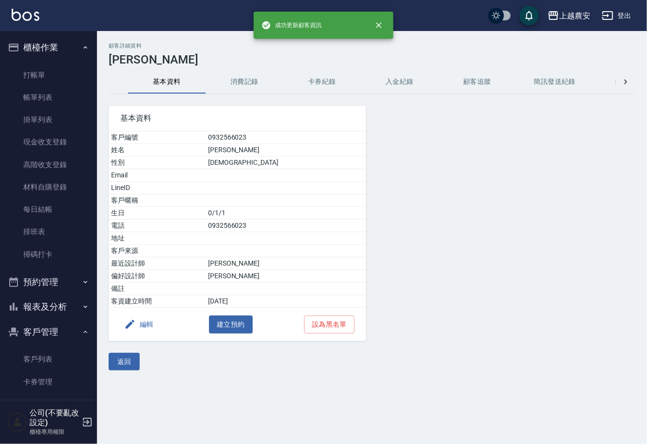
click at [244, 81] on button "消費記錄" at bounding box center [245, 81] width 78 height 23
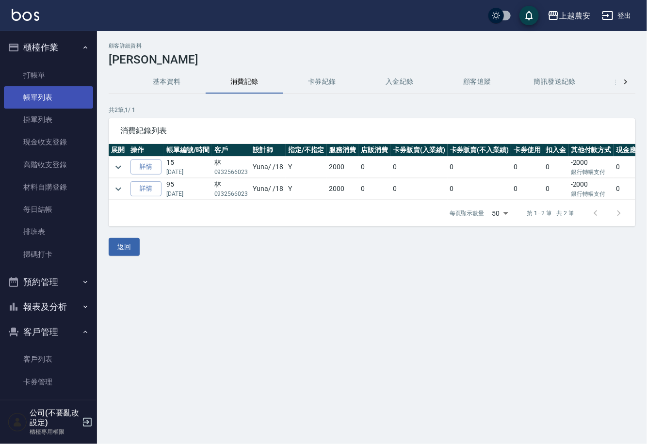
click at [43, 97] on link "帳單列表" at bounding box center [48, 97] width 89 height 22
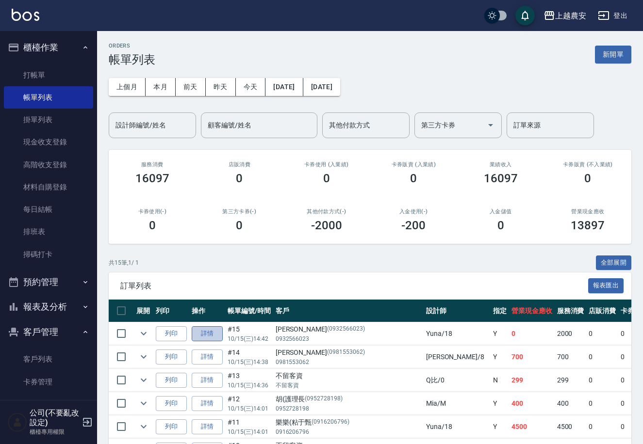
click at [213, 331] on link "詳情" at bounding box center [207, 333] width 31 height 15
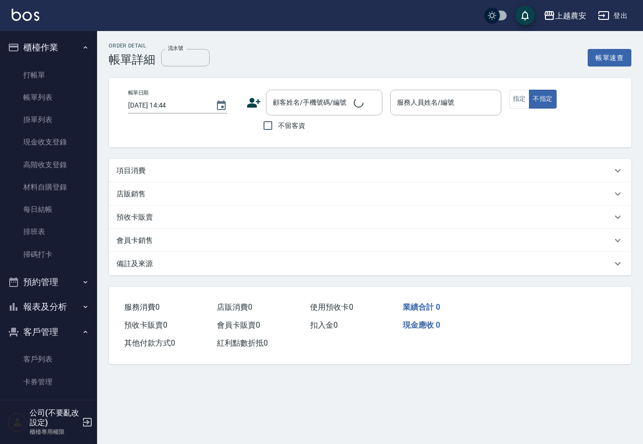
type input "2025/10/15 14:42"
type input "Yuna-18"
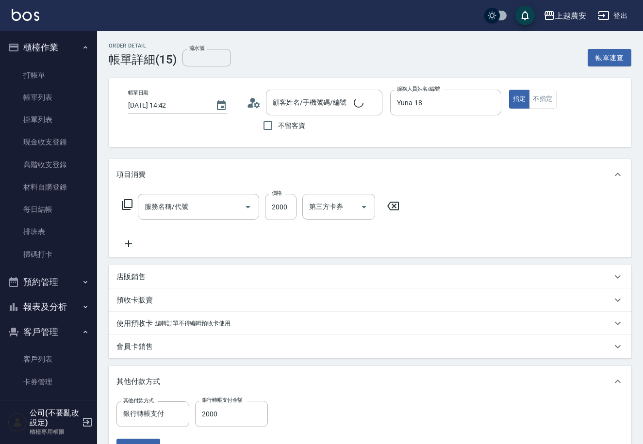
type input "[PERSON_NAME]/0932566023/0932566023"
type input "染髮1500↑(503)"
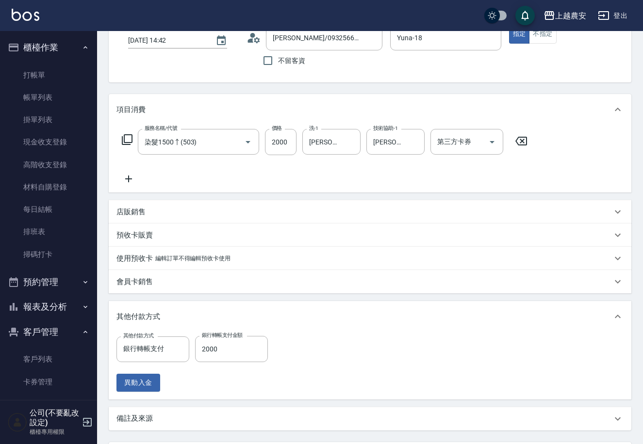
scroll to position [122, 0]
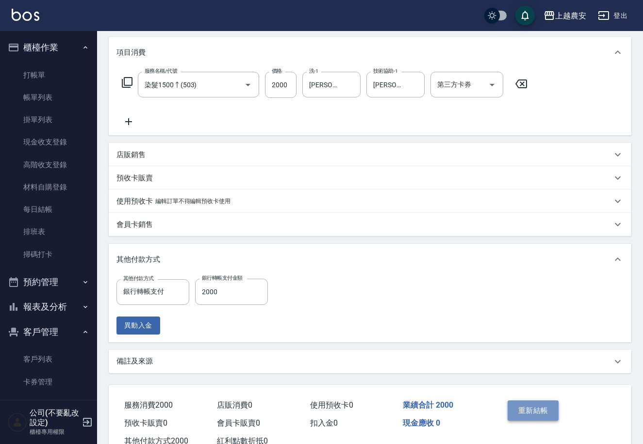
click at [528, 410] on button "重新結帳" at bounding box center [532, 411] width 51 height 20
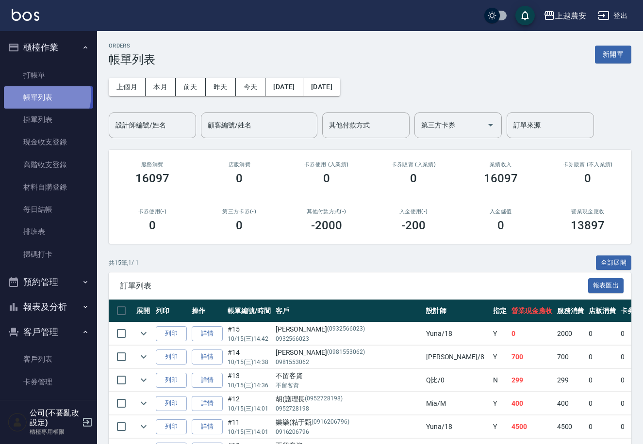
click at [42, 95] on link "帳單列表" at bounding box center [48, 97] width 89 height 22
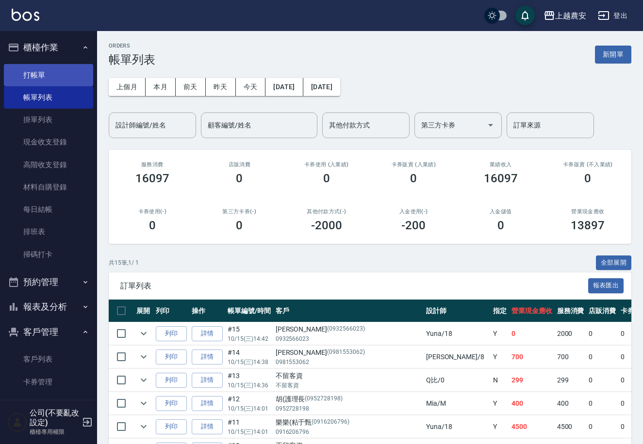
click at [43, 82] on link "打帳單" at bounding box center [48, 75] width 89 height 22
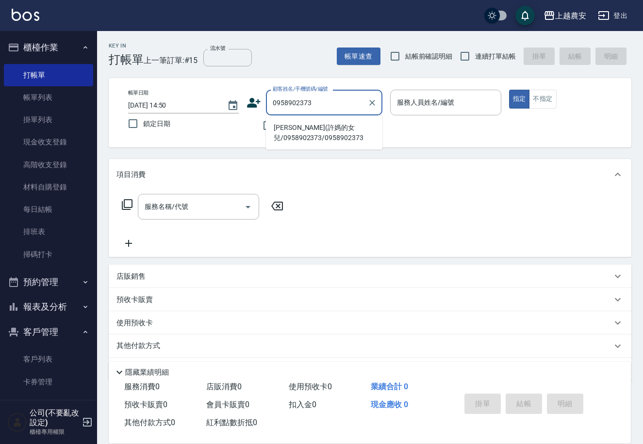
click at [290, 129] on li "[PERSON_NAME](許媽的女兒/0958902373/0958902373" at bounding box center [324, 133] width 116 height 26
type input "[PERSON_NAME](許媽的女兒/0958902373/0958902373"
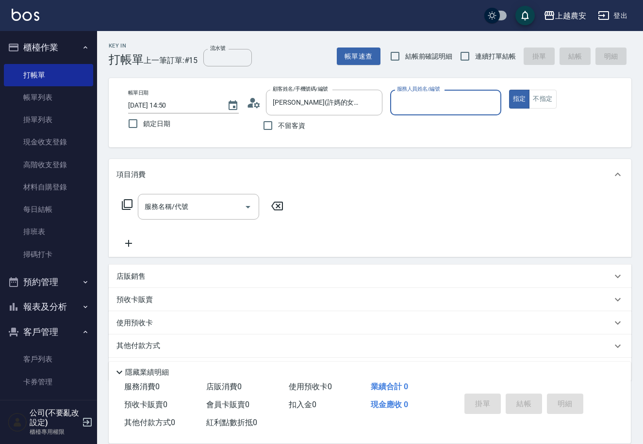
type input "Ksa-K"
click at [171, 216] on div "服務名稱/代號" at bounding box center [198, 207] width 121 height 26
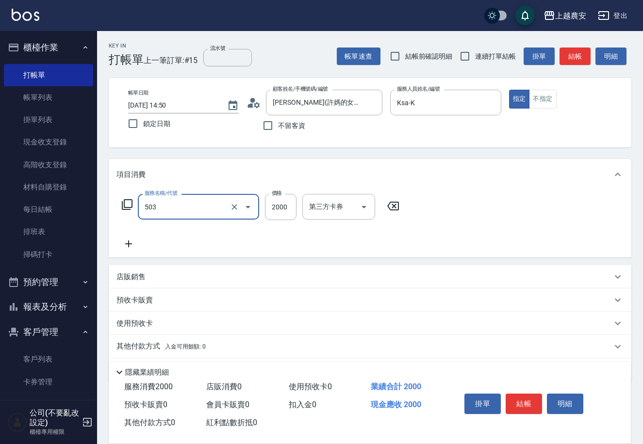
type input "染髮1500↑(503)"
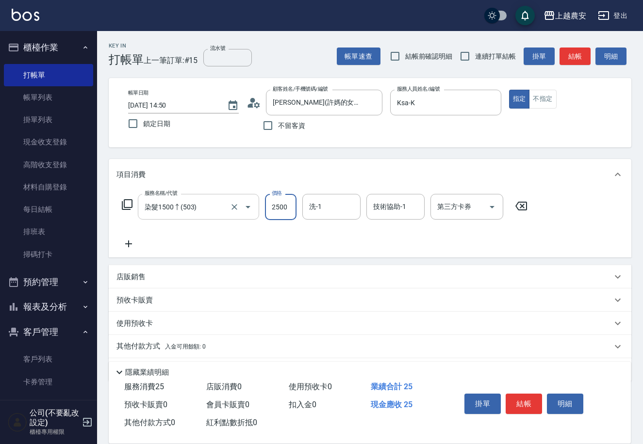
type input "2500"
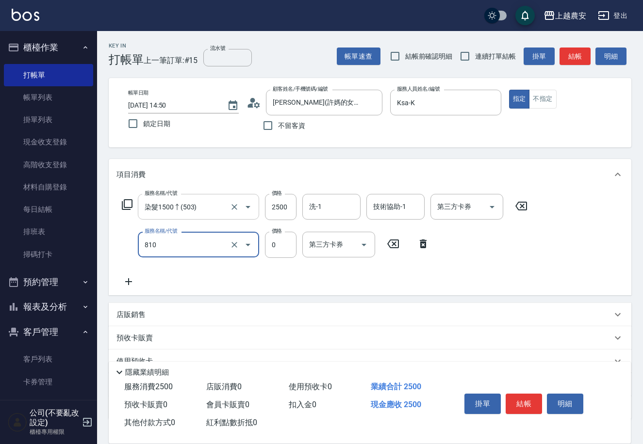
type input "頭皮護髮卡券使用(810)"
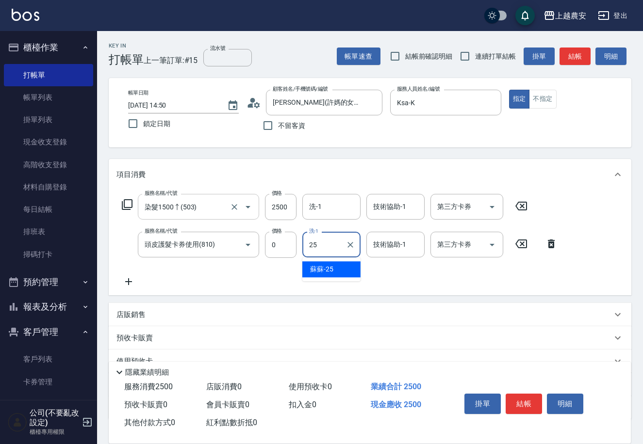
type input "蘇蘇-25"
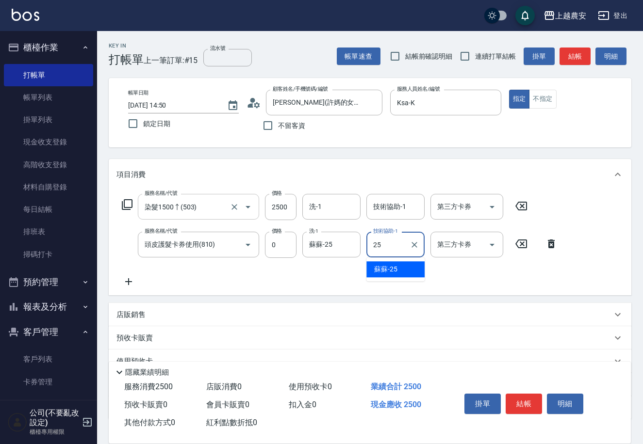
type input "蘇蘇-25"
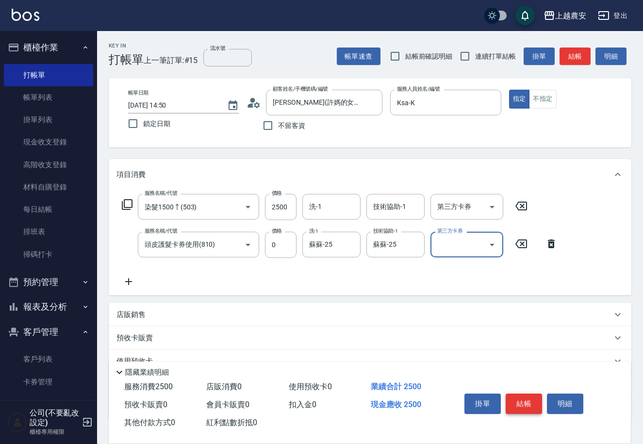
click at [522, 395] on button "結帳" at bounding box center [523, 404] width 36 height 20
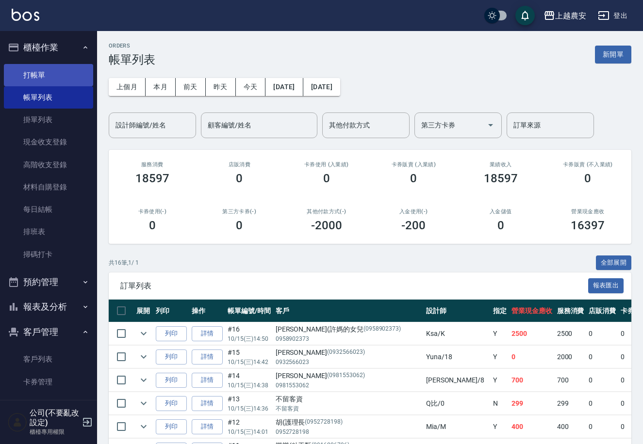
click at [45, 73] on link "打帳單" at bounding box center [48, 75] width 89 height 22
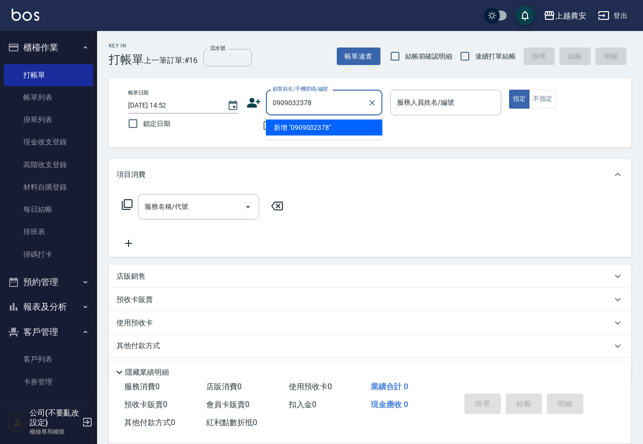
click at [302, 130] on li "新增 "0909032378"" at bounding box center [324, 128] width 116 height 16
type input "0909032378"
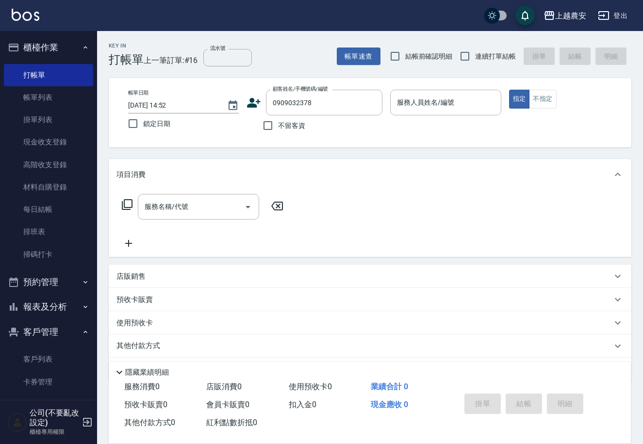
click at [255, 103] on icon at bounding box center [253, 103] width 15 height 15
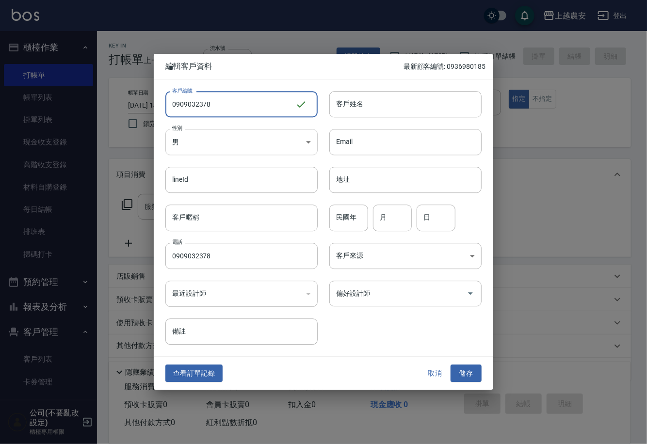
type input "0909032378"
click at [213, 143] on body "上越農安 登出 櫃檯作業 打帳單 帳單列表 掛單列表 現金收支登錄 高階收支登錄 材料自購登錄 每日結帳 排班表 掃碼打卡 預約管理 預約管理 單日預約紀錄 …" at bounding box center [323, 236] width 647 height 473
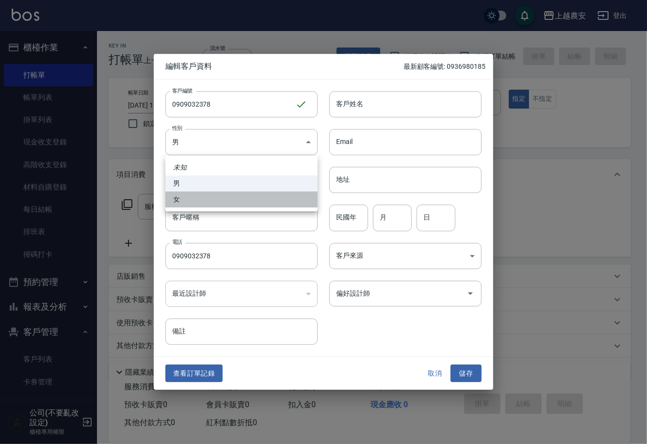
click at [200, 200] on li "女" at bounding box center [241, 200] width 152 height 16
type input "[DEMOGRAPHIC_DATA]"
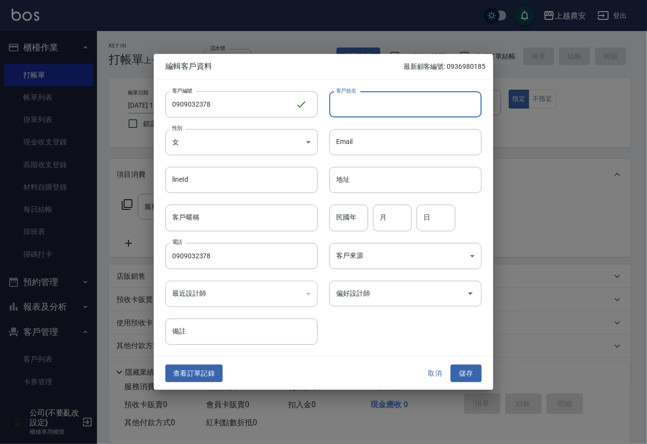
click at [392, 110] on input "客戶姓名" at bounding box center [405, 104] width 152 height 26
type input "孫珮琪"
click at [462, 372] on button "儲存" at bounding box center [466, 374] width 31 height 18
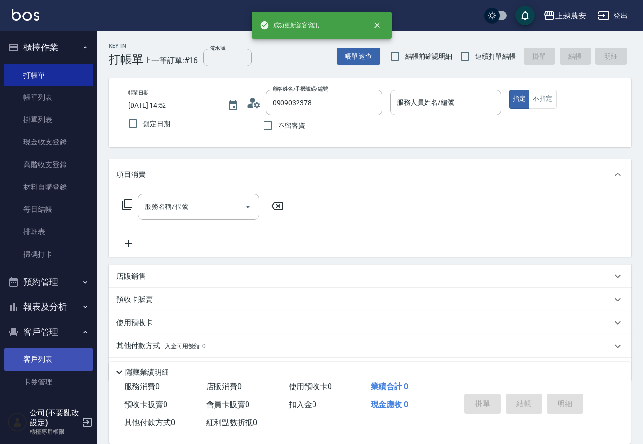
click at [47, 358] on link "客戶列表" at bounding box center [48, 359] width 89 height 22
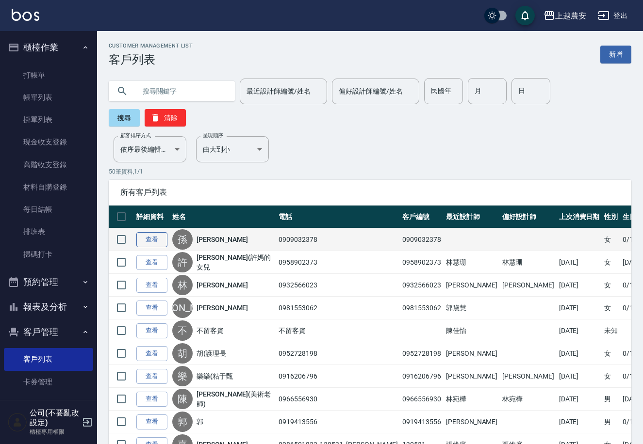
click at [157, 232] on link "查看" at bounding box center [151, 239] width 31 height 15
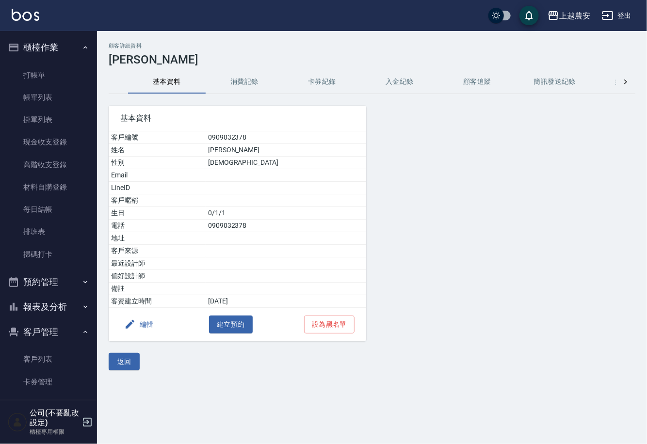
click at [149, 321] on button "編輯" at bounding box center [138, 325] width 37 height 18
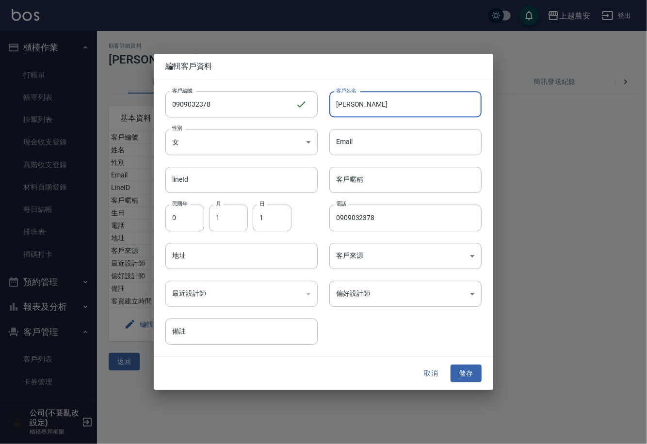
click at [346, 108] on input "孫珮琪" at bounding box center [405, 104] width 152 height 26
click at [367, 101] on input "孫佩琪" at bounding box center [405, 104] width 152 height 26
type input "孫佩琪"
click at [467, 375] on button "儲存" at bounding box center [466, 374] width 31 height 18
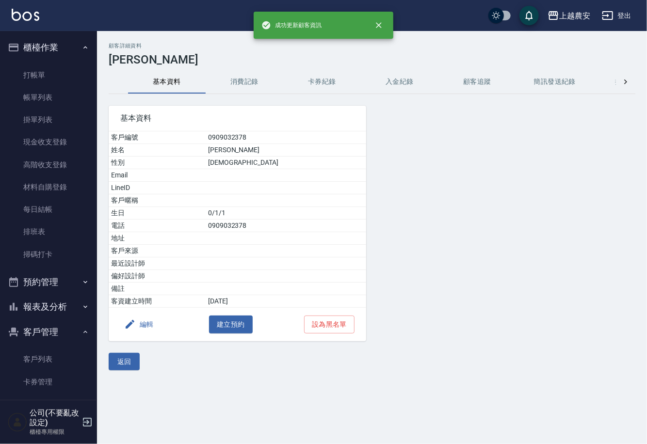
click at [244, 79] on button "消費記錄" at bounding box center [245, 81] width 78 height 23
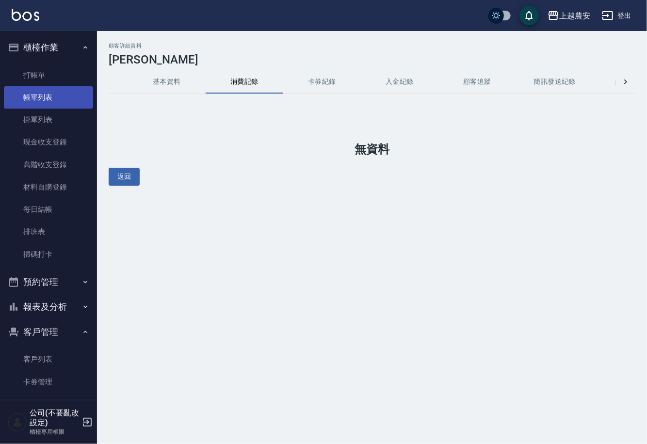
click at [50, 97] on link "帳單列表" at bounding box center [48, 97] width 89 height 22
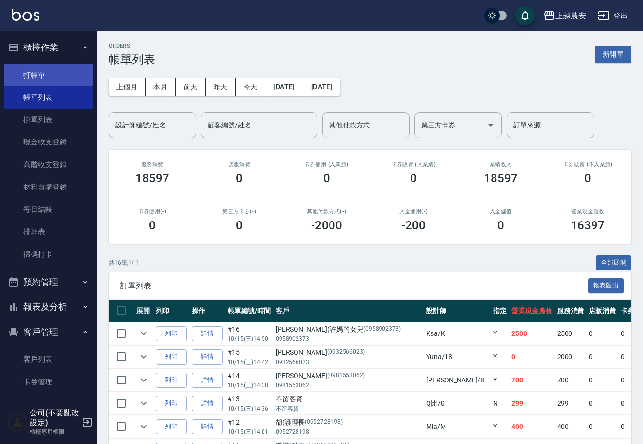
click at [33, 78] on link "打帳單" at bounding box center [48, 75] width 89 height 22
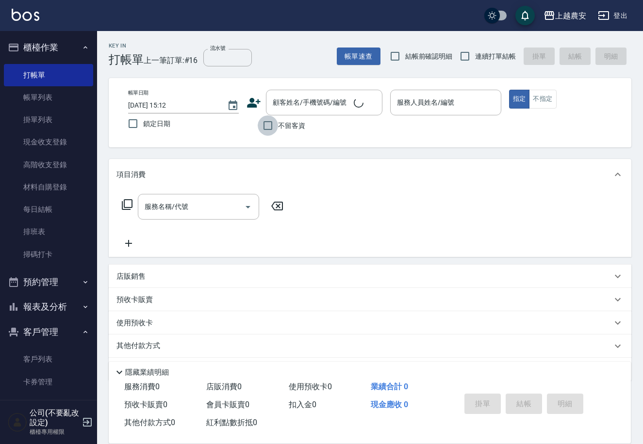
click at [268, 122] on input "不留客資" at bounding box center [268, 125] width 20 height 20
checkbox input "true"
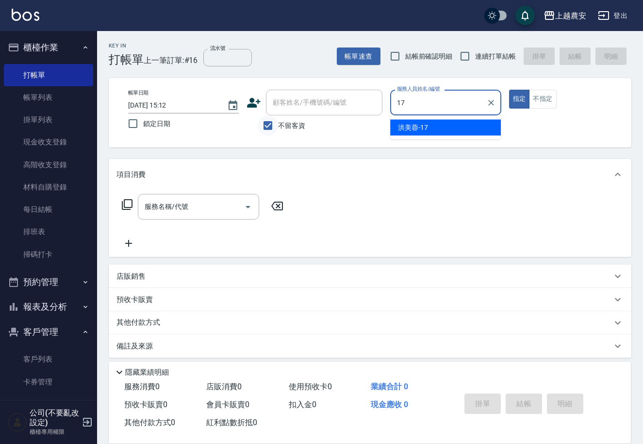
type input "洪美蓉-17"
type button "true"
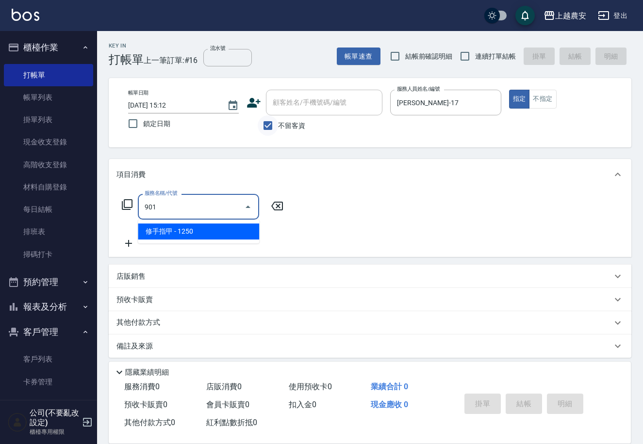
type input "修手指甲(901)"
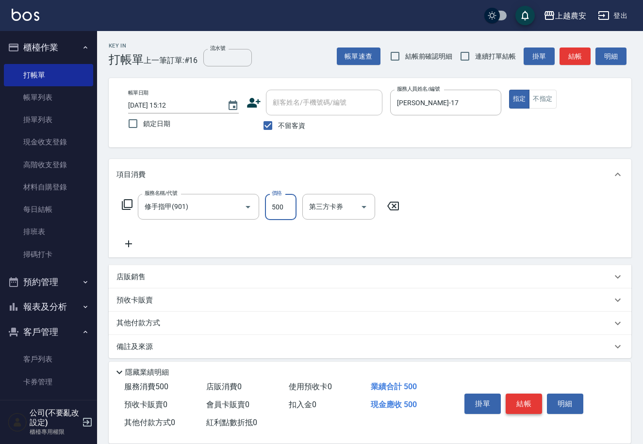
type input "500"
click at [530, 399] on button "結帳" at bounding box center [523, 404] width 36 height 20
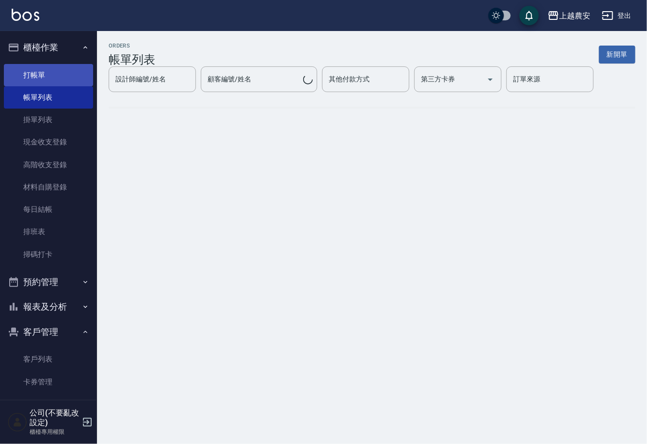
click at [33, 74] on link "打帳單" at bounding box center [48, 75] width 89 height 22
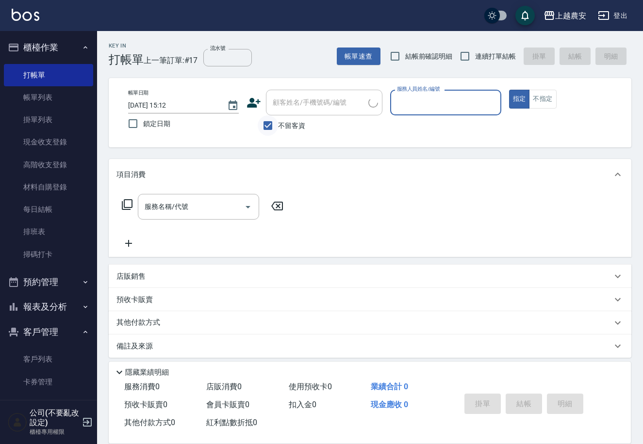
click at [270, 125] on input "不留客資" at bounding box center [268, 125] width 20 height 20
checkbox input "false"
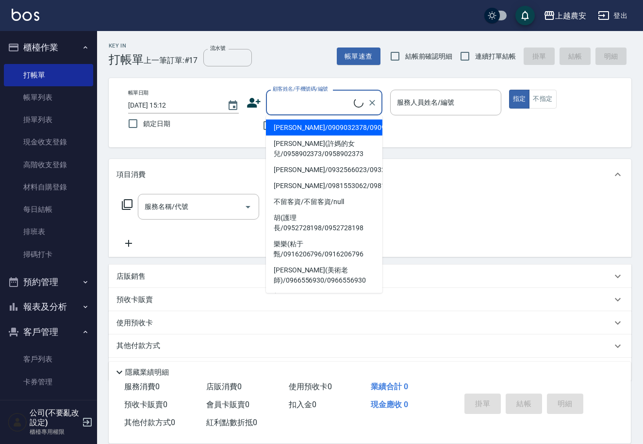
click at [270, 109] on input "顧客姓名/手機號碼/編號" at bounding box center [311, 102] width 83 height 17
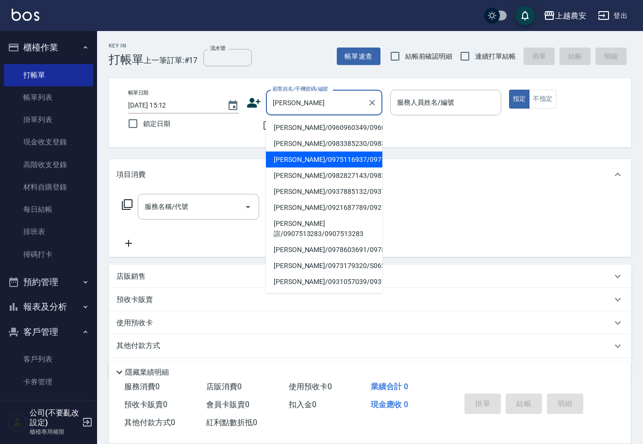
click at [306, 158] on li "[PERSON_NAME]/0975116937/0975116937" at bounding box center [324, 160] width 116 height 16
type input "[PERSON_NAME]/0975116937/0975116937"
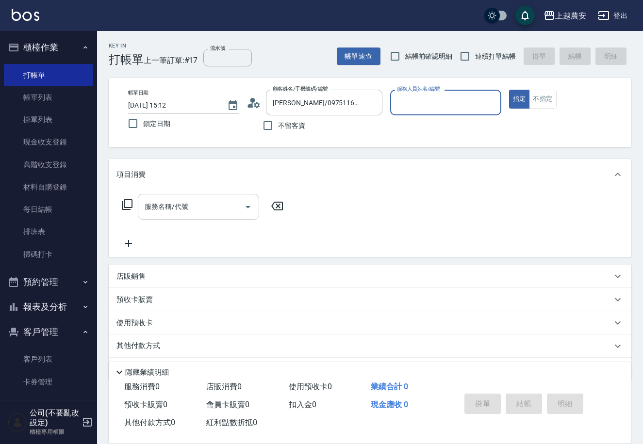
type input "Candy-7"
click at [196, 214] on input "服務名稱/代號" at bounding box center [191, 206] width 98 height 17
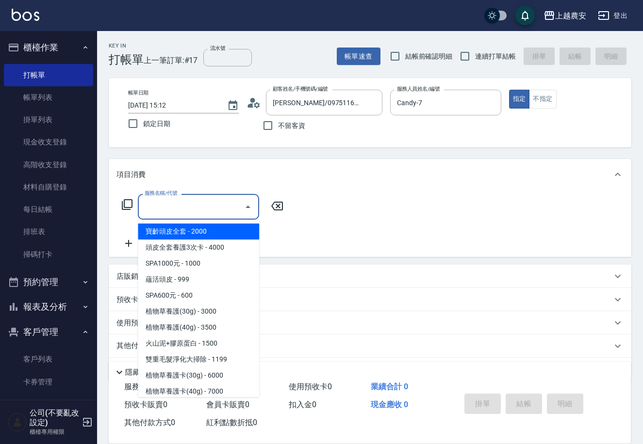
type input "3"
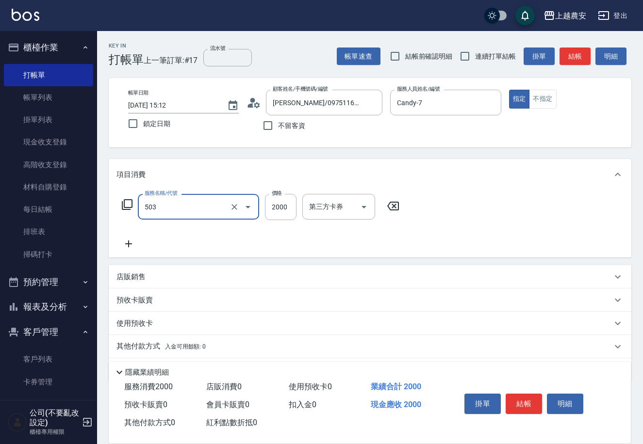
type input "染髮1500↑(503)"
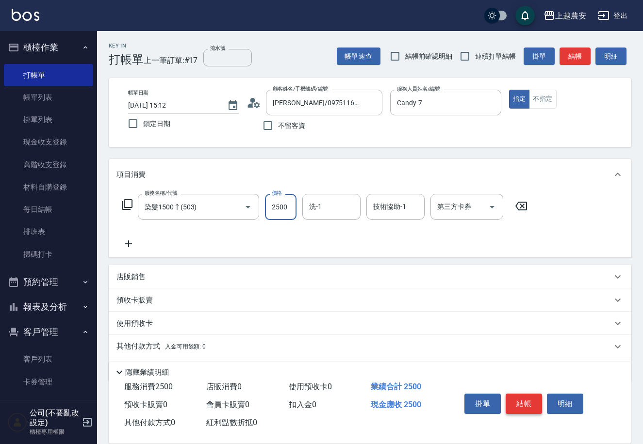
type input "2500"
click at [522, 408] on button "結帳" at bounding box center [523, 404] width 36 height 20
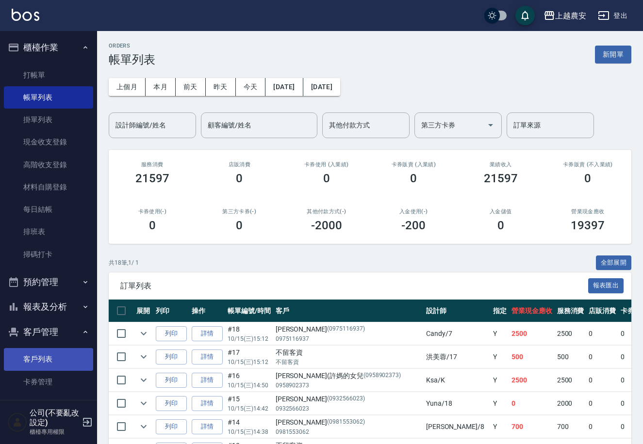
click at [46, 356] on link "客戶列表" at bounding box center [48, 359] width 89 height 22
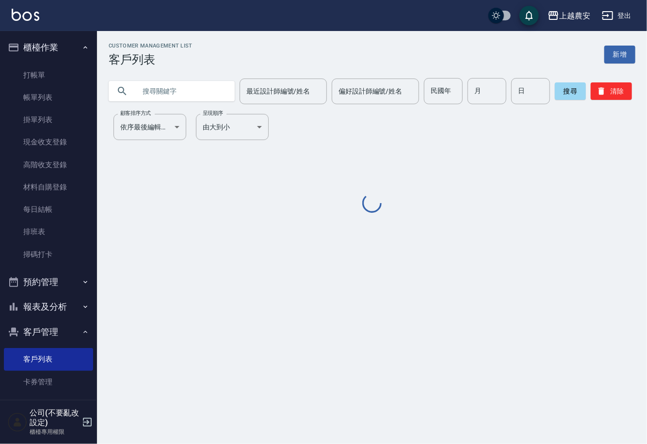
click at [186, 81] on input "text" at bounding box center [181, 91] width 91 height 26
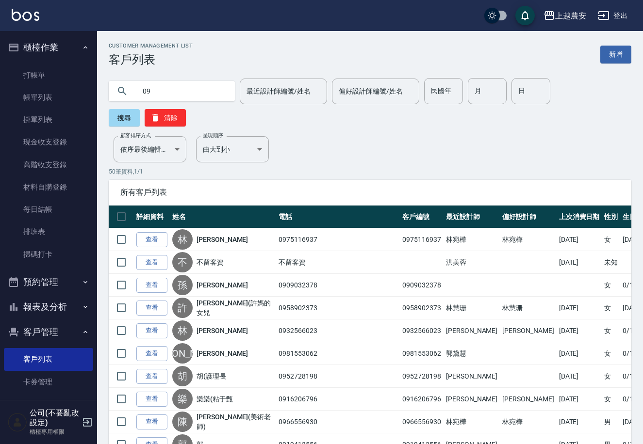
type input "0"
type input "林佳"
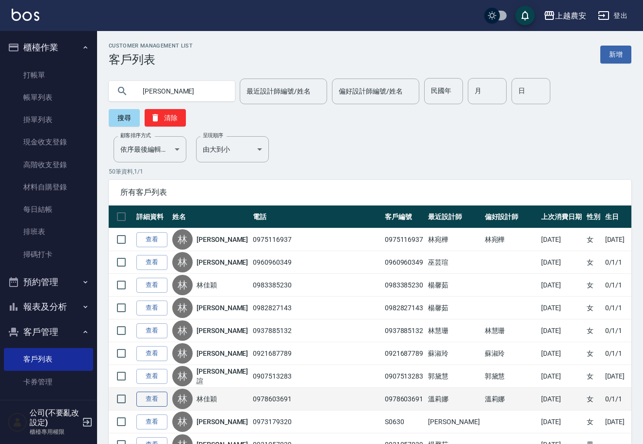
click at [160, 392] on link "查看" at bounding box center [151, 399] width 31 height 15
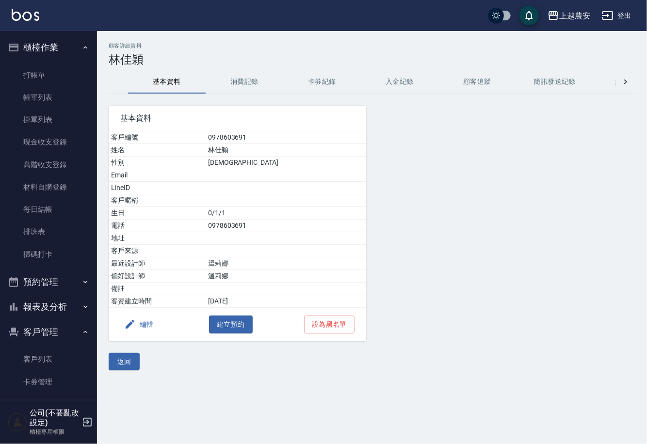
click at [246, 79] on button "消費記錄" at bounding box center [245, 81] width 78 height 23
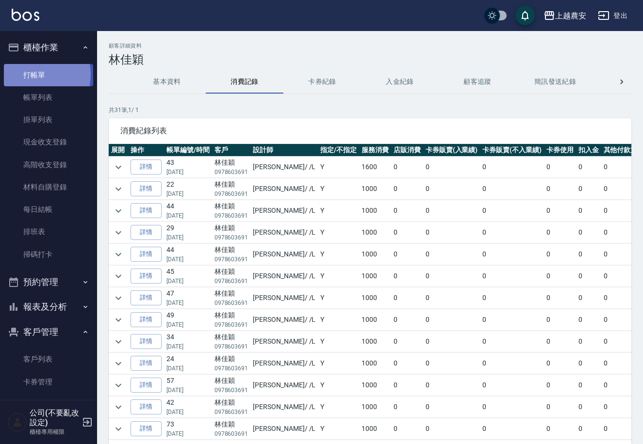
click at [34, 74] on link "打帳單" at bounding box center [48, 75] width 89 height 22
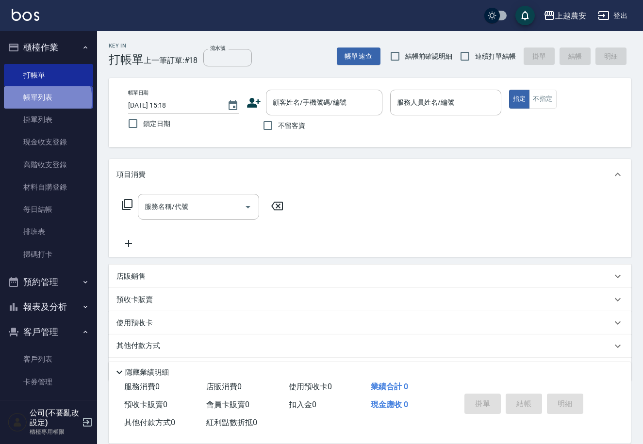
click at [47, 100] on link "帳單列表" at bounding box center [48, 97] width 89 height 22
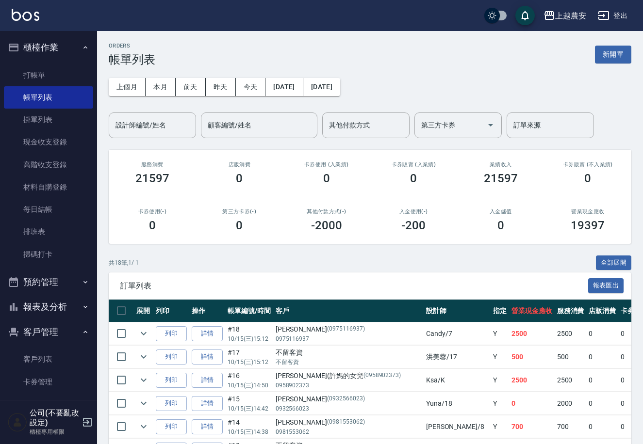
scroll to position [80, 0]
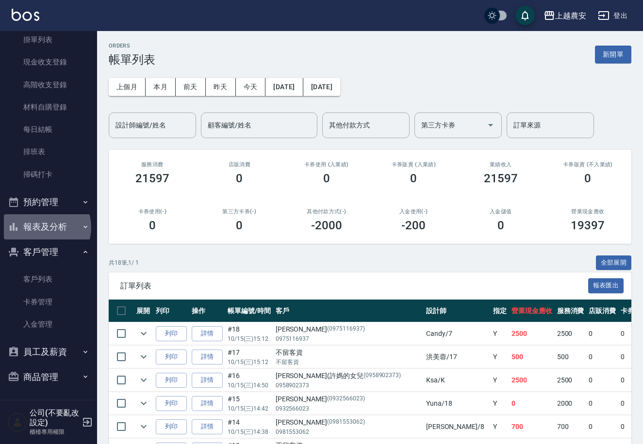
click at [42, 227] on button "報表及分析" at bounding box center [48, 226] width 89 height 25
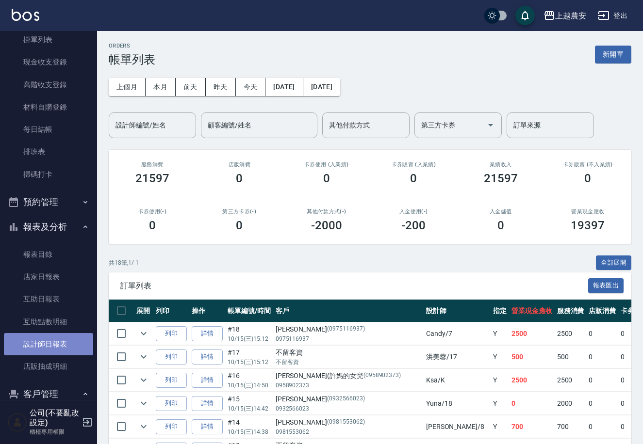
click at [49, 339] on link "設計師日報表" at bounding box center [48, 344] width 89 height 22
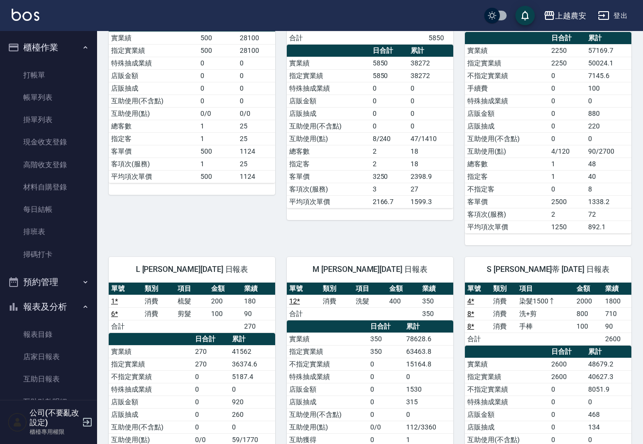
scroll to position [906, 0]
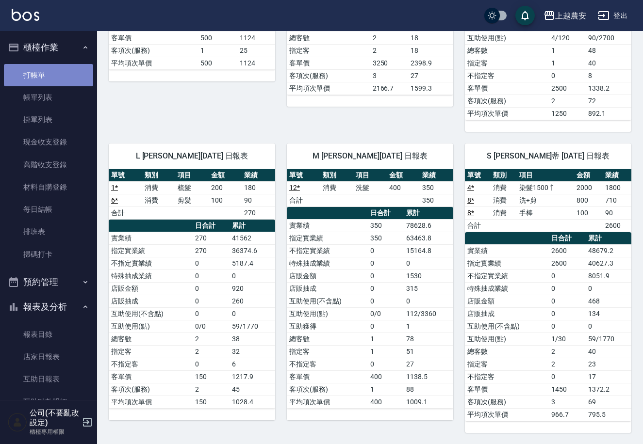
click at [68, 71] on link "打帳單" at bounding box center [48, 75] width 89 height 22
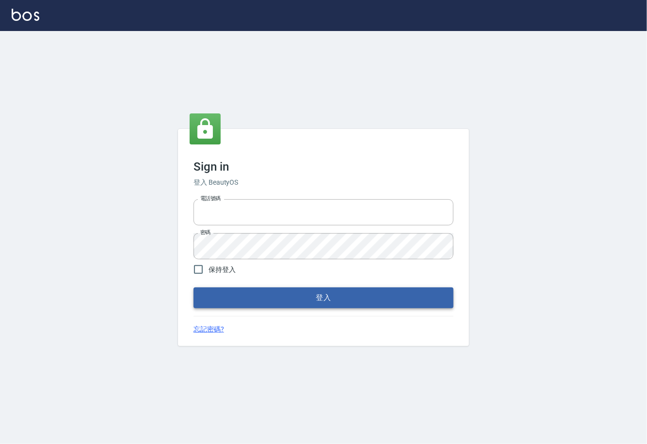
type input "0225929166"
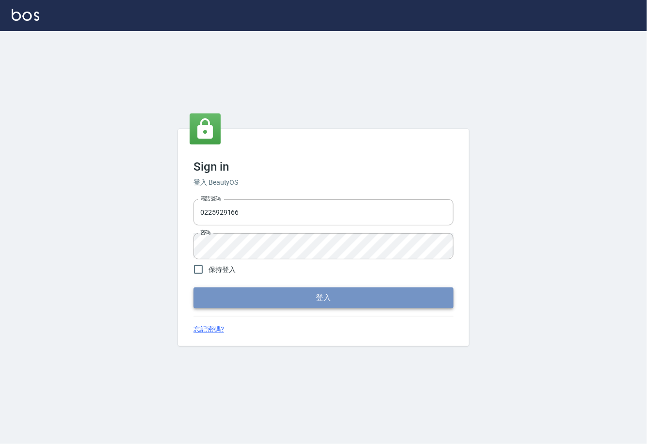
click at [346, 303] on button "登入" at bounding box center [324, 298] width 260 height 20
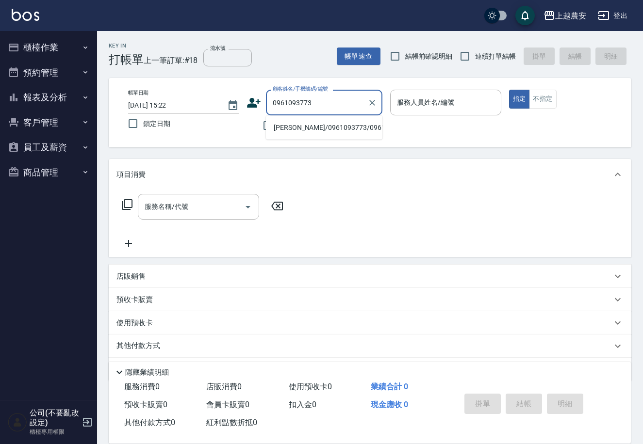
click at [321, 129] on li "[PERSON_NAME]/0961093773/0961093773" at bounding box center [324, 128] width 116 height 16
type input "[PERSON_NAME]/0961093773/0961093773"
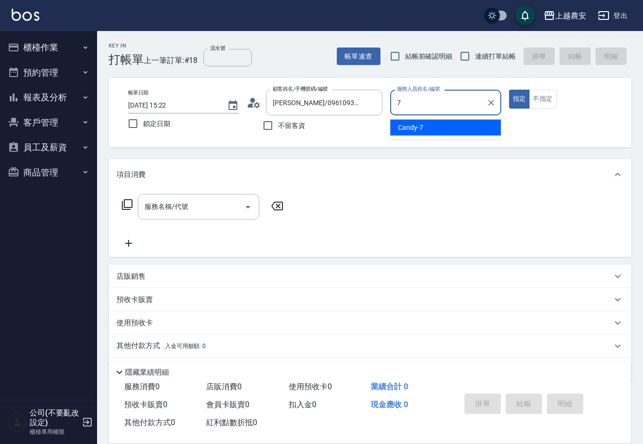
type input "Candy-7"
type button "true"
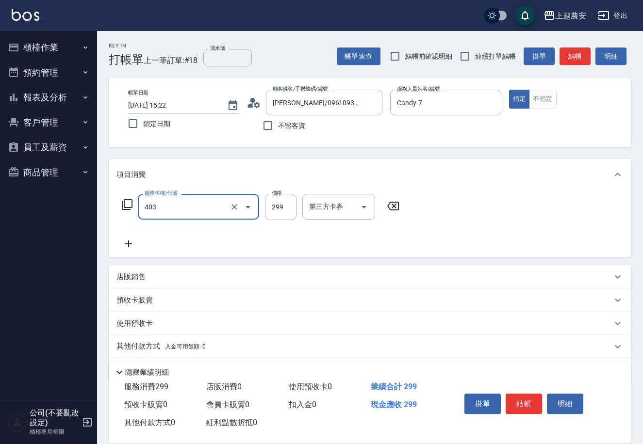
type input "剪髮(403)"
type input "300"
click at [528, 398] on button "結帳" at bounding box center [523, 404] width 36 height 20
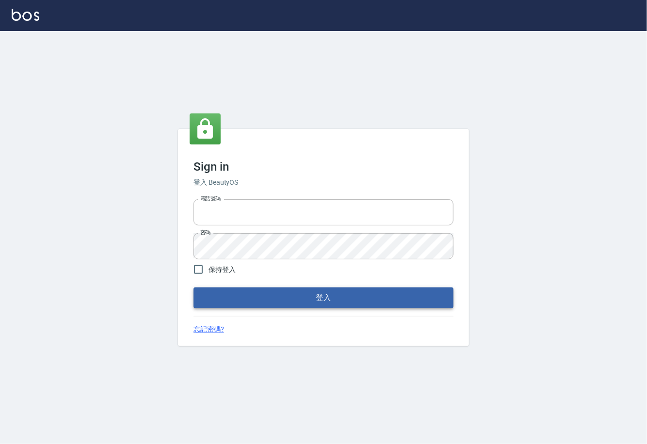
type input "0225929166"
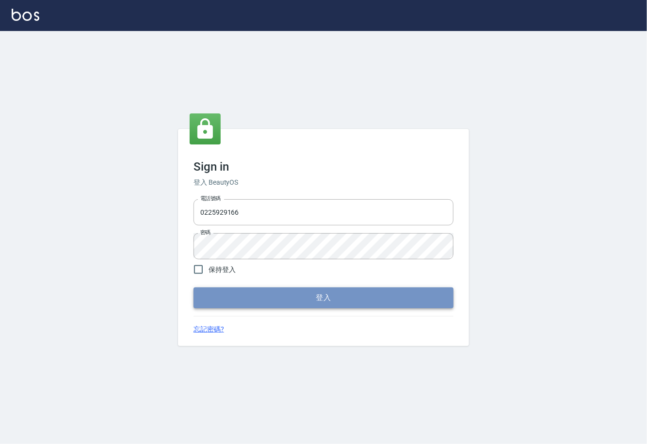
click at [319, 299] on button "登入" at bounding box center [324, 298] width 260 height 20
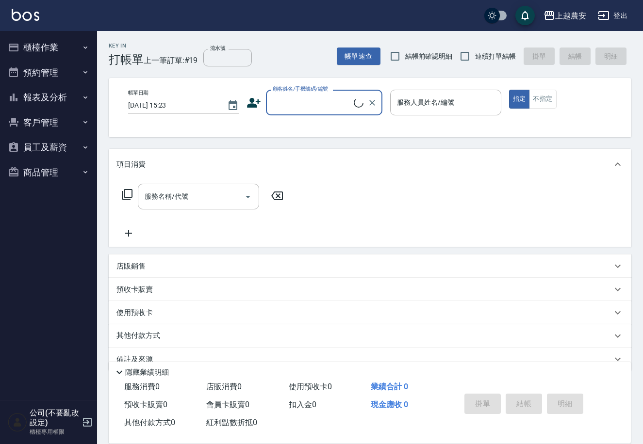
click at [47, 48] on button "櫃檯作業" at bounding box center [48, 47] width 89 height 25
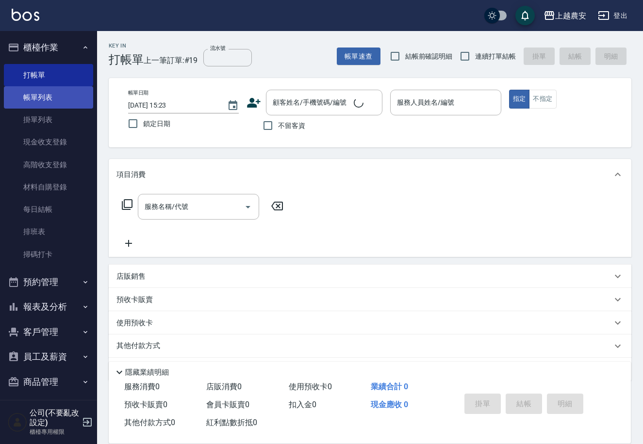
click at [49, 96] on link "帳單列表" at bounding box center [48, 97] width 89 height 22
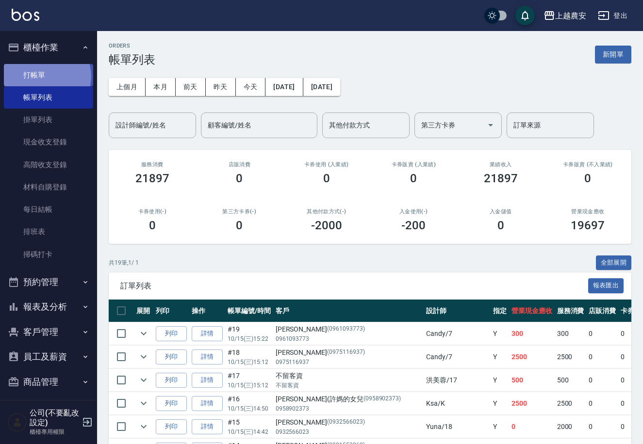
click at [45, 76] on link "打帳單" at bounding box center [48, 75] width 89 height 22
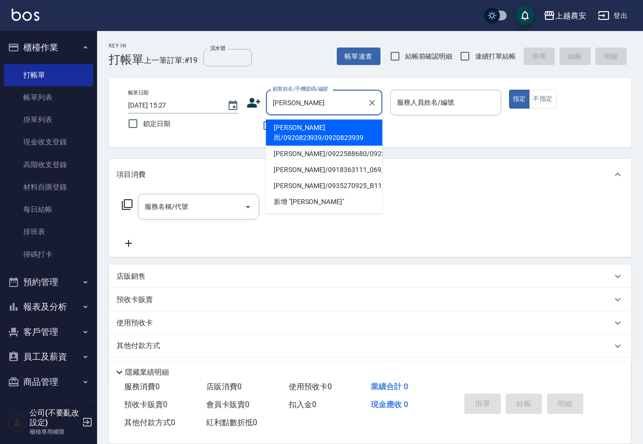
click at [294, 127] on li "[PERSON_NAME]而/0920823939/0920823939" at bounding box center [324, 133] width 116 height 26
type input "[PERSON_NAME]而/0920823939/0920823939"
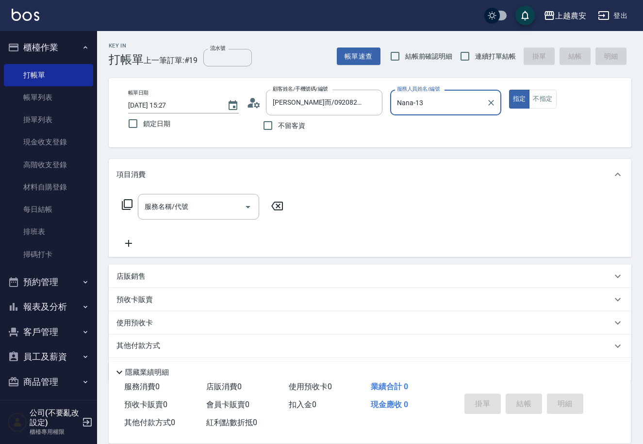
type input "Nana-13"
click at [215, 207] on input "服務名稱/代號" at bounding box center [191, 206] width 98 height 17
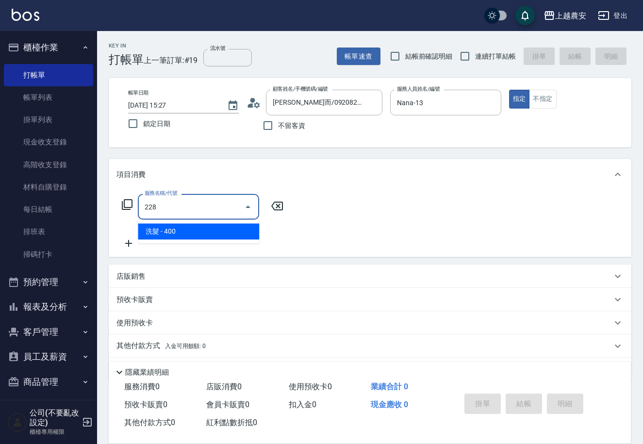
type input "洗髮(228)"
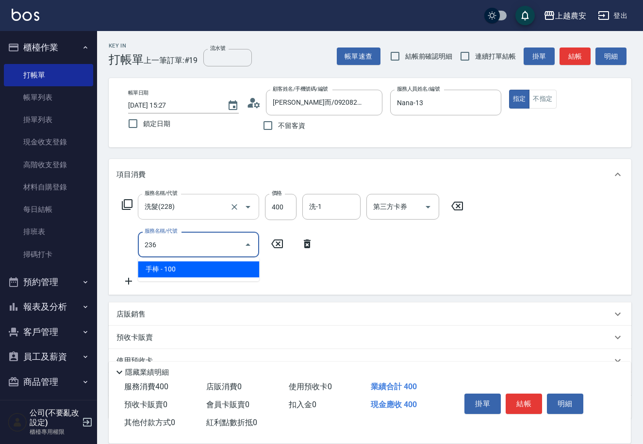
type input "手棒(236)"
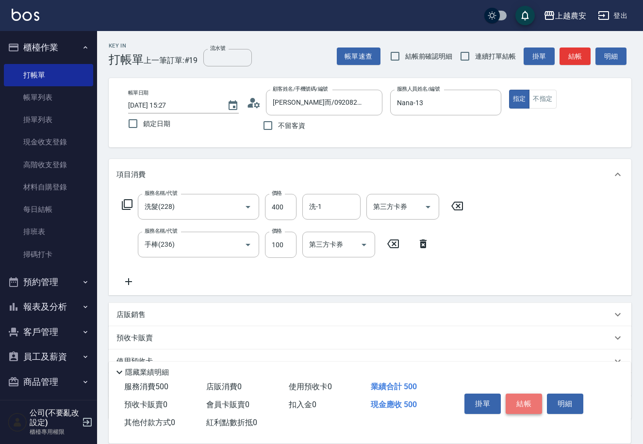
click at [516, 403] on button "結帳" at bounding box center [523, 404] width 36 height 20
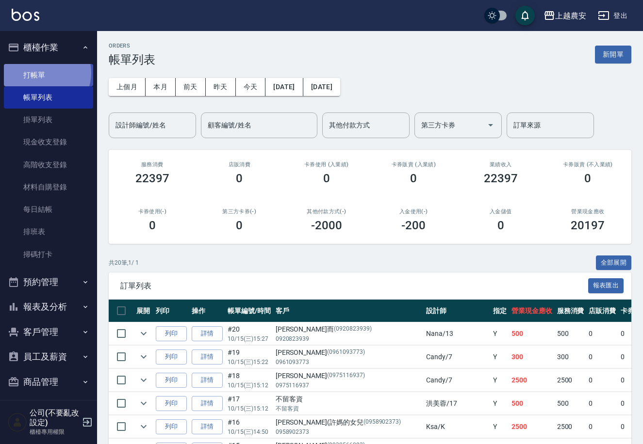
click at [46, 73] on link "打帳單" at bounding box center [48, 75] width 89 height 22
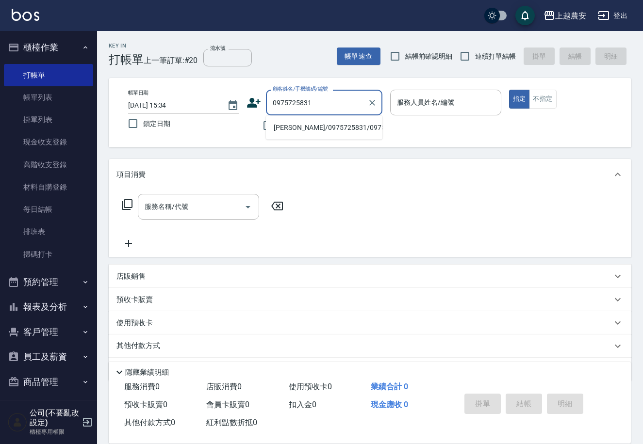
drag, startPoint x: 326, startPoint y: 119, endPoint x: 301, endPoint y: 157, distance: 46.2
click at [327, 118] on ul "[PERSON_NAME]/0975725831/0975725831" at bounding box center [324, 128] width 116 height 24
click at [288, 122] on li "[PERSON_NAME]/0975725831/0975725831" at bounding box center [324, 128] width 116 height 16
type input "[PERSON_NAME]/0975725831/0975725831"
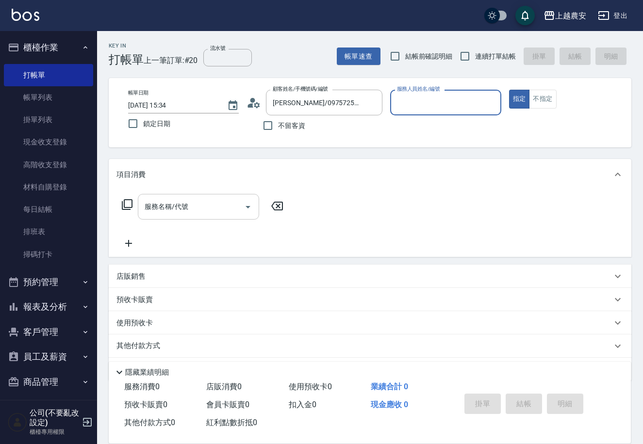
type input "Yuna-18"
click at [209, 213] on input "服務名稱/代號" at bounding box center [191, 206] width 98 height 17
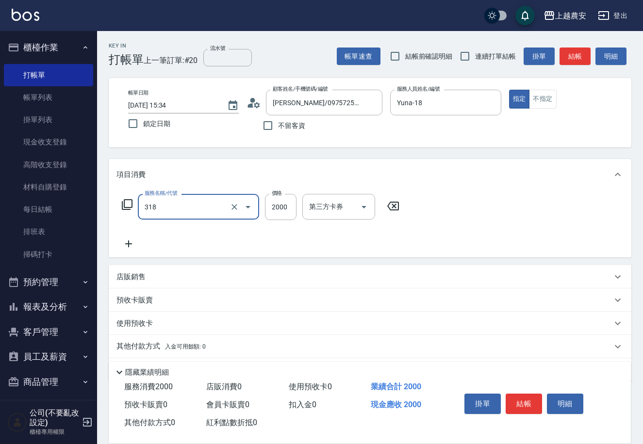
type input "燙髮1500↑(自購)(318)"
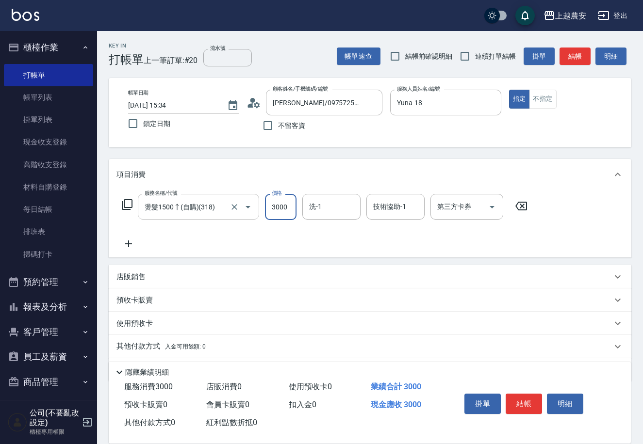
type input "3000"
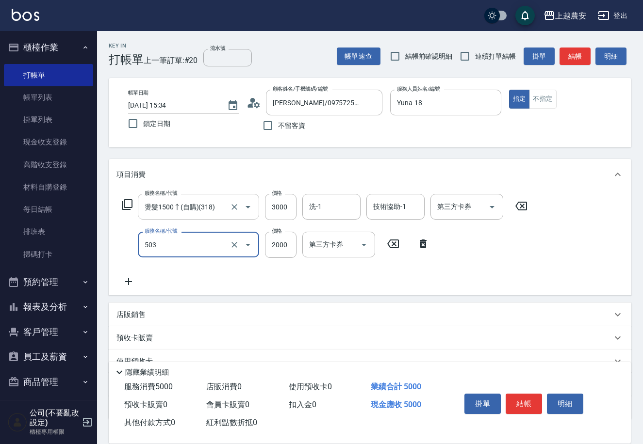
type input "染髮1500↑(503)"
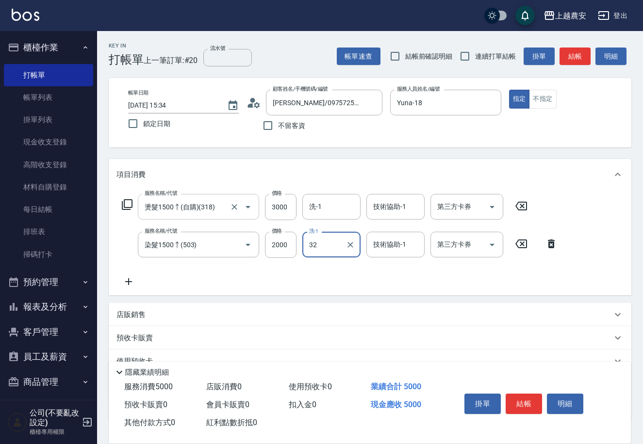
type input "[PERSON_NAME]-32"
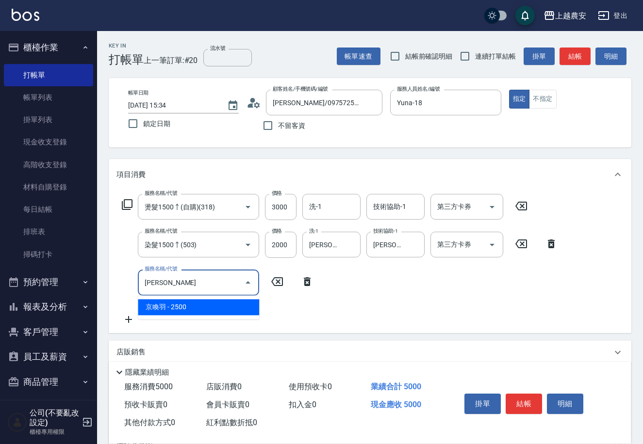
click at [179, 311] on span "京喚羽 - 2500" at bounding box center [198, 307] width 121 height 16
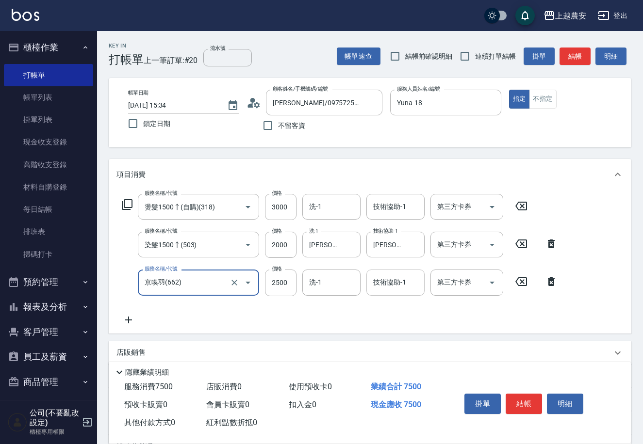
type input "京喚羽(662)"
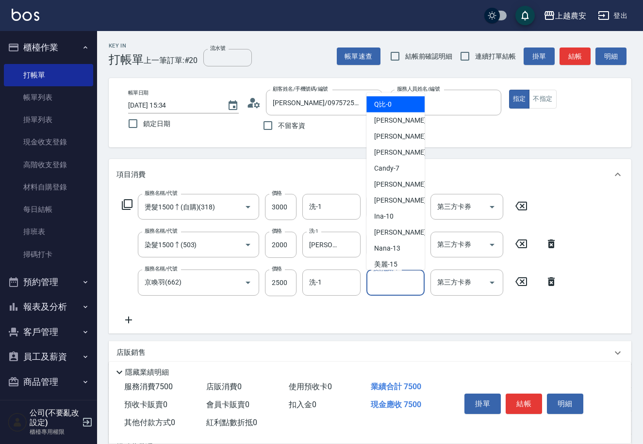
click at [401, 279] on div "技術協助-1 技術協助-1" at bounding box center [395, 283] width 58 height 26
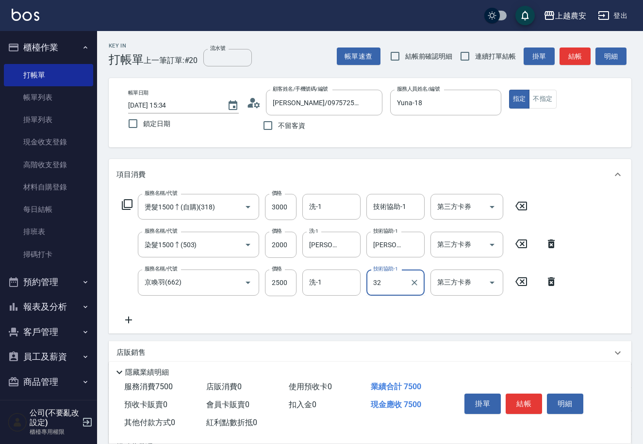
type input "[PERSON_NAME]-32"
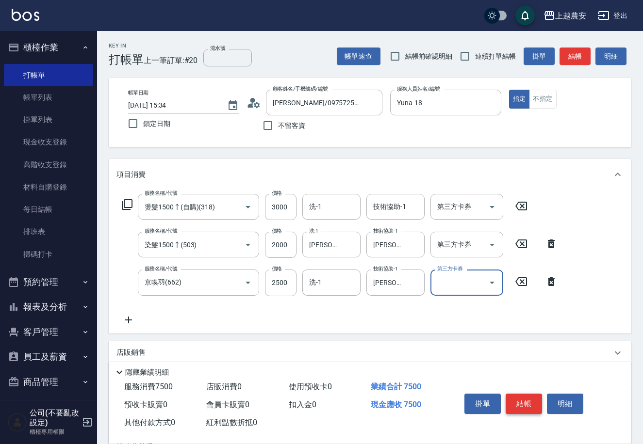
click at [520, 408] on button "結帳" at bounding box center [523, 404] width 36 height 20
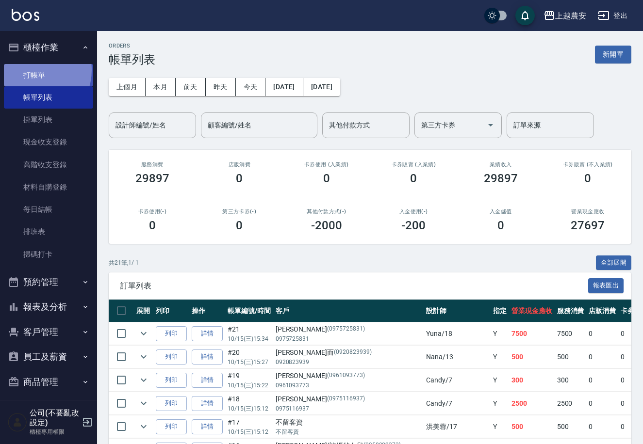
click at [30, 70] on link "打帳單" at bounding box center [48, 75] width 89 height 22
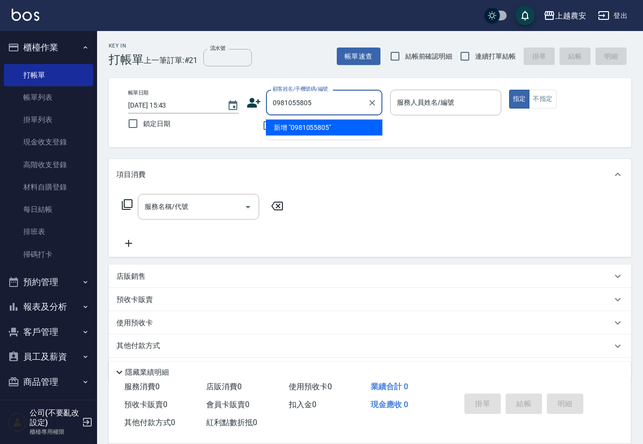
click at [316, 135] on ul "新增 "0981055805"" at bounding box center [324, 128] width 116 height 24
drag, startPoint x: 312, startPoint y: 125, endPoint x: 260, endPoint y: 111, distance: 54.2
click at [312, 125] on li "新增 "0981055805"" at bounding box center [324, 128] width 116 height 16
type input "0981055805"
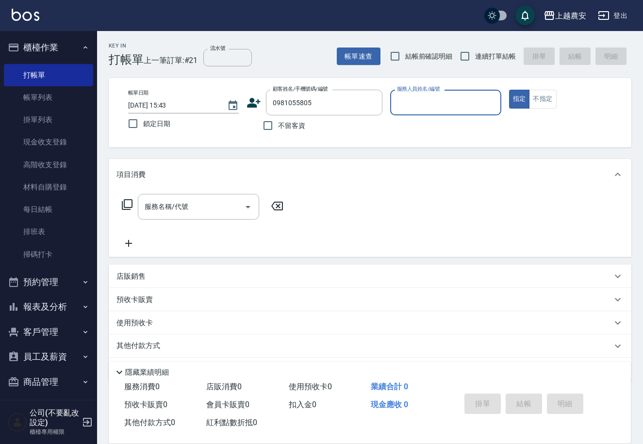
click at [254, 106] on icon at bounding box center [254, 103] width 14 height 10
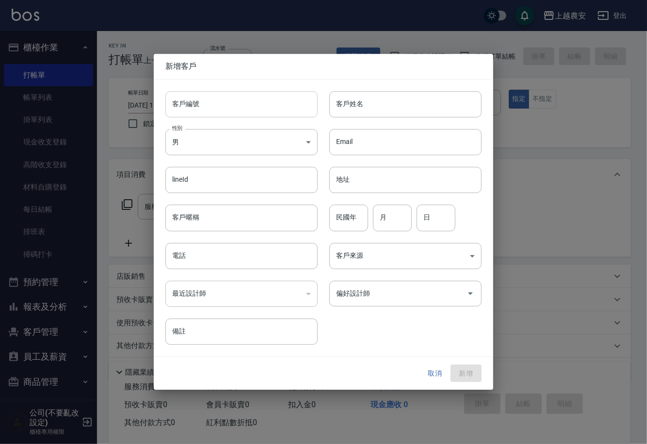
type input "0981055805"
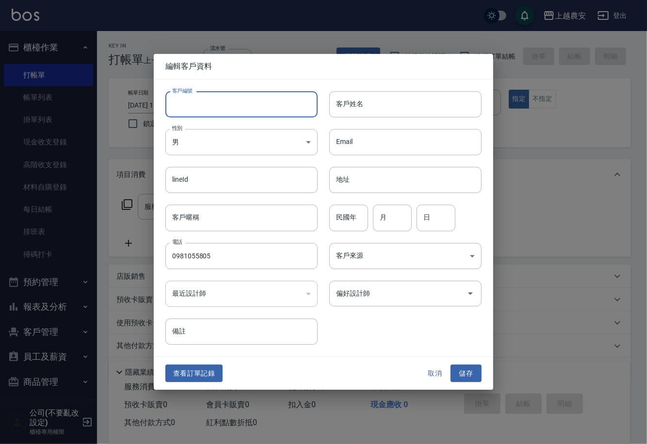
click at [253, 106] on input "客戶編號" at bounding box center [241, 104] width 152 height 26
type input "0981055805"
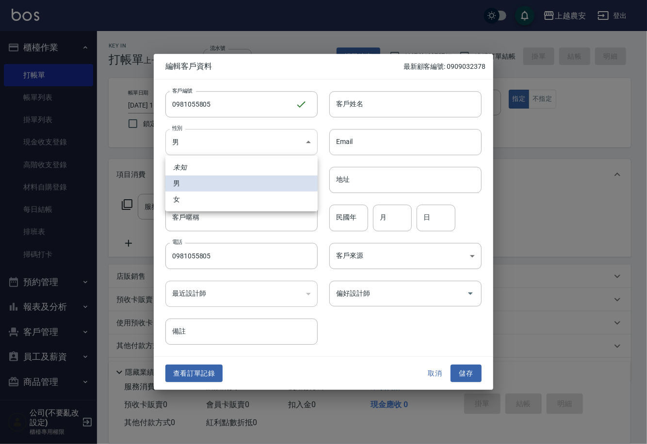
click at [193, 148] on body "上越農安 登出 櫃檯作業 打帳單 帳單列表 掛單列表 現金收支登錄 高階收支登錄 材料自購登錄 每日結帳 排班表 掃碼打卡 預約管理 預約管理 單日預約紀錄 …" at bounding box center [323, 236] width 647 height 473
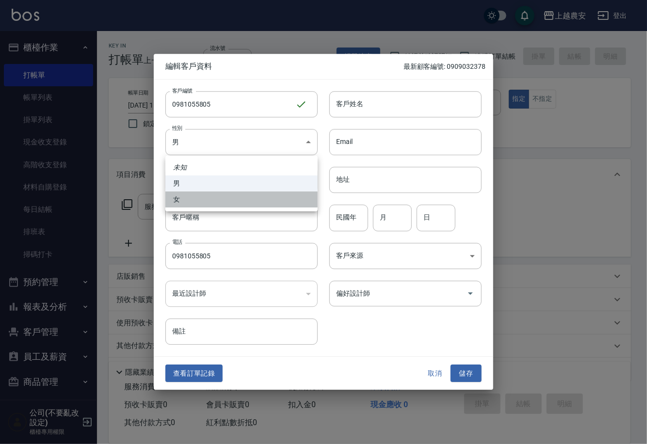
click at [212, 196] on li "女" at bounding box center [241, 200] width 152 height 16
type input "[DEMOGRAPHIC_DATA]"
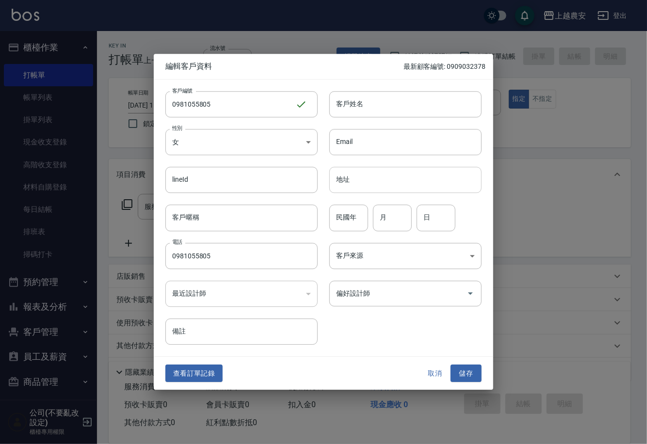
drag, startPoint x: 348, startPoint y: 108, endPoint x: 378, endPoint y: 170, distance: 69.2
click at [348, 108] on input "客戶姓名" at bounding box center [405, 104] width 152 height 26
type input "[PERSON_NAME]"
click at [454, 371] on button "儲存" at bounding box center [466, 374] width 31 height 18
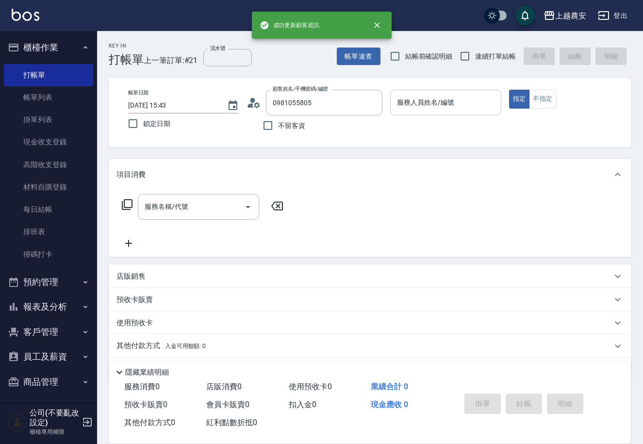
click at [450, 100] on input "服務人員姓名/編號" at bounding box center [445, 102] width 102 height 17
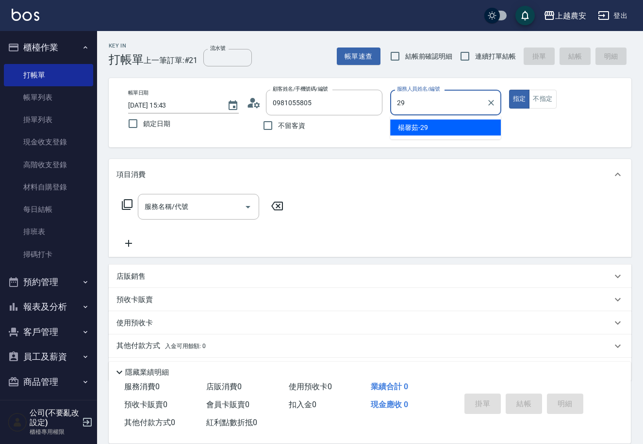
type input "楊馨茹-29"
type button "true"
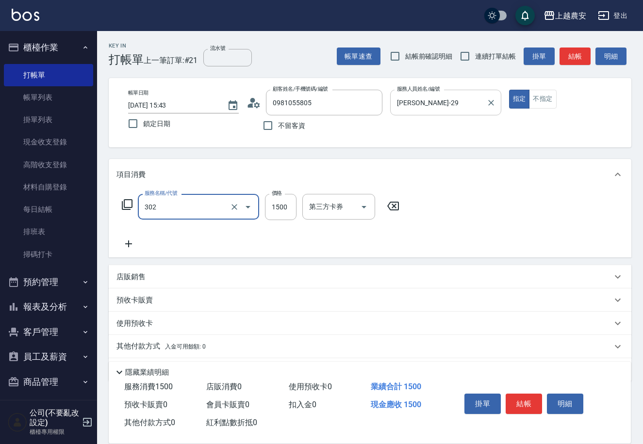
type input "燙髮1500↓(自購)(302)"
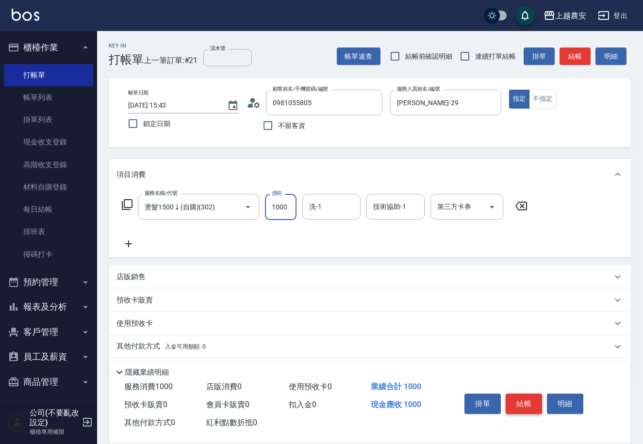
type input "1000"
drag, startPoint x: 538, startPoint y: 398, endPoint x: 533, endPoint y: 398, distance: 5.8
click at [538, 398] on button "結帳" at bounding box center [523, 404] width 36 height 20
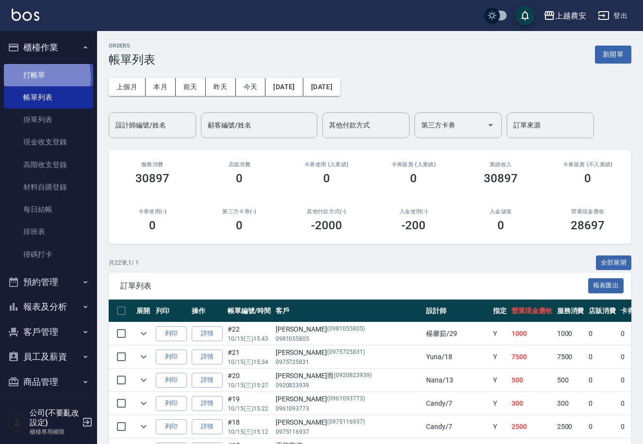
click at [26, 77] on link "打帳單" at bounding box center [48, 75] width 89 height 22
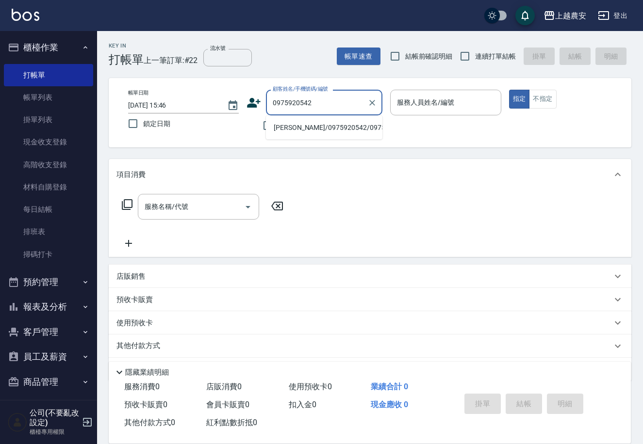
click at [318, 126] on li "李文君/0975920542/0975920542" at bounding box center [324, 128] width 116 height 16
type input "李文君/0975920542/0975920542"
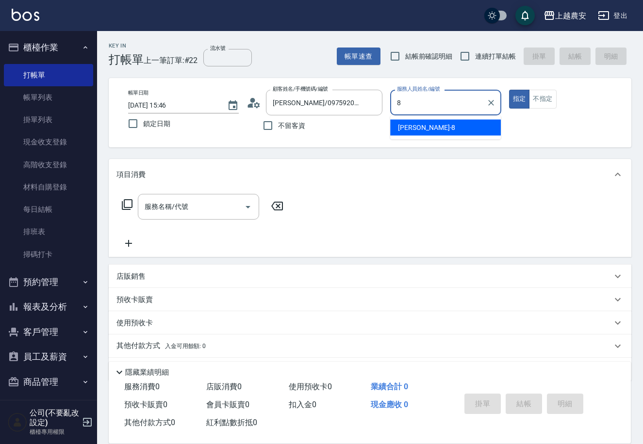
type input "黛慧-8"
type button "true"
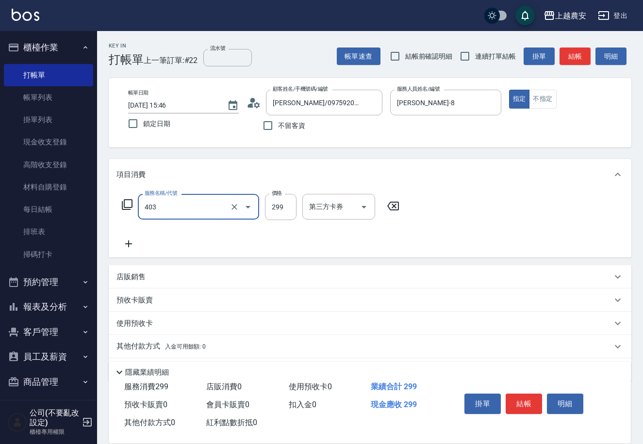
type input "剪髮(403)"
type input "500"
click at [165, 343] on span "入金可用餘額: 0" at bounding box center [185, 346] width 41 height 7
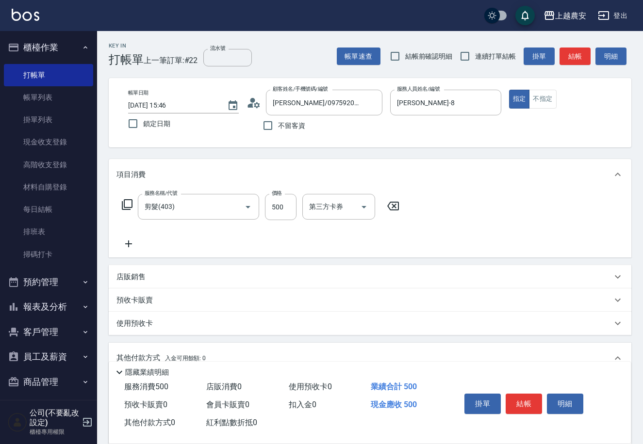
scroll to position [143, 0]
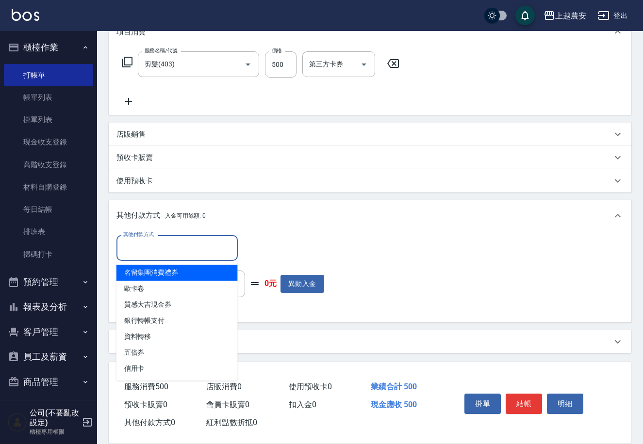
click at [137, 250] on input "其他付款方式" at bounding box center [177, 248] width 113 height 17
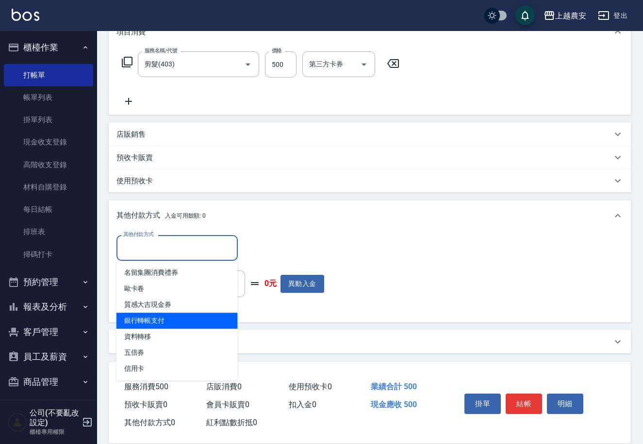
drag, startPoint x: 165, startPoint y: 325, endPoint x: 171, endPoint y: 323, distance: 5.7
click at [166, 325] on span "銀行轉帳支付" at bounding box center [176, 321] width 121 height 16
type input "銀行轉帳支付"
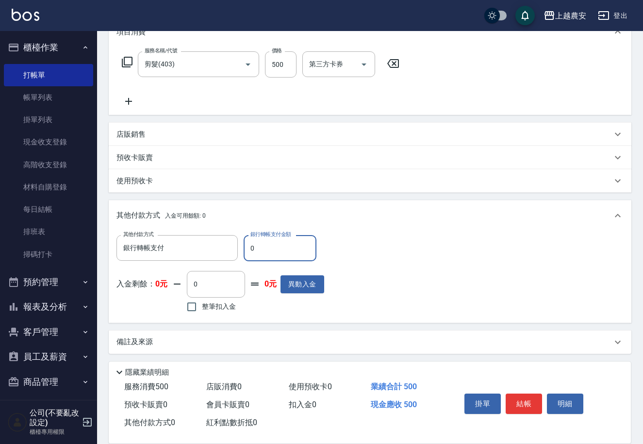
click at [249, 253] on input "0" at bounding box center [280, 248] width 73 height 26
type input "500"
click at [518, 402] on button "結帳" at bounding box center [523, 404] width 36 height 20
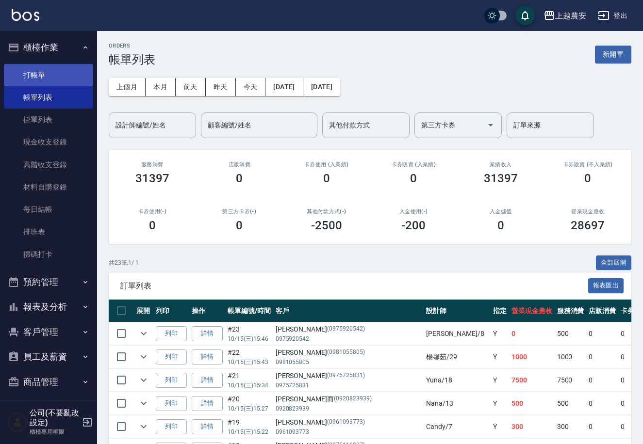
click at [40, 76] on link "打帳單" at bounding box center [48, 75] width 89 height 22
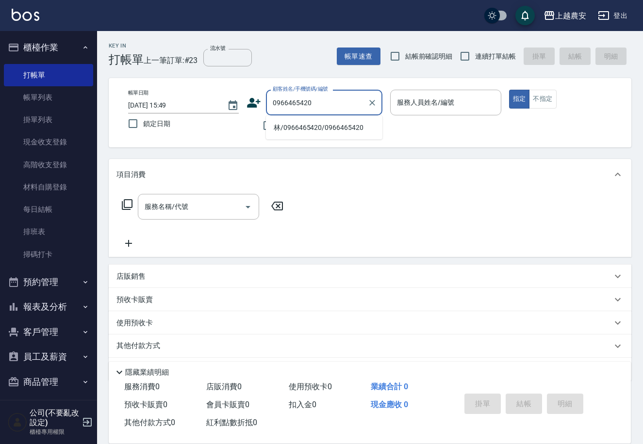
click at [305, 129] on li "林/0966465420/0966465420" at bounding box center [324, 128] width 116 height 16
type input "林/0966465420/0966465420"
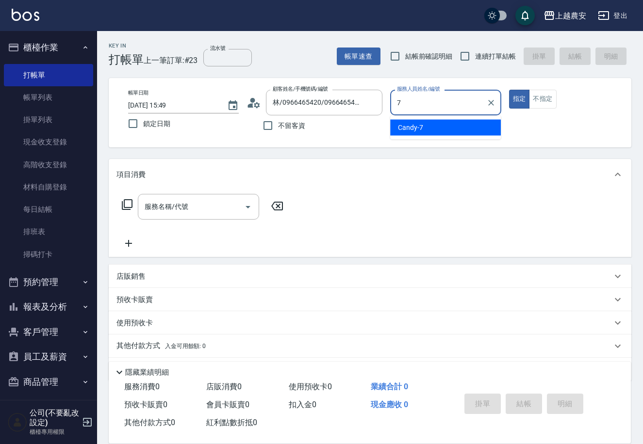
type input "Candy-7"
type button "true"
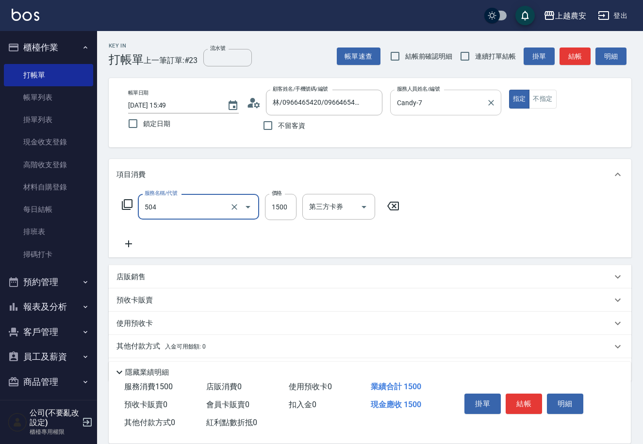
type input "染髮1500↓(504)"
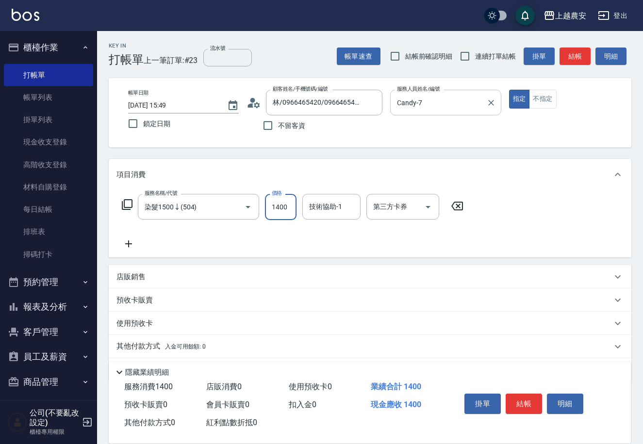
type input "1400"
type input "招招-26"
click at [524, 395] on button "結帳" at bounding box center [523, 404] width 36 height 20
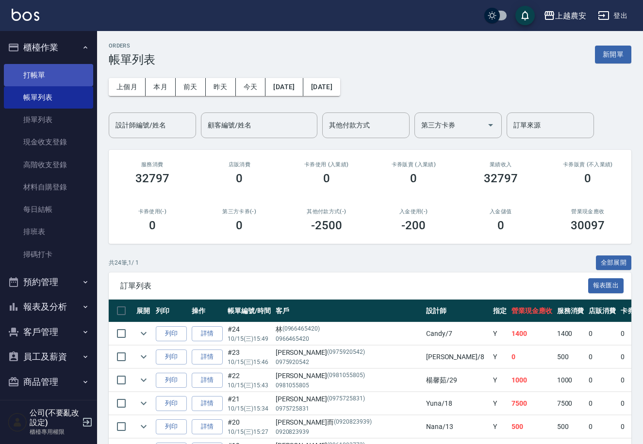
click at [36, 83] on link "打帳單" at bounding box center [48, 75] width 89 height 22
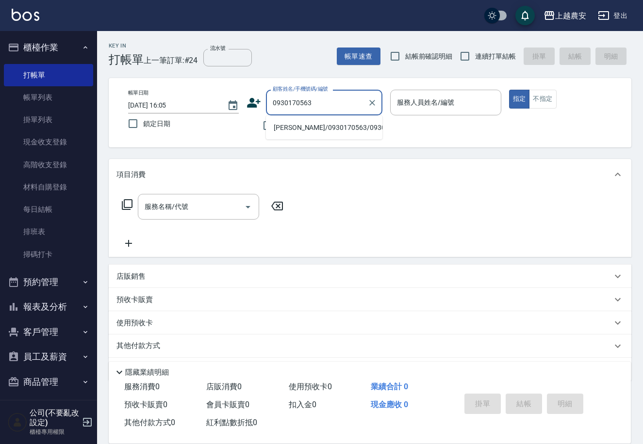
click at [320, 128] on li "張育華/0930170563/0930170563" at bounding box center [324, 128] width 116 height 16
type input "張育華/0930170563/0930170563"
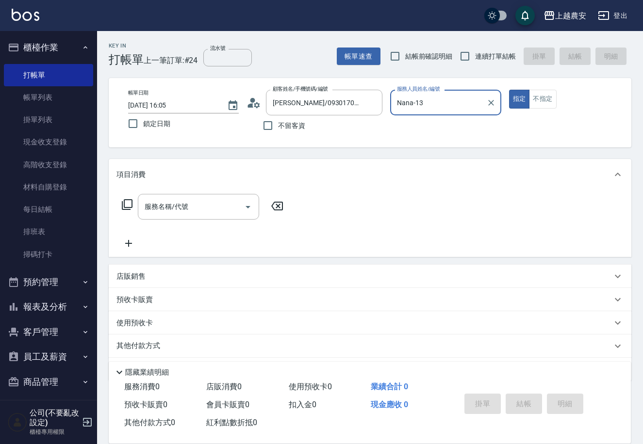
type input "Nana-13"
click at [148, 204] on div "服務名稱/代號 服務名稱/代號" at bounding box center [198, 207] width 121 height 26
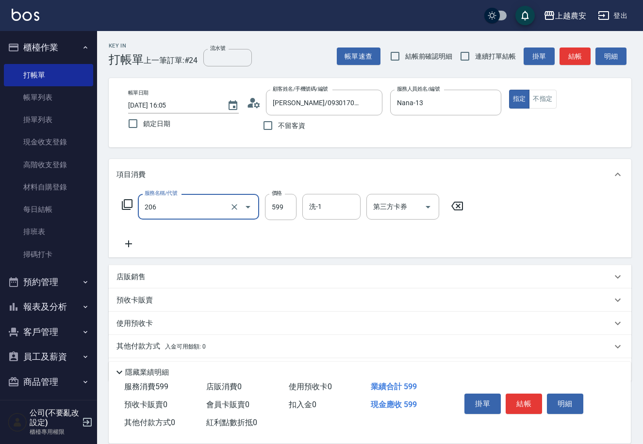
type input "洗+剪(206)"
type input "800"
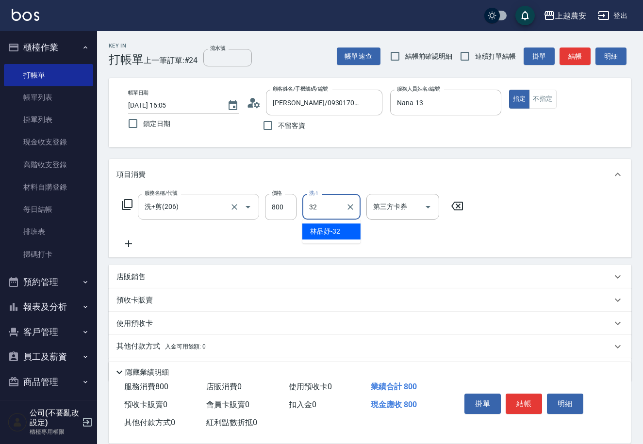
type input "林品妤-32"
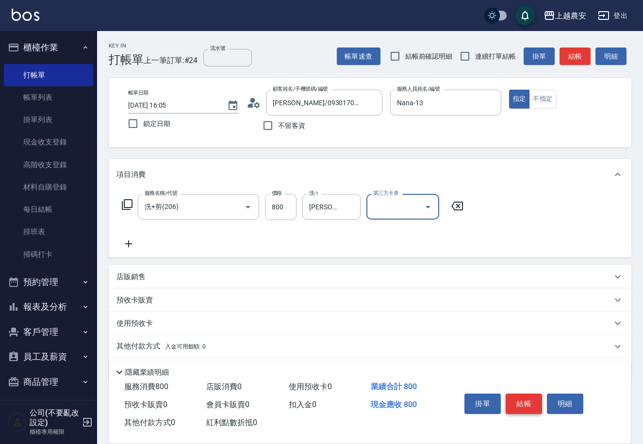
click at [516, 401] on button "結帳" at bounding box center [523, 404] width 36 height 20
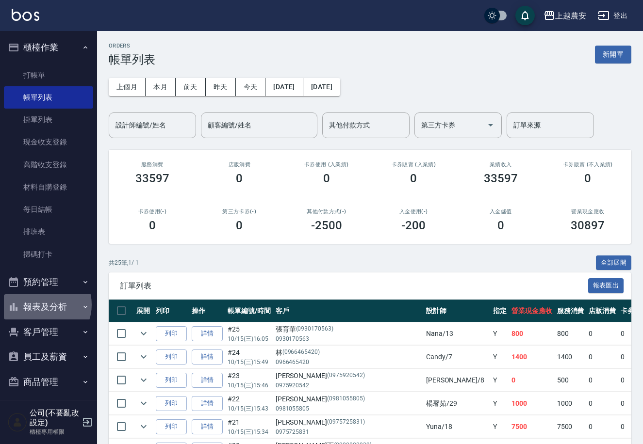
click at [41, 305] on button "報表及分析" at bounding box center [48, 306] width 89 height 25
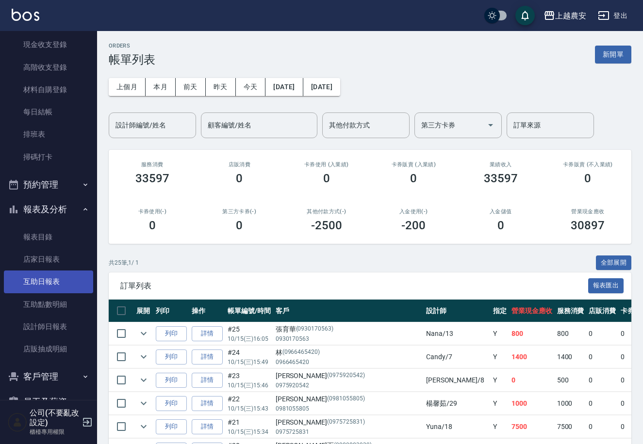
scroll to position [101, 0]
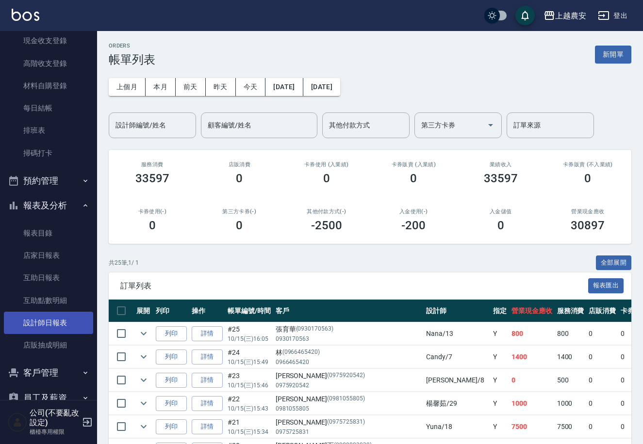
click at [49, 323] on link "設計師日報表" at bounding box center [48, 323] width 89 height 22
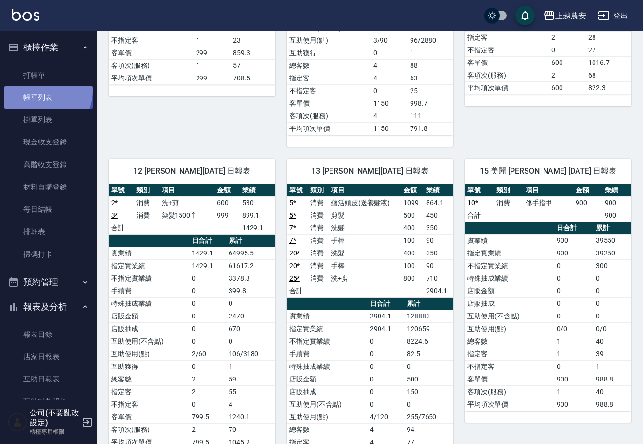
click at [38, 91] on link "帳單列表" at bounding box center [48, 97] width 89 height 22
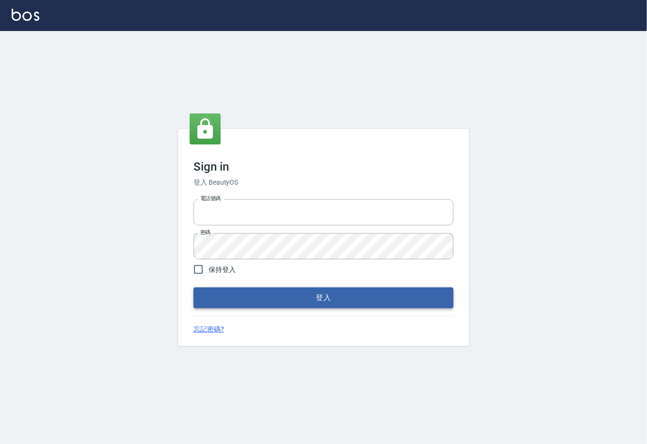
type input "0225929166"
click at [331, 300] on button "登入" at bounding box center [324, 298] width 260 height 20
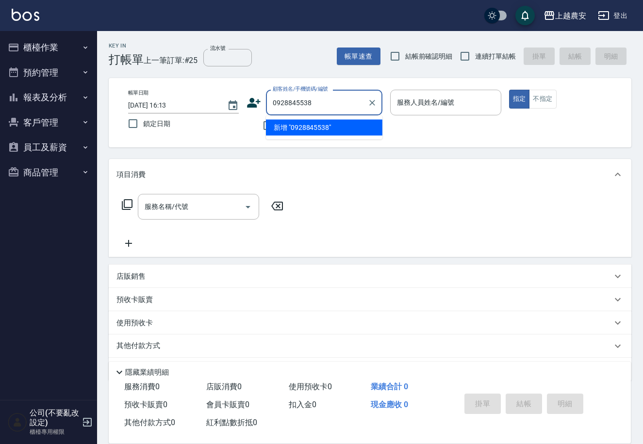
drag, startPoint x: 306, startPoint y: 124, endPoint x: 284, endPoint y: 119, distance: 22.4
click at [304, 125] on li "新增 "0928845538"" at bounding box center [324, 128] width 116 height 16
type input "0928845538"
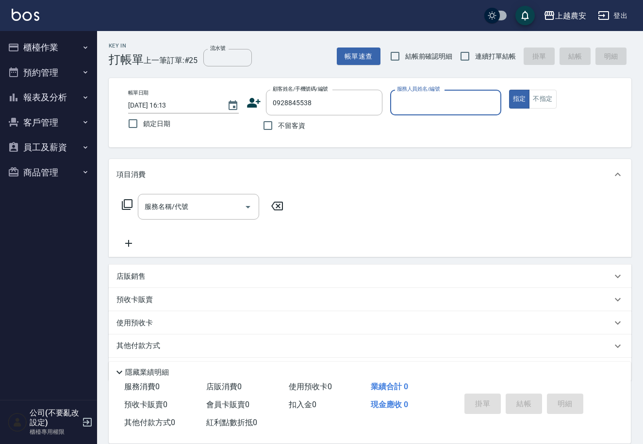
click at [250, 106] on icon at bounding box center [254, 103] width 14 height 10
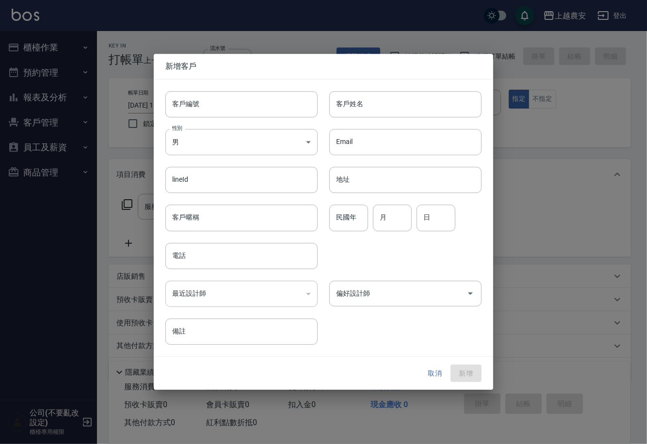
type input "0928845538"
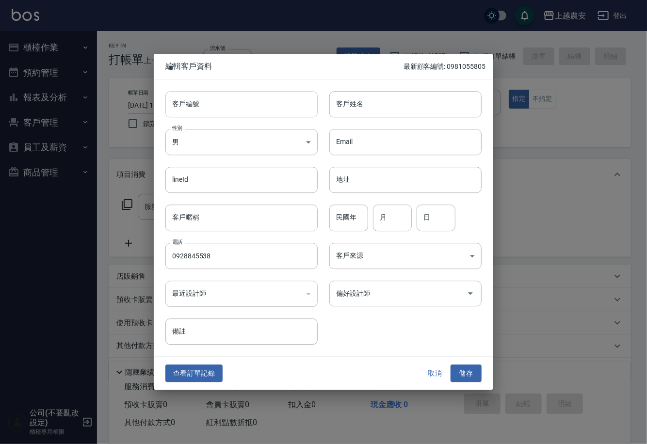
click at [243, 110] on input "客戶編號" at bounding box center [241, 104] width 152 height 26
type input "0928845538"
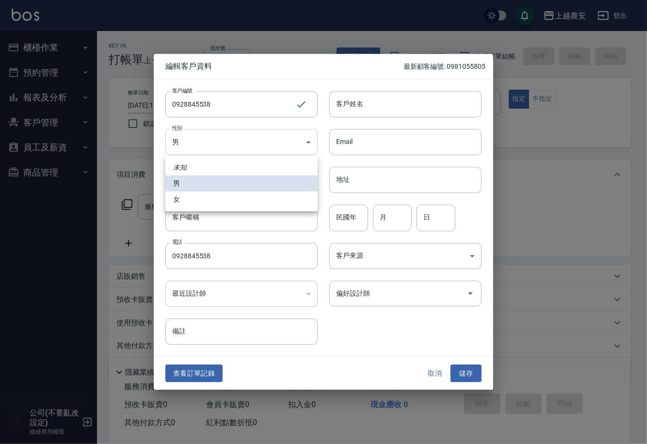
click at [201, 152] on body "上越農安 登出 櫃檯作業 打帳單 帳單列表 掛單列表 現金收支登錄 高階收支登錄 材料自購登錄 每日結帳 排班表 掃碼打卡 預約管理 預約管理 單日預約紀錄 …" at bounding box center [323, 237] width 647 height 474
click at [203, 199] on li "女" at bounding box center [241, 200] width 152 height 16
type input "[DEMOGRAPHIC_DATA]"
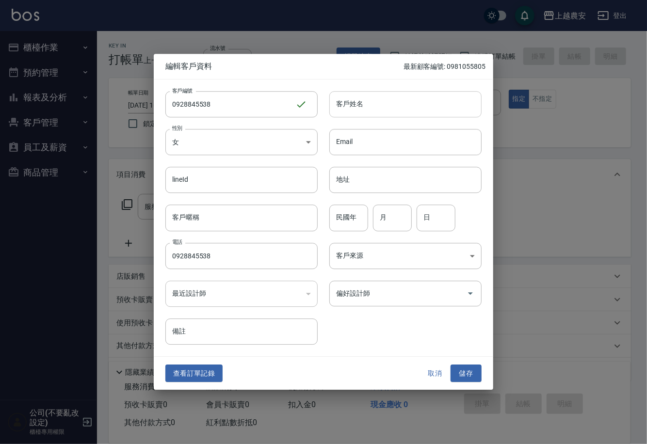
click at [343, 112] on input "客戶姓名" at bounding box center [405, 104] width 152 height 26
type input "[PERSON_NAME]"
click at [473, 371] on button "儲存" at bounding box center [466, 374] width 31 height 18
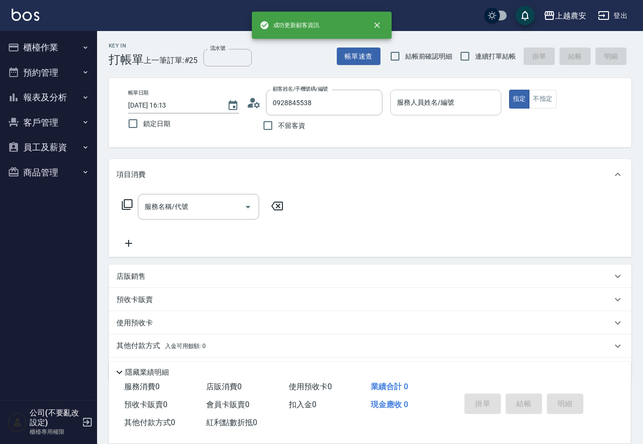
click at [443, 93] on div "服務人員姓名/編號" at bounding box center [445, 103] width 111 height 26
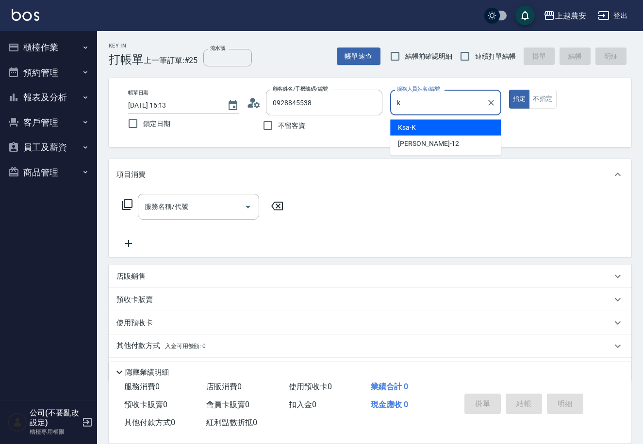
type input "Ksa-K"
type button "true"
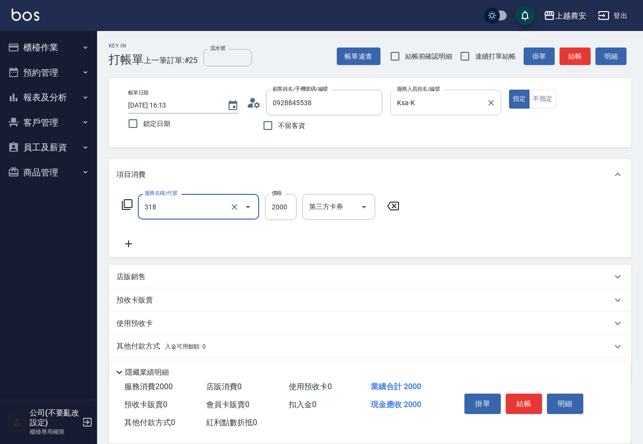
type input "燙髮1500↑(自購)(318)"
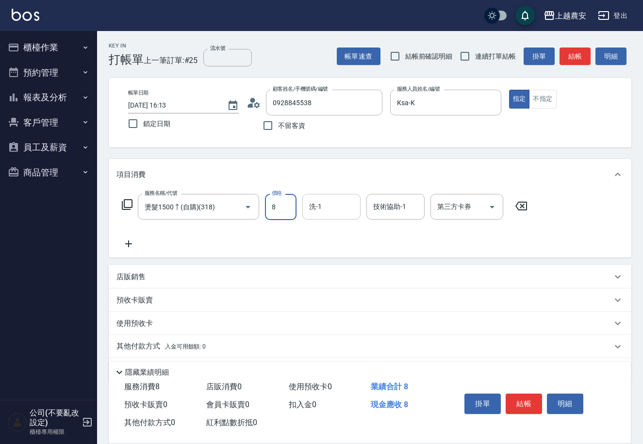
drag, startPoint x: 269, startPoint y: 208, endPoint x: 306, endPoint y: 206, distance: 36.9
click at [306, 206] on div "服務名稱/代號 燙髮1500↑(自購)(318) 服務名稱/代號 價格 8 價格 洗-1 洗-1 技術協助-1 技術協助-1 第三方卡券 第三方卡券" at bounding box center [324, 207] width 417 height 26
type input "1800"
type input "蘇蘇-25"
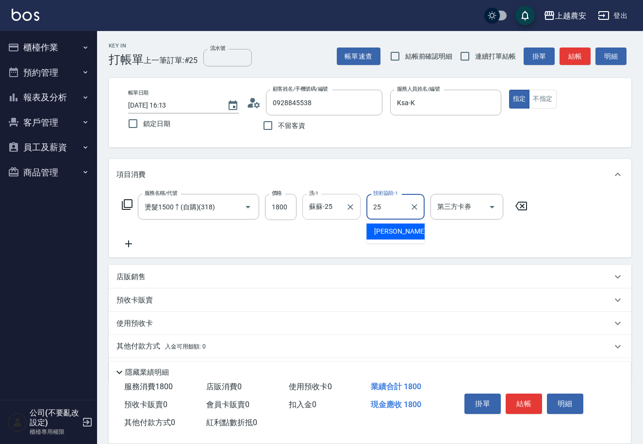
type input "蘇蘇-25"
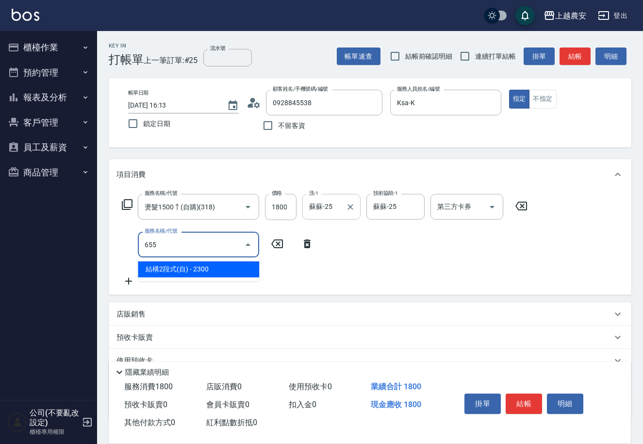
type input "結構2段式(自)(655)"
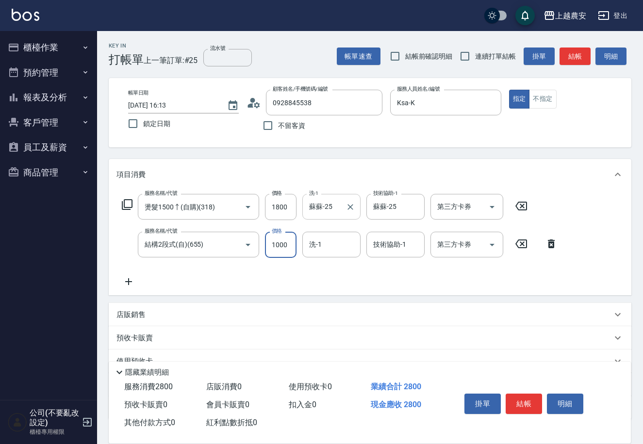
type input "1000"
type input "蘇蘇-25"
click at [520, 405] on button "結帳" at bounding box center [523, 404] width 36 height 20
